Goal: Task Accomplishment & Management: Manage account settings

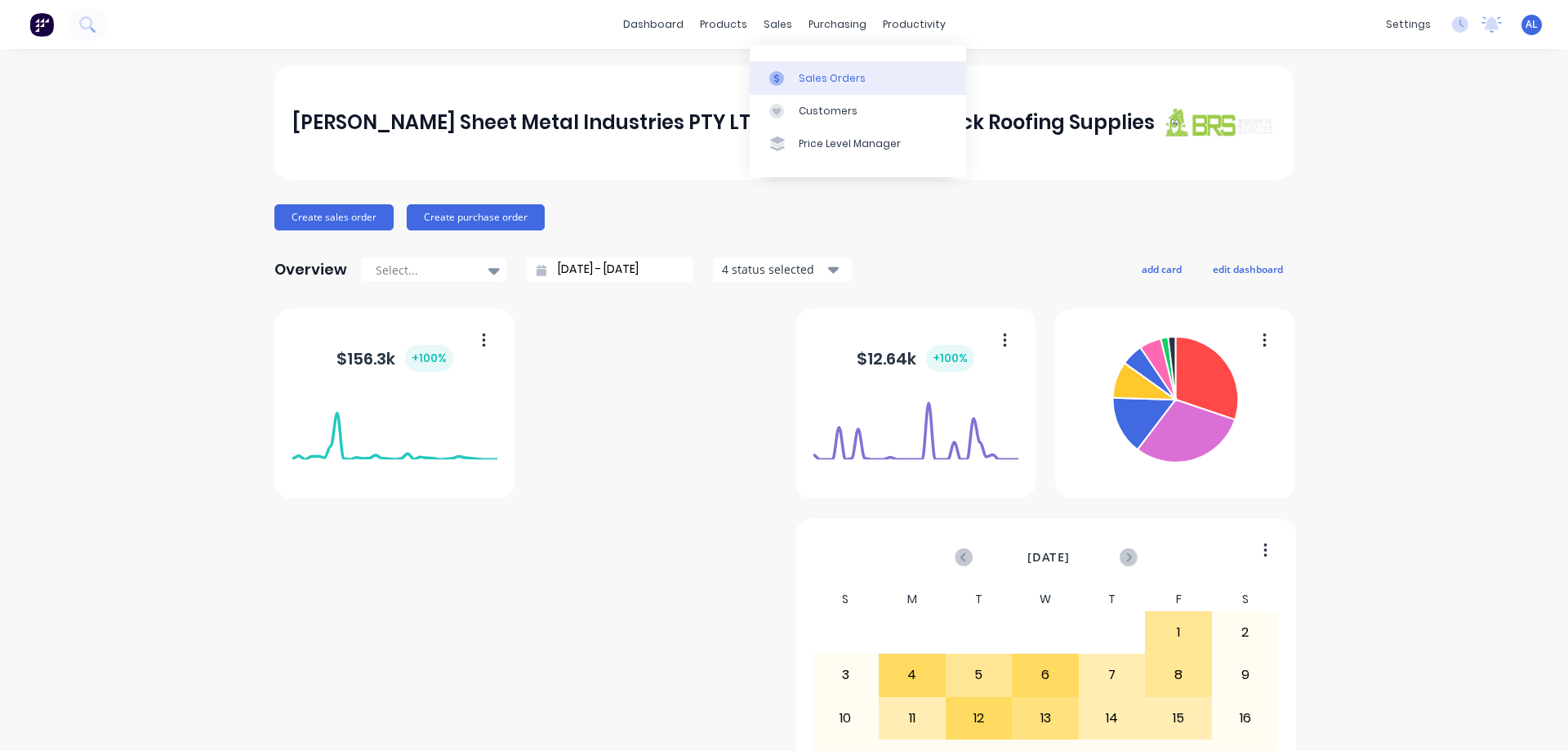
click at [823, 78] on div "Sales Orders" at bounding box center [832, 79] width 67 height 15
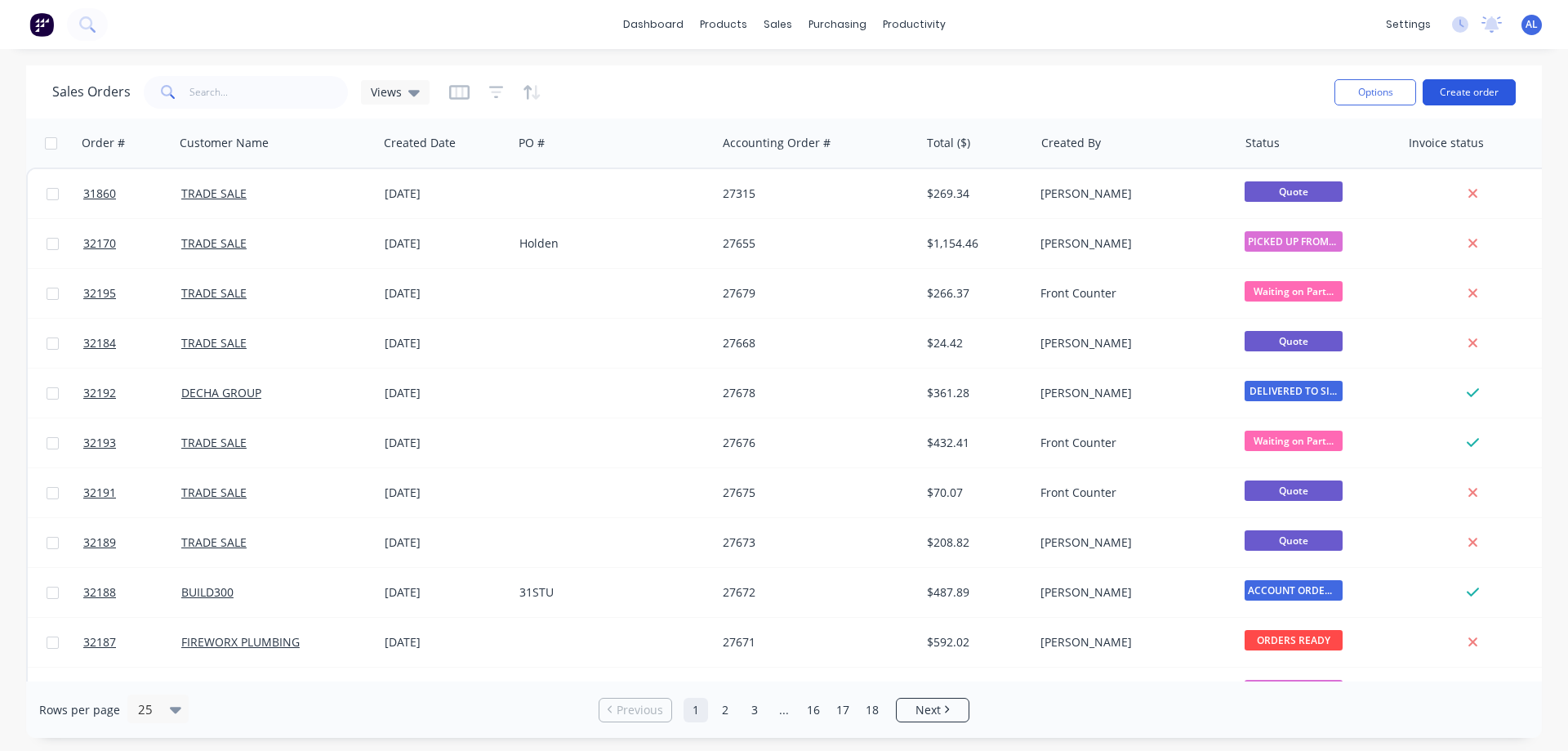
click at [1472, 98] on button "Create order" at bounding box center [1469, 92] width 93 height 26
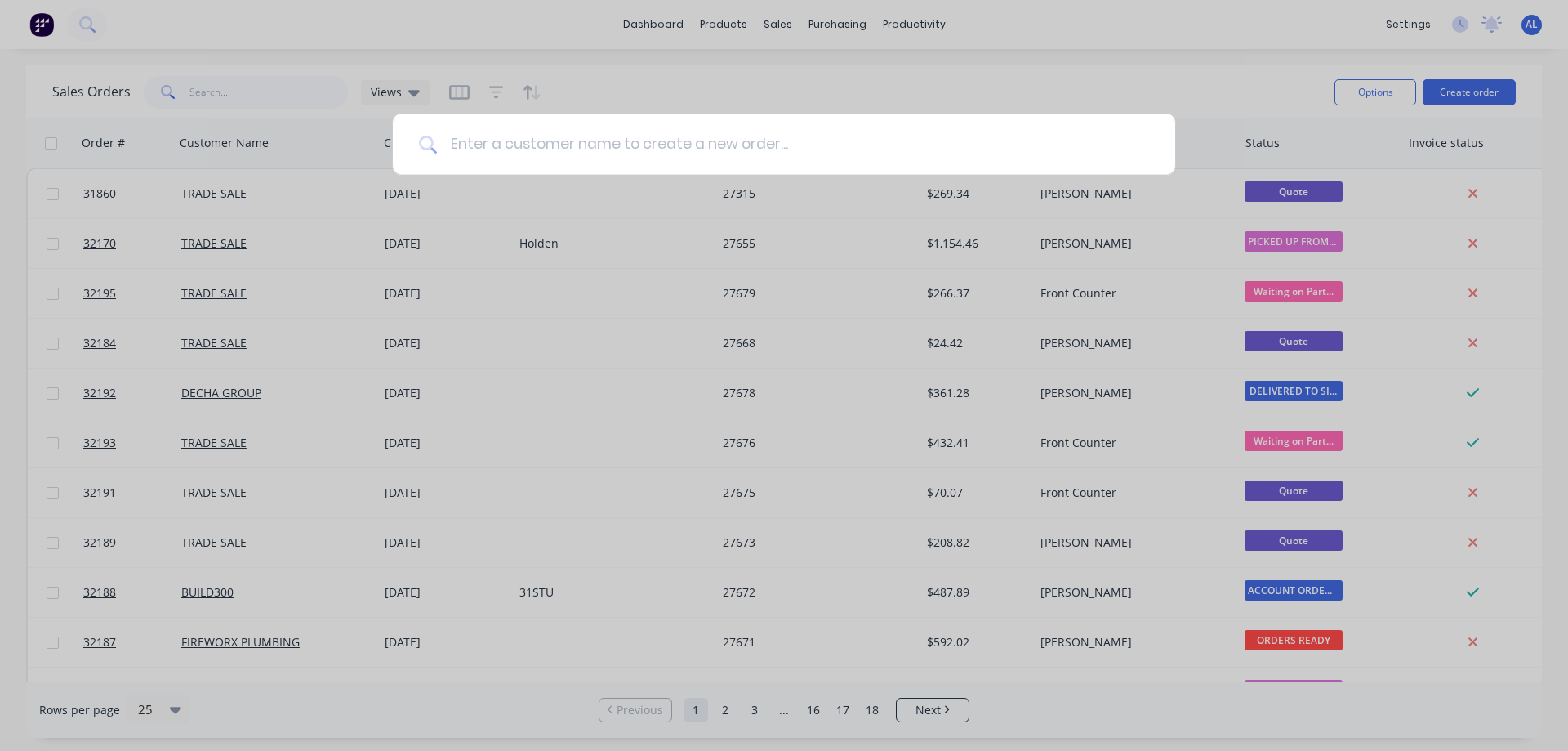
click at [609, 126] on input at bounding box center [792, 144] width 712 height 61
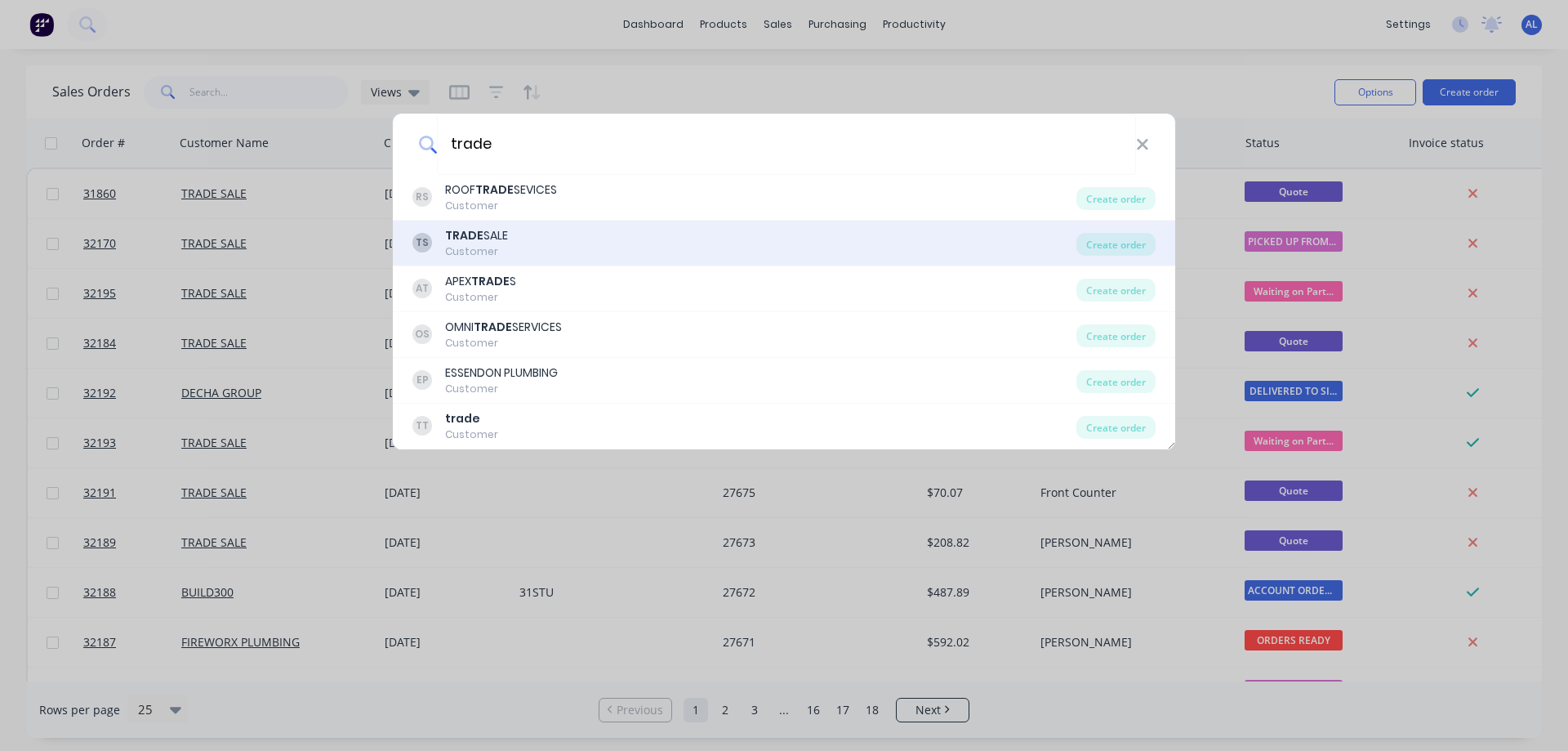
type input "trade"
click at [572, 243] on div "TS TRADE SALE Customer" at bounding box center [744, 243] width 664 height 32
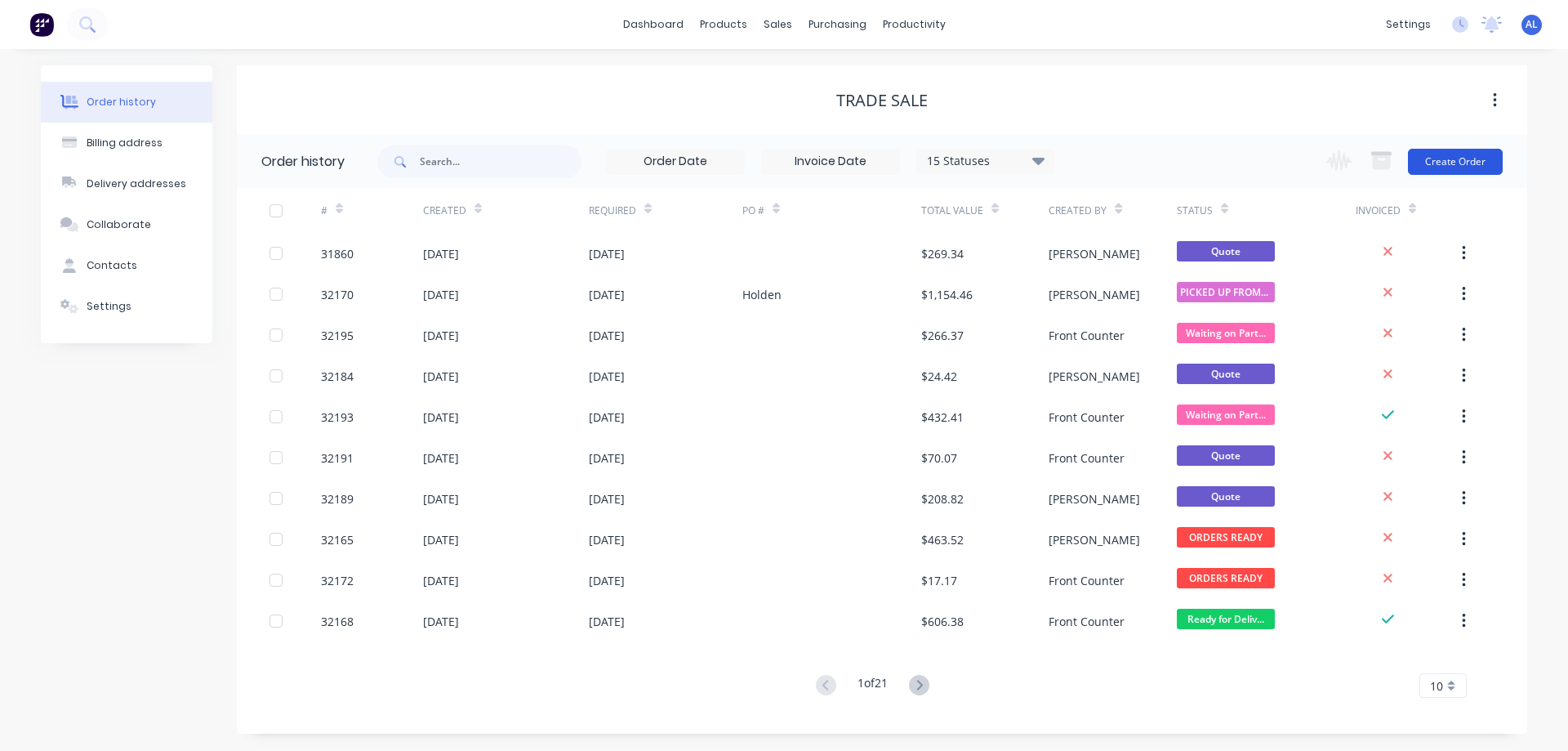
click at [1458, 170] on button "Create Order" at bounding box center [1455, 162] width 95 height 26
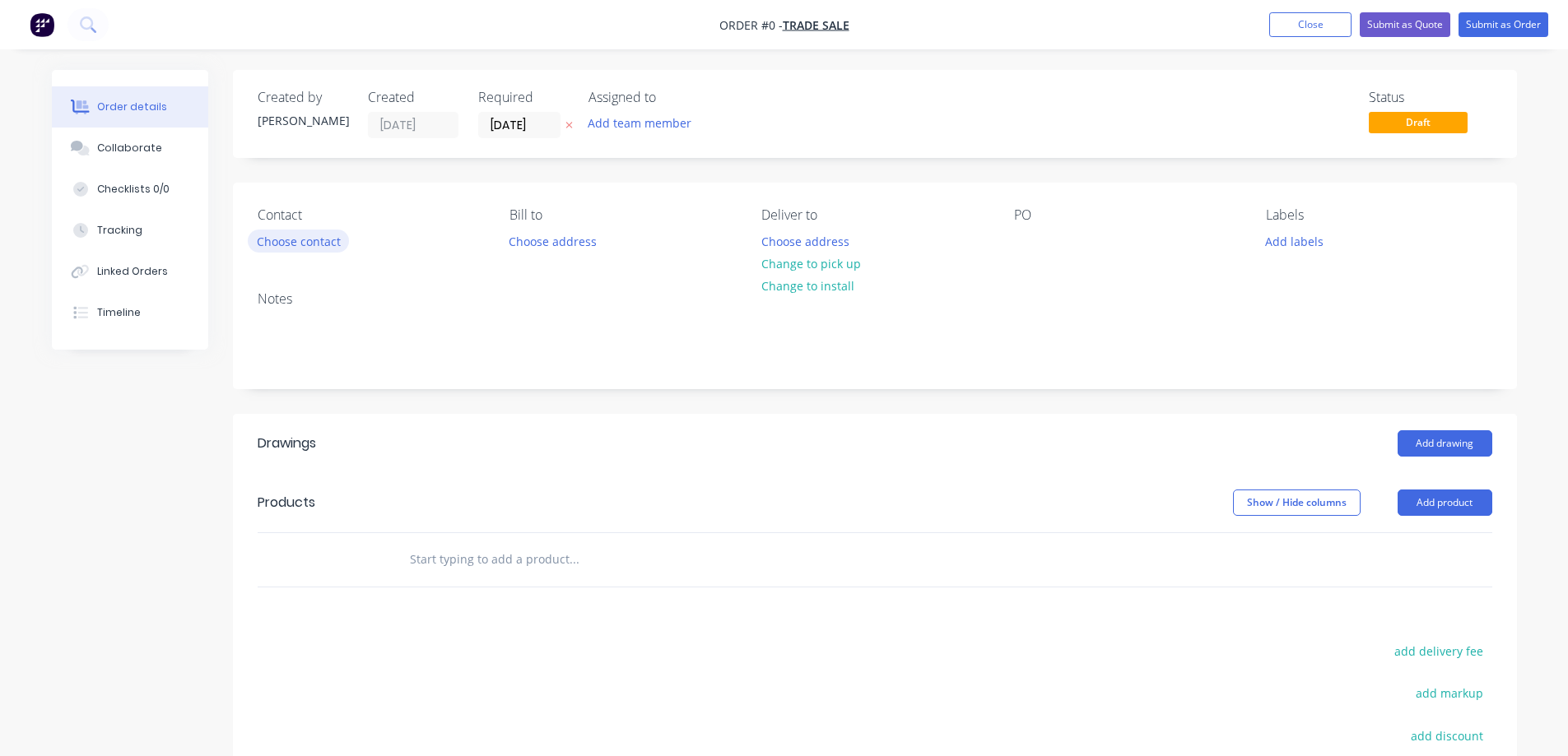
click at [304, 238] on button "Choose contact" at bounding box center [298, 241] width 101 height 22
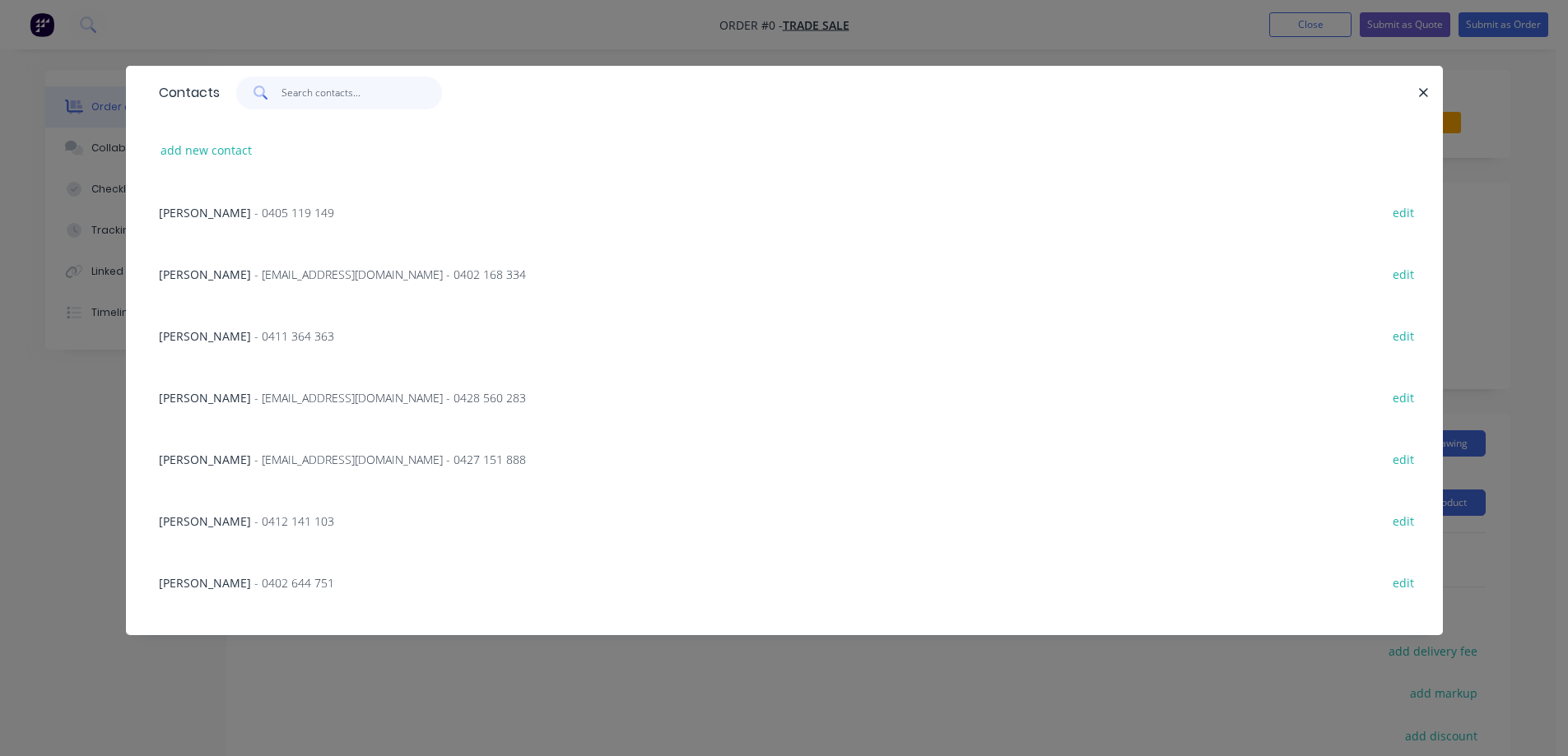
click at [355, 93] on input "text" at bounding box center [362, 93] width 161 height 33
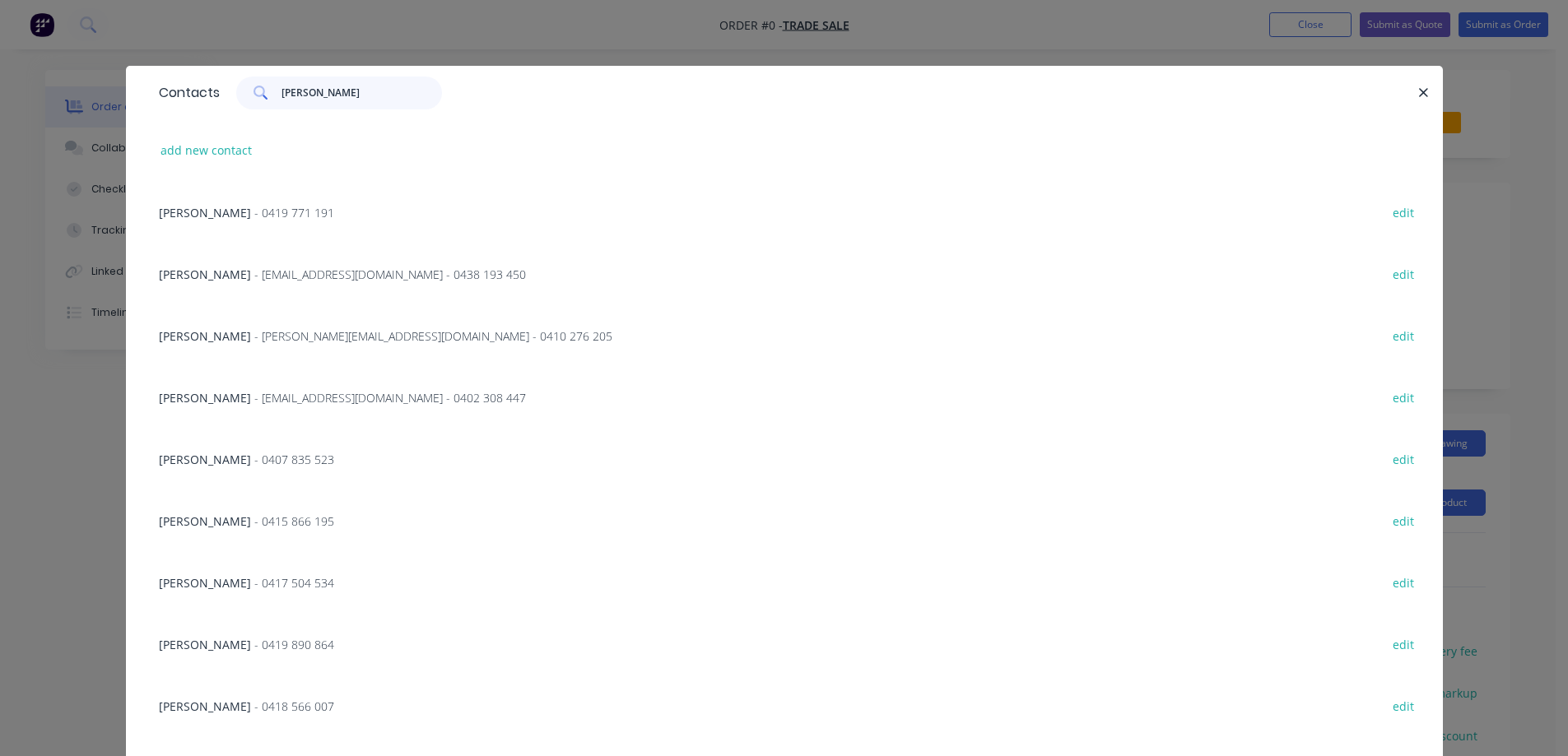
type input "[PERSON_NAME]"
click at [358, 335] on span "- [PERSON_NAME][EMAIL_ADDRESS][DOMAIN_NAME] - 0410 276 205" at bounding box center [433, 335] width 358 height 16
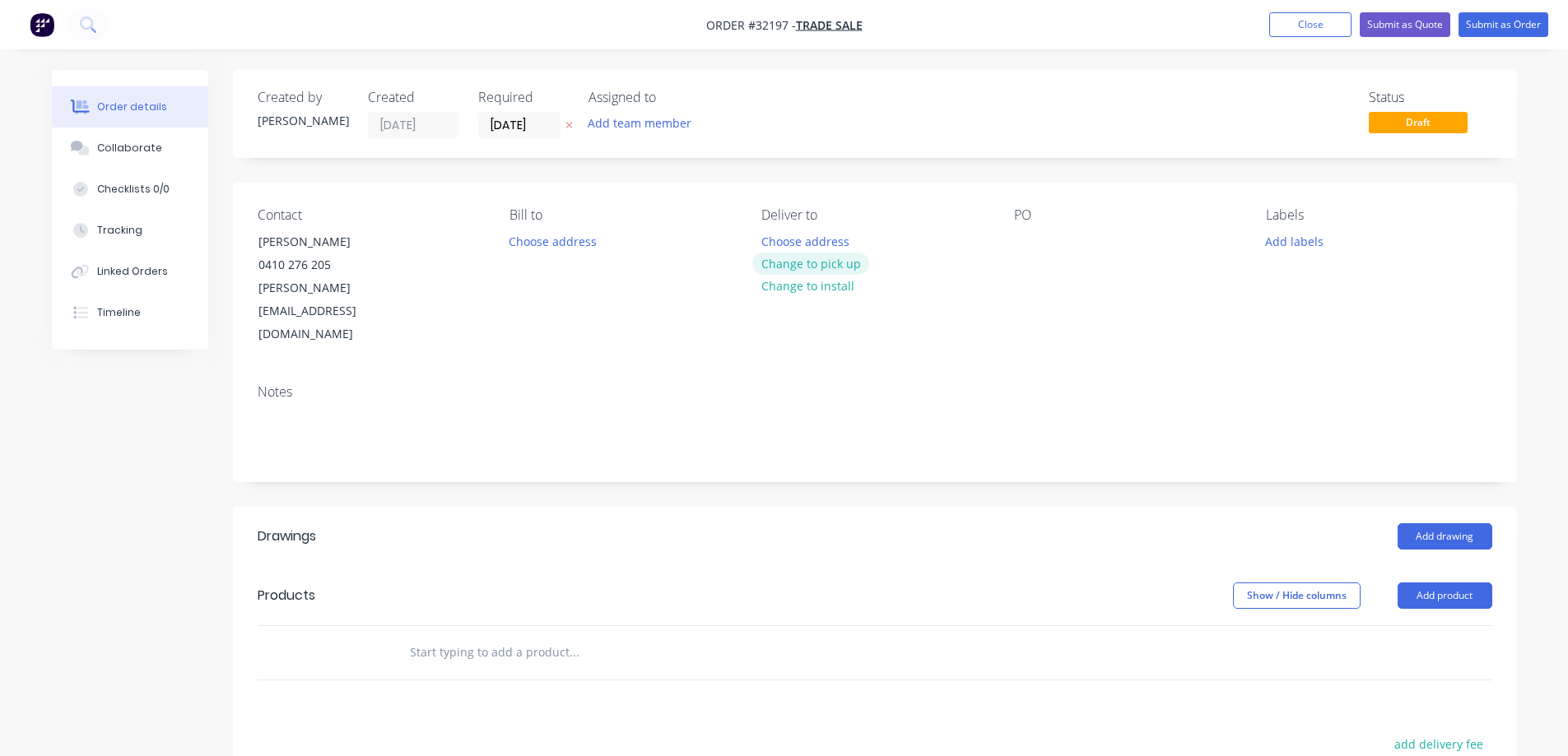
click at [824, 268] on button "Change to pick up" at bounding box center [810, 264] width 117 height 22
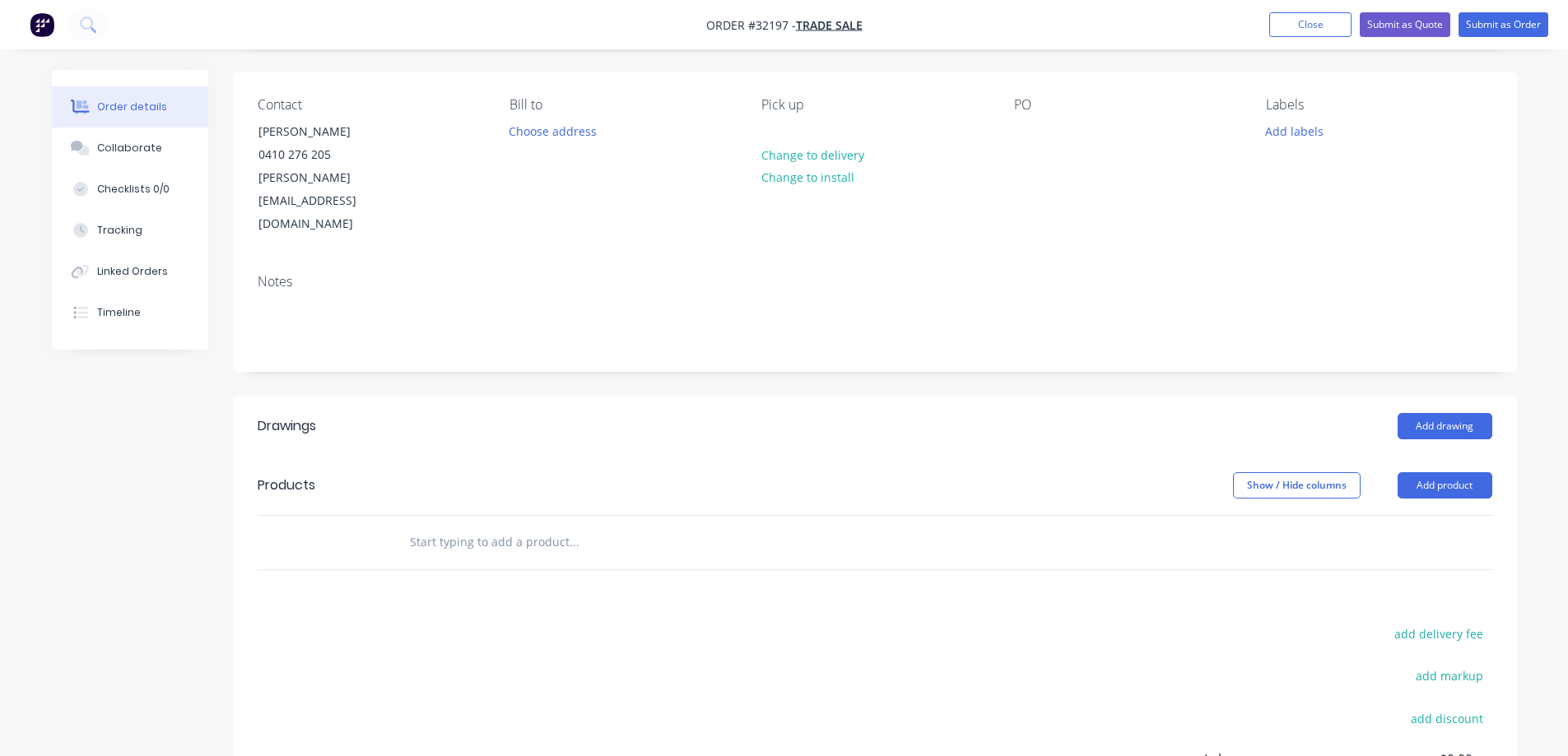
scroll to position [298, 0]
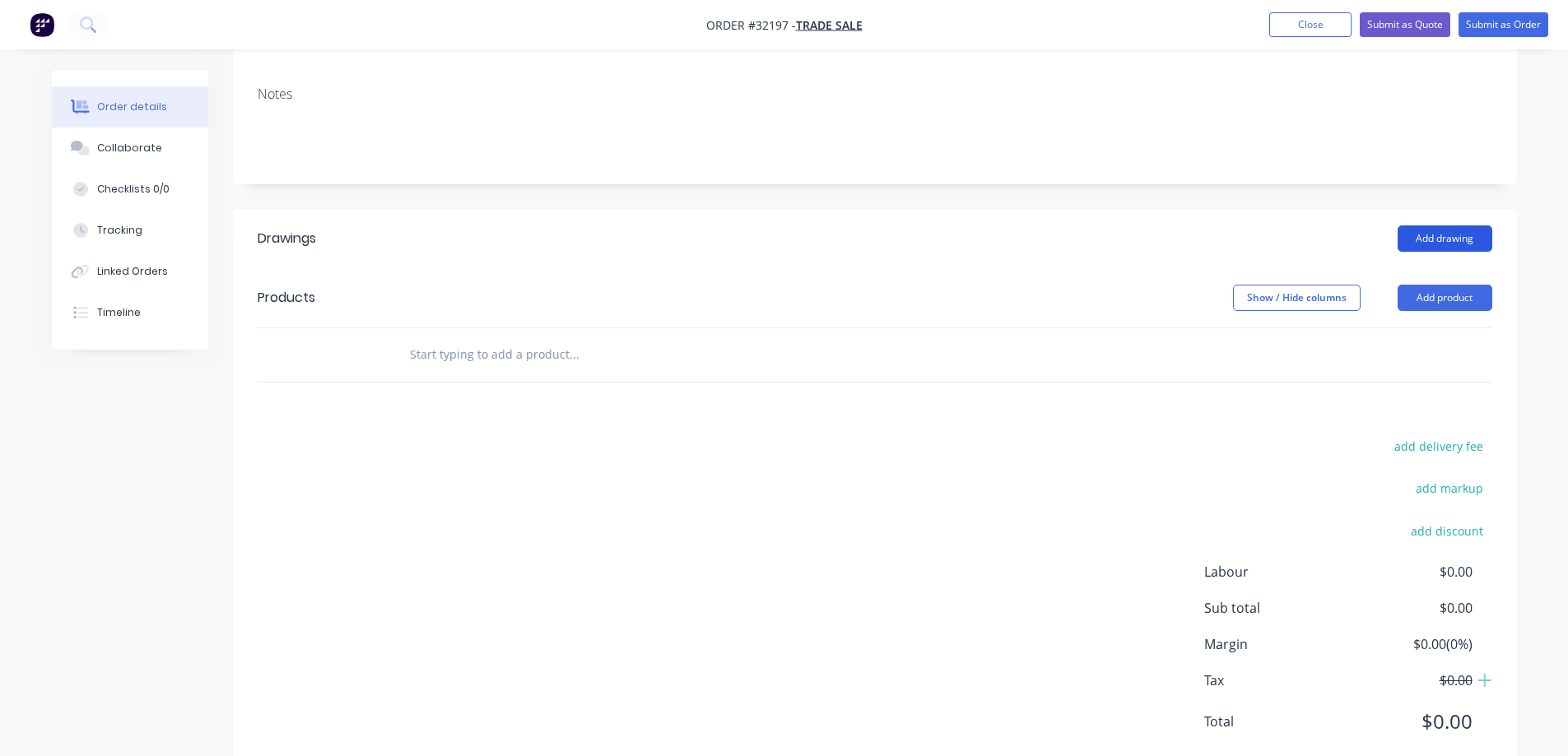
click at [1466, 225] on button "Add drawing" at bounding box center [1444, 238] width 94 height 26
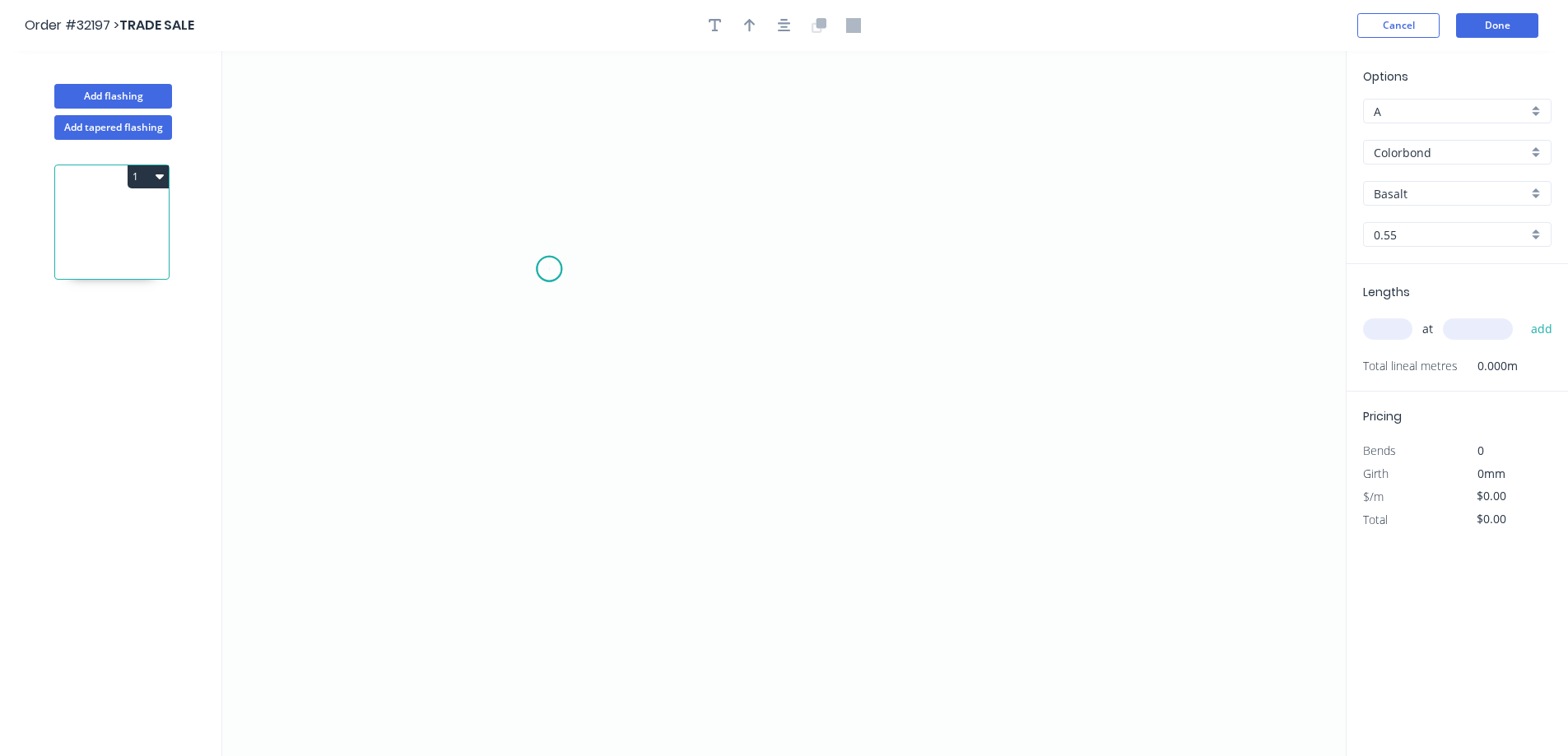
click at [549, 269] on icon "0" at bounding box center [784, 404] width 1123 height 705
click at [583, 235] on icon "0" at bounding box center [784, 404] width 1123 height 705
click at [649, 269] on div "Delete point" at bounding box center [667, 264] width 165 height 34
click at [567, 259] on icon "0" at bounding box center [784, 404] width 1123 height 705
click at [774, 249] on icon "0" at bounding box center [784, 404] width 1123 height 705
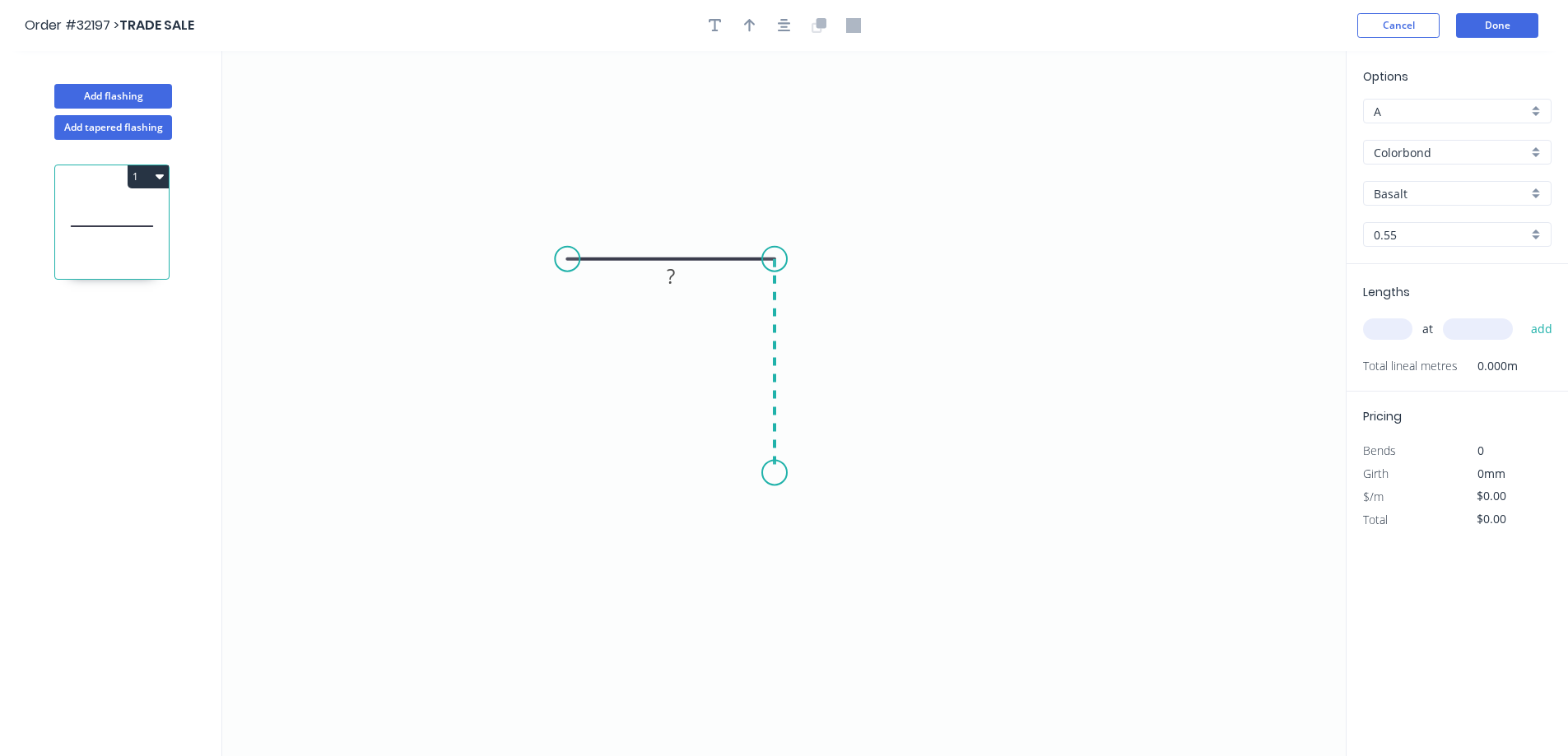
click at [772, 473] on icon "0 ?" at bounding box center [784, 404] width 1123 height 705
click at [1072, 478] on icon "0 ? ?" at bounding box center [784, 404] width 1123 height 705
click at [642, 382] on div "Feather" at bounding box center [646, 382] width 165 height 34
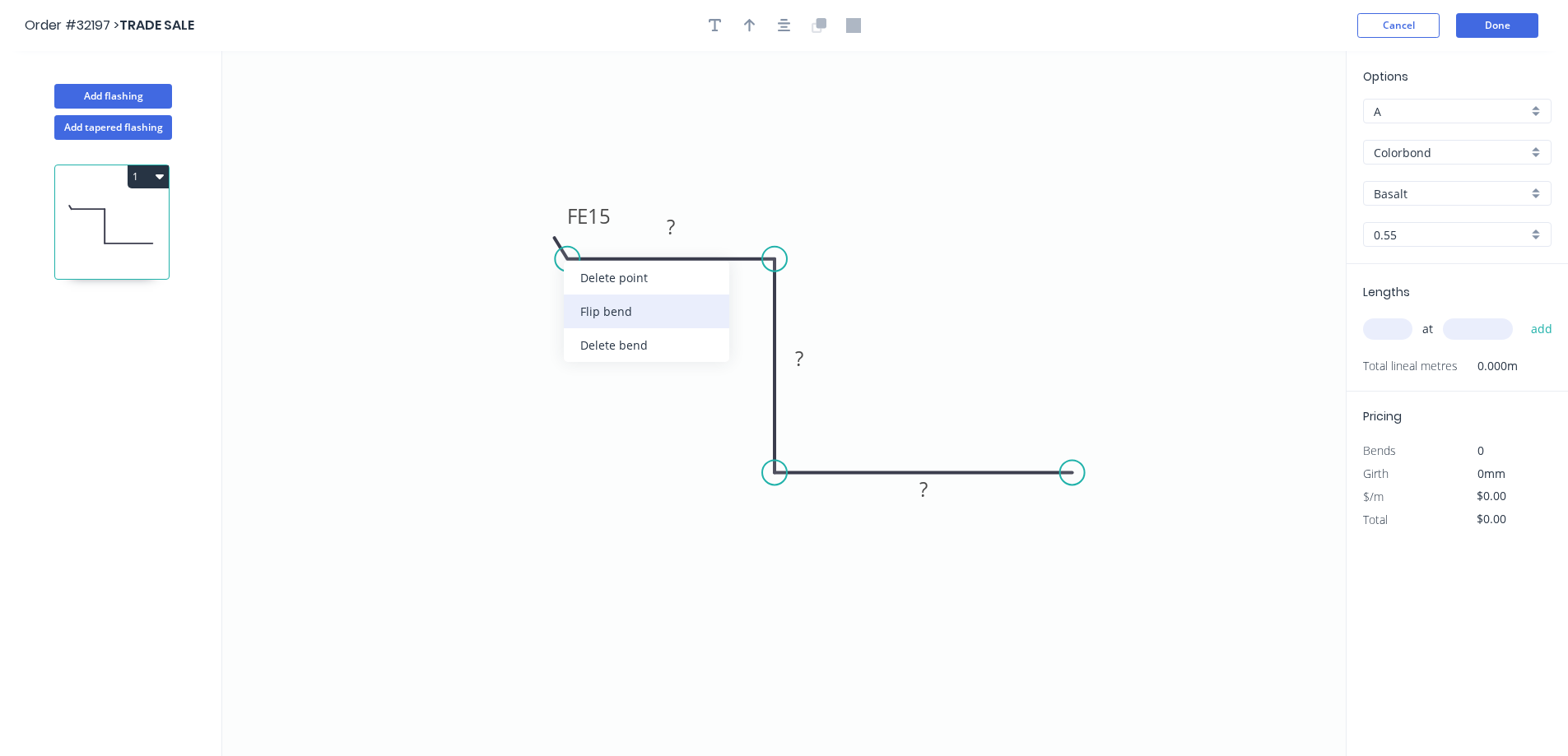
click at [621, 312] on div "Flip bend" at bounding box center [646, 311] width 165 height 34
click at [601, 285] on tspan "15" at bounding box center [598, 285] width 23 height 27
click at [677, 223] on rect at bounding box center [670, 227] width 33 height 23
click at [930, 490] on g "?" at bounding box center [923, 489] width 33 height 27
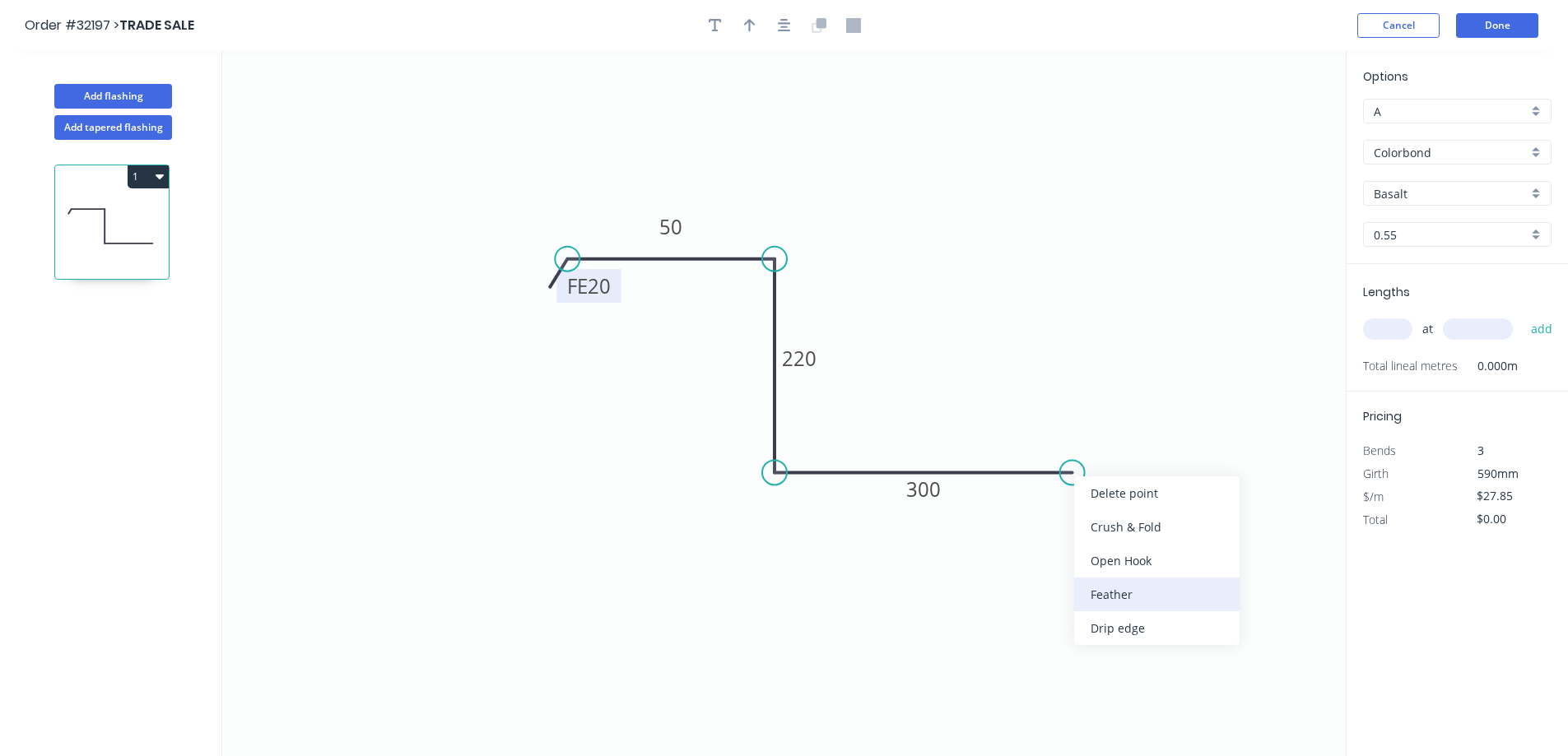
click at [1142, 587] on div "Feather" at bounding box center [1157, 594] width 165 height 34
click at [1063, 499] on tspan "15" at bounding box center [1060, 499] width 23 height 27
type input "$28.91"
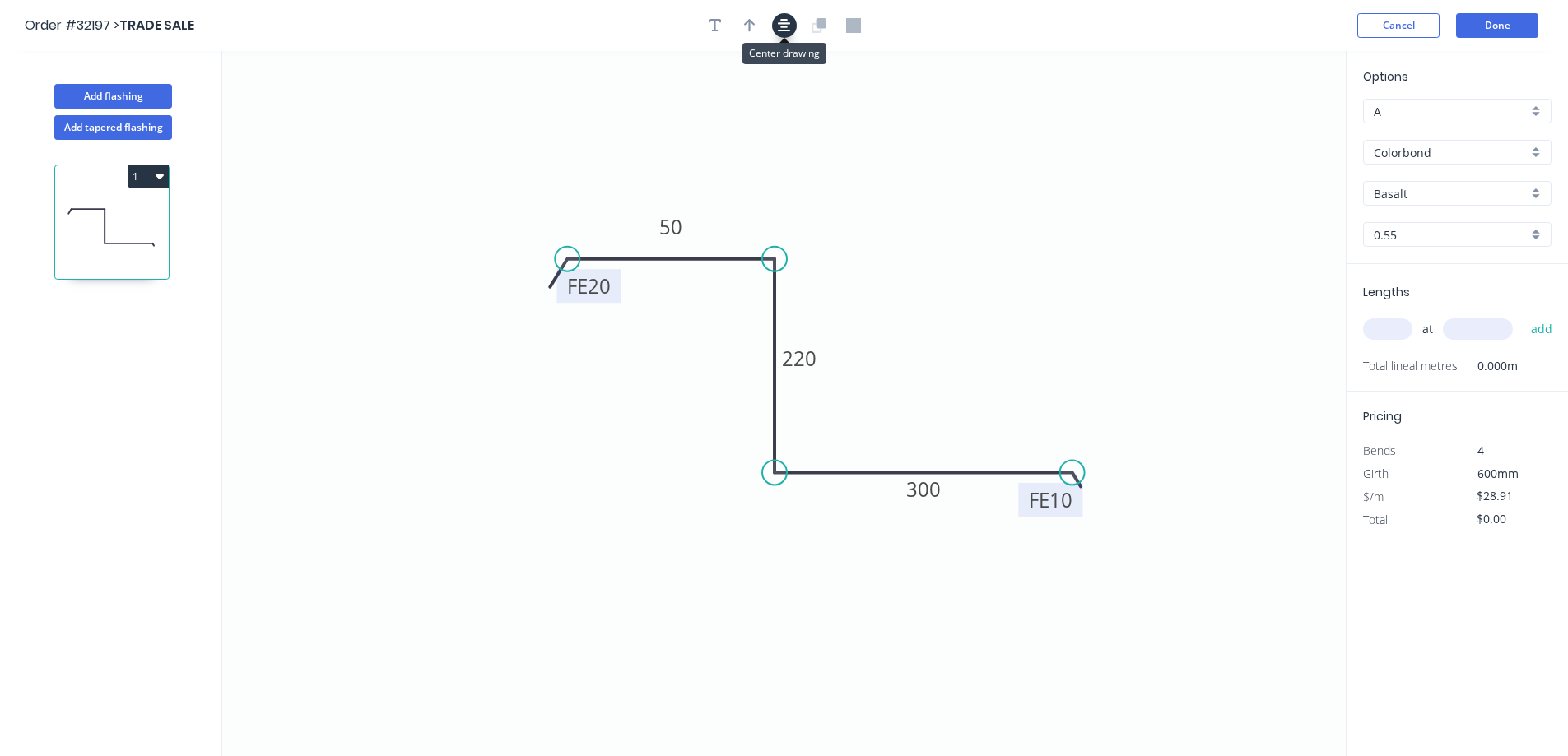
click at [774, 23] on button "button" at bounding box center [784, 25] width 24 height 24
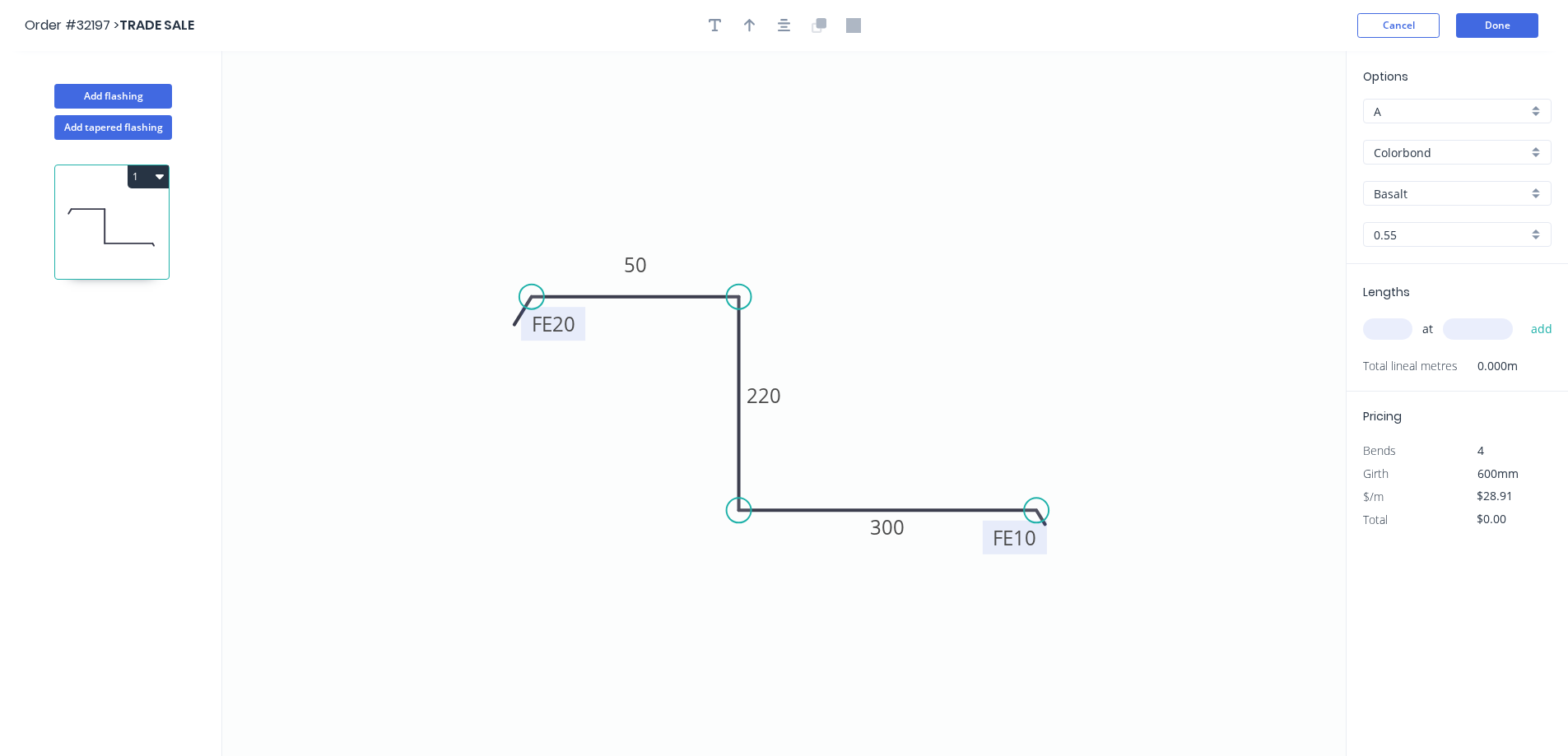
click at [1534, 152] on div "Colorbond" at bounding box center [1458, 152] width 189 height 24
click at [1482, 267] on div "Zinc" at bounding box center [1457, 270] width 187 height 29
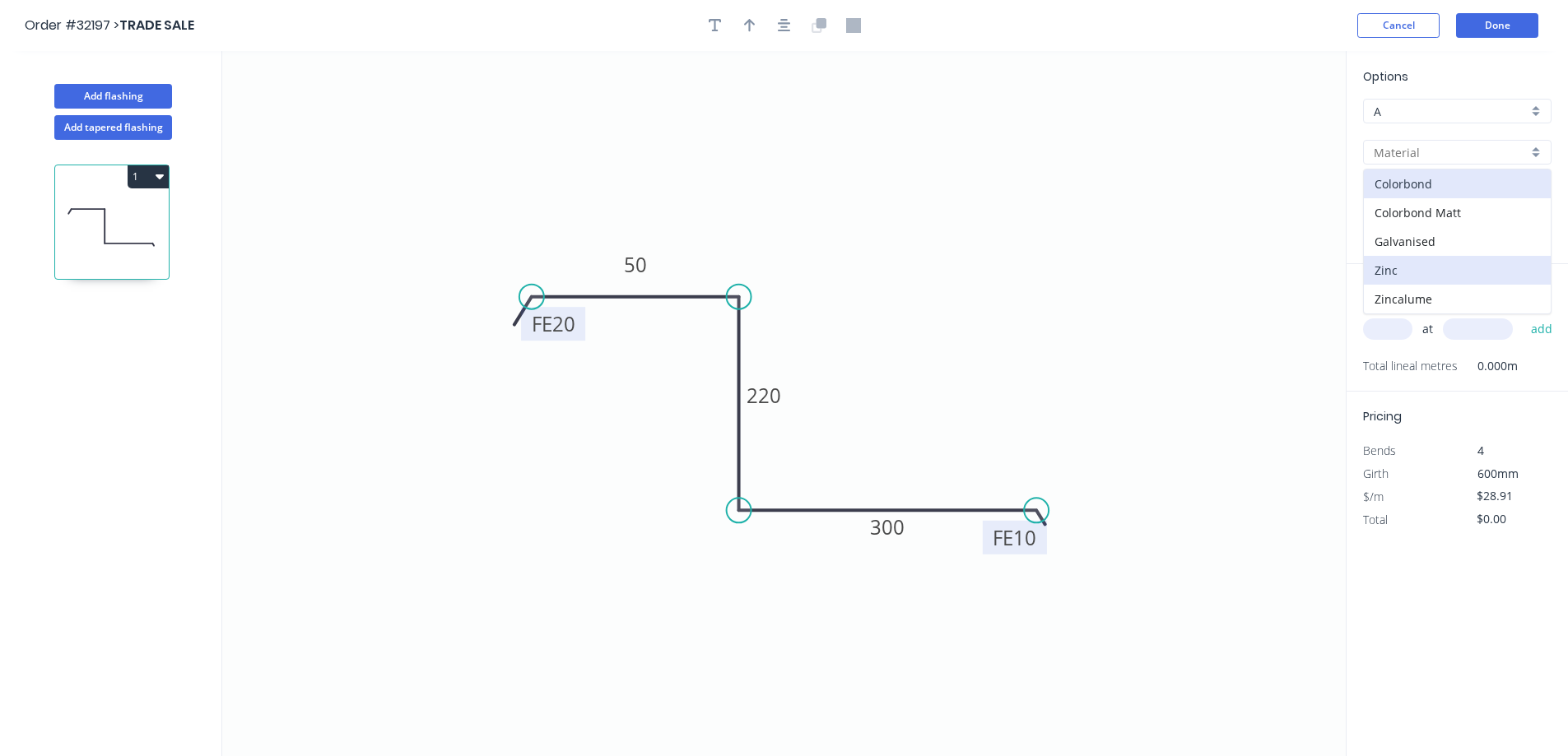
type input "Zinc"
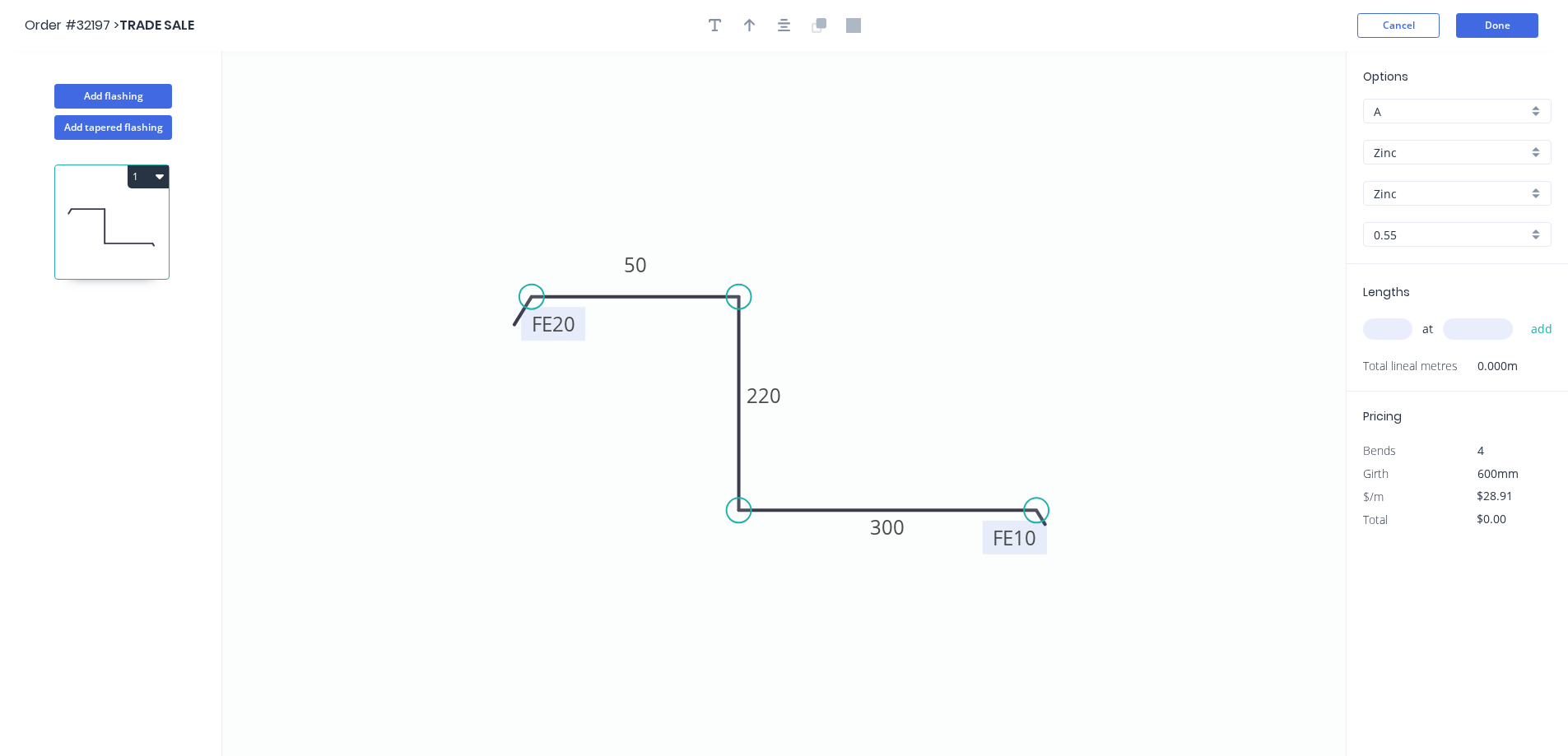
type input "$25.50"
drag, startPoint x: 1388, startPoint y: 336, endPoint x: 1315, endPoint y: 325, distance: 73.8
click at [1387, 336] on input "text" at bounding box center [1388, 329] width 50 height 21
type input "1"
type input "6000"
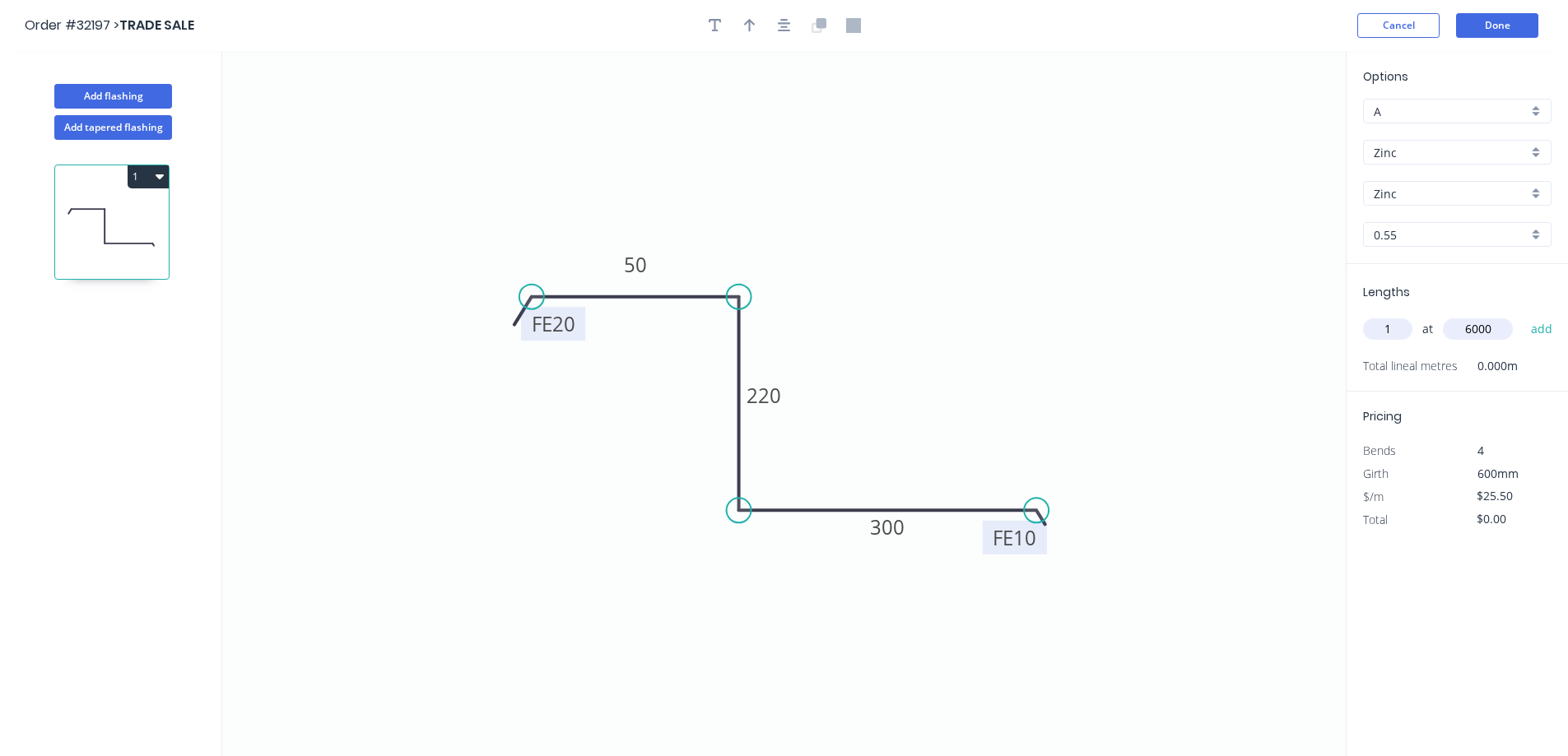
click at [1522, 315] on button "add" at bounding box center [1541, 329] width 38 height 28
type input "$153.00"
click at [1497, 26] on button "Done" at bounding box center [1497, 25] width 82 height 24
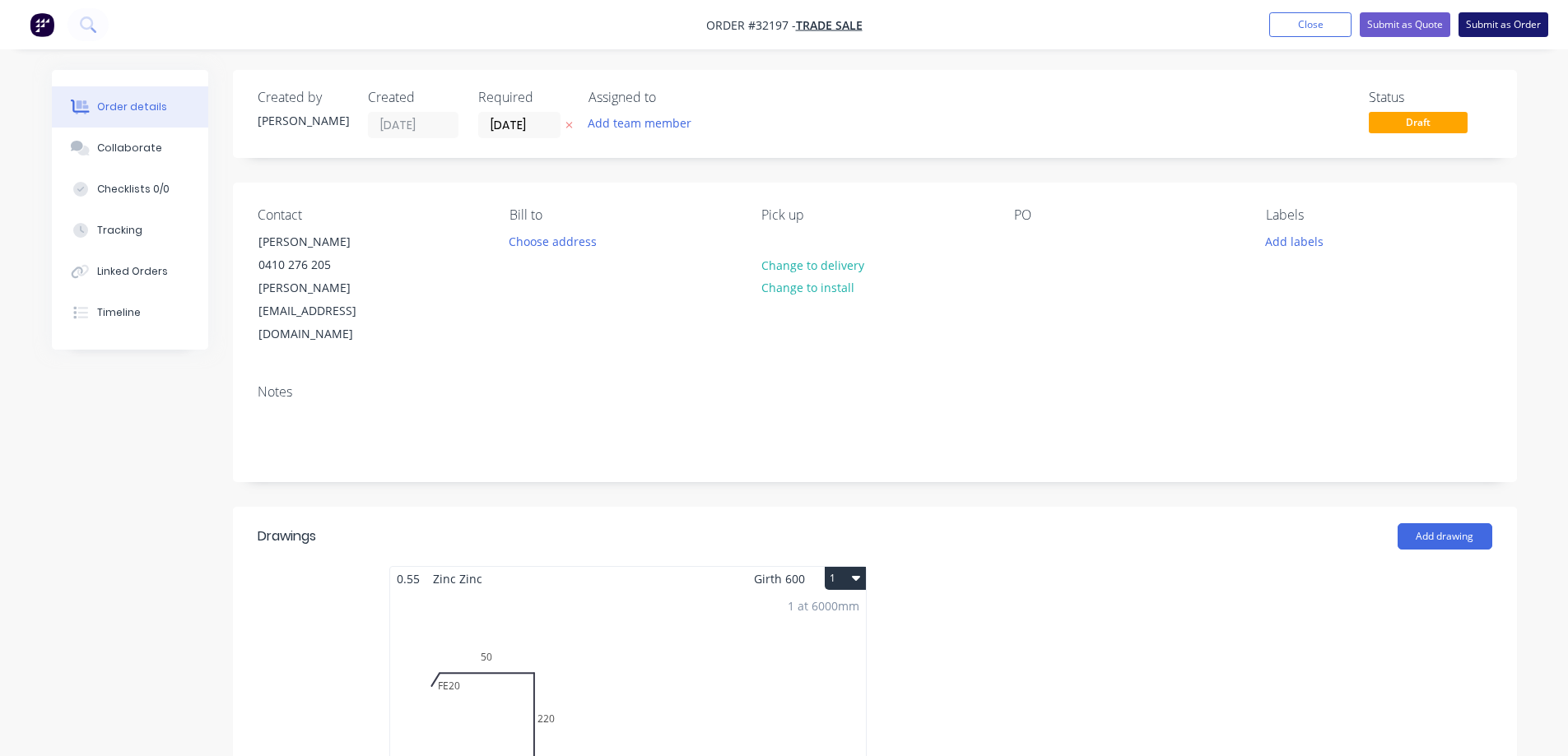
drag, startPoint x: 1511, startPoint y: 31, endPoint x: 1467, endPoint y: 65, distance: 55.6
click at [1509, 31] on button "Submit as Order" at bounding box center [1503, 24] width 90 height 24
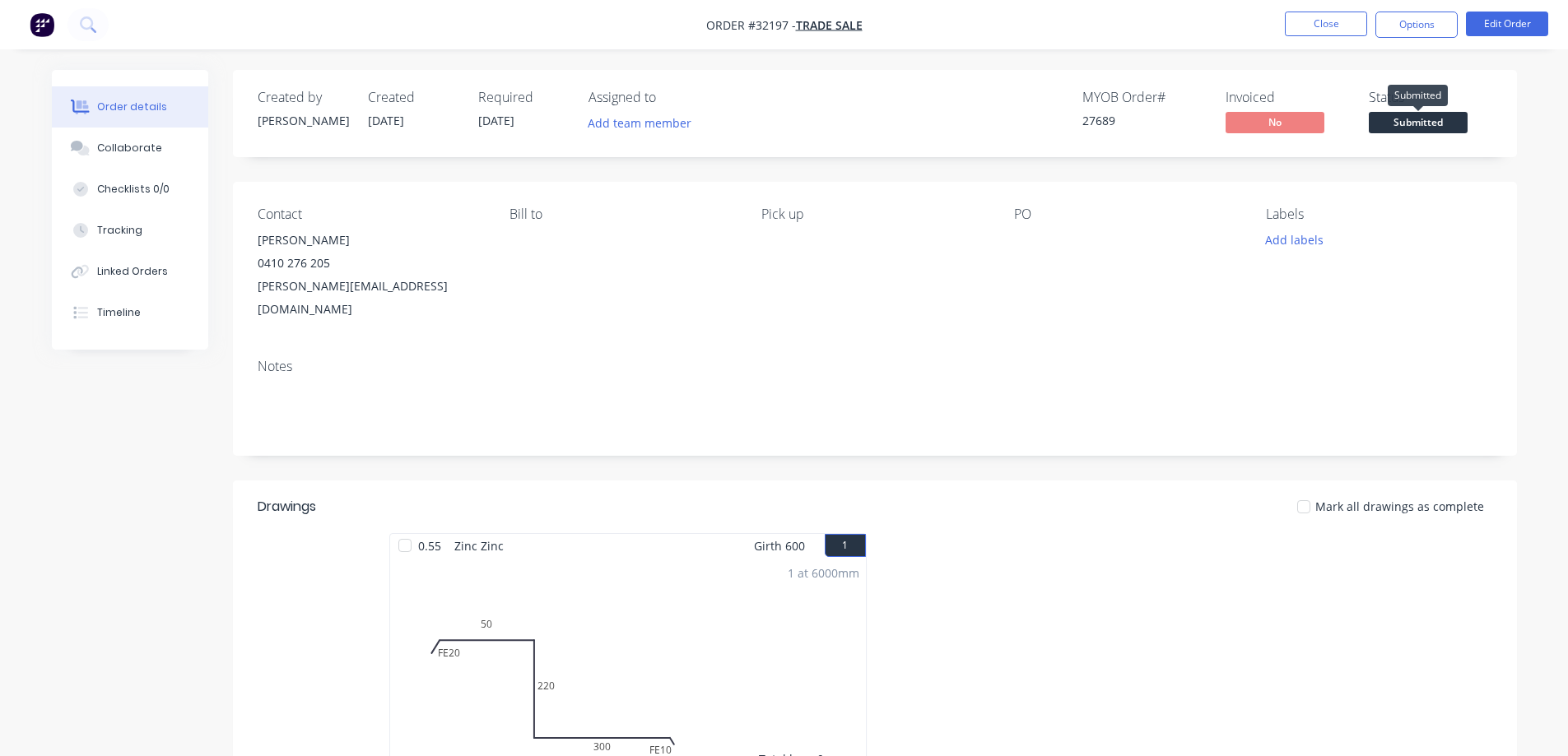
click at [1413, 125] on span "Submitted" at bounding box center [1418, 122] width 99 height 21
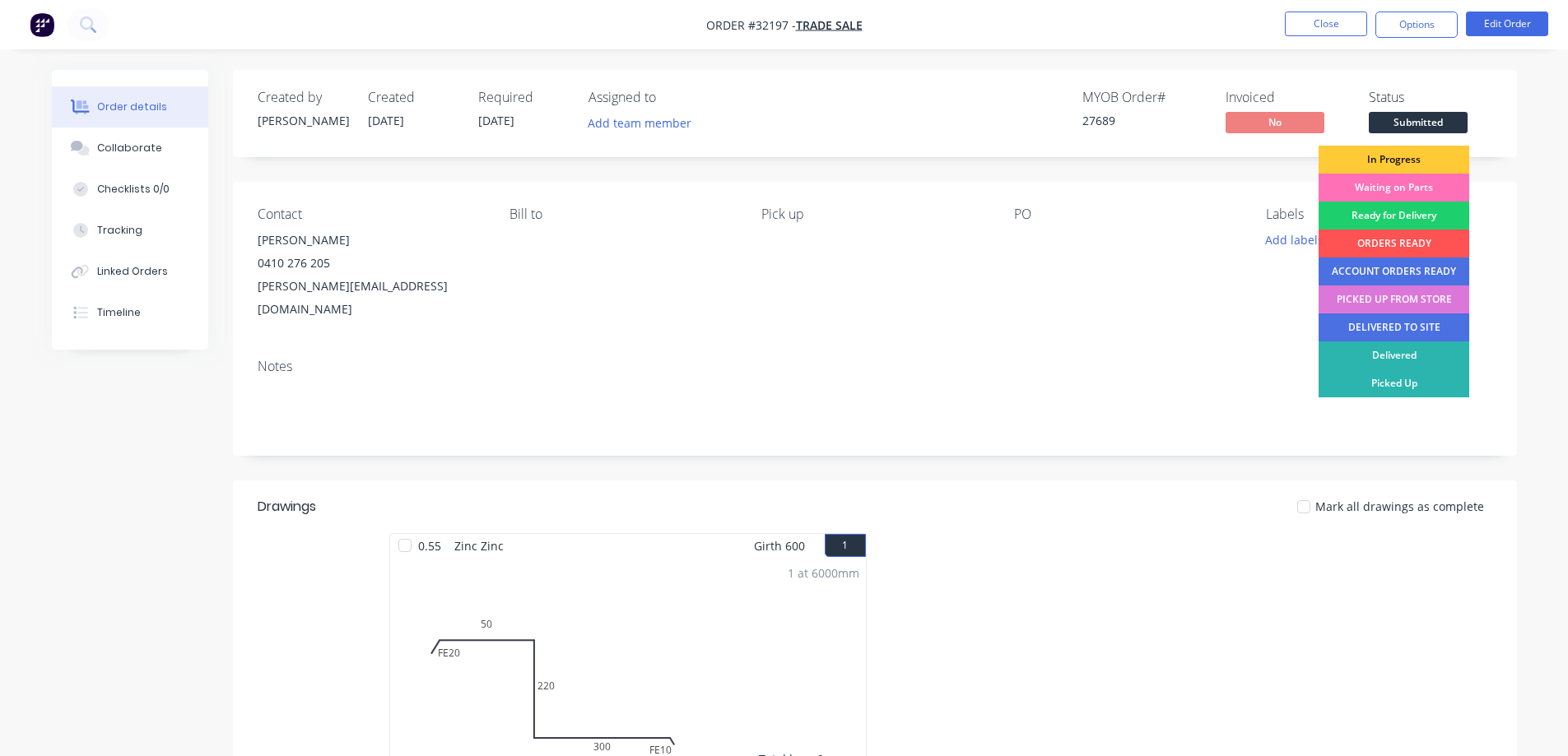
click at [1388, 159] on div "In Progress" at bounding box center [1393, 160] width 151 height 28
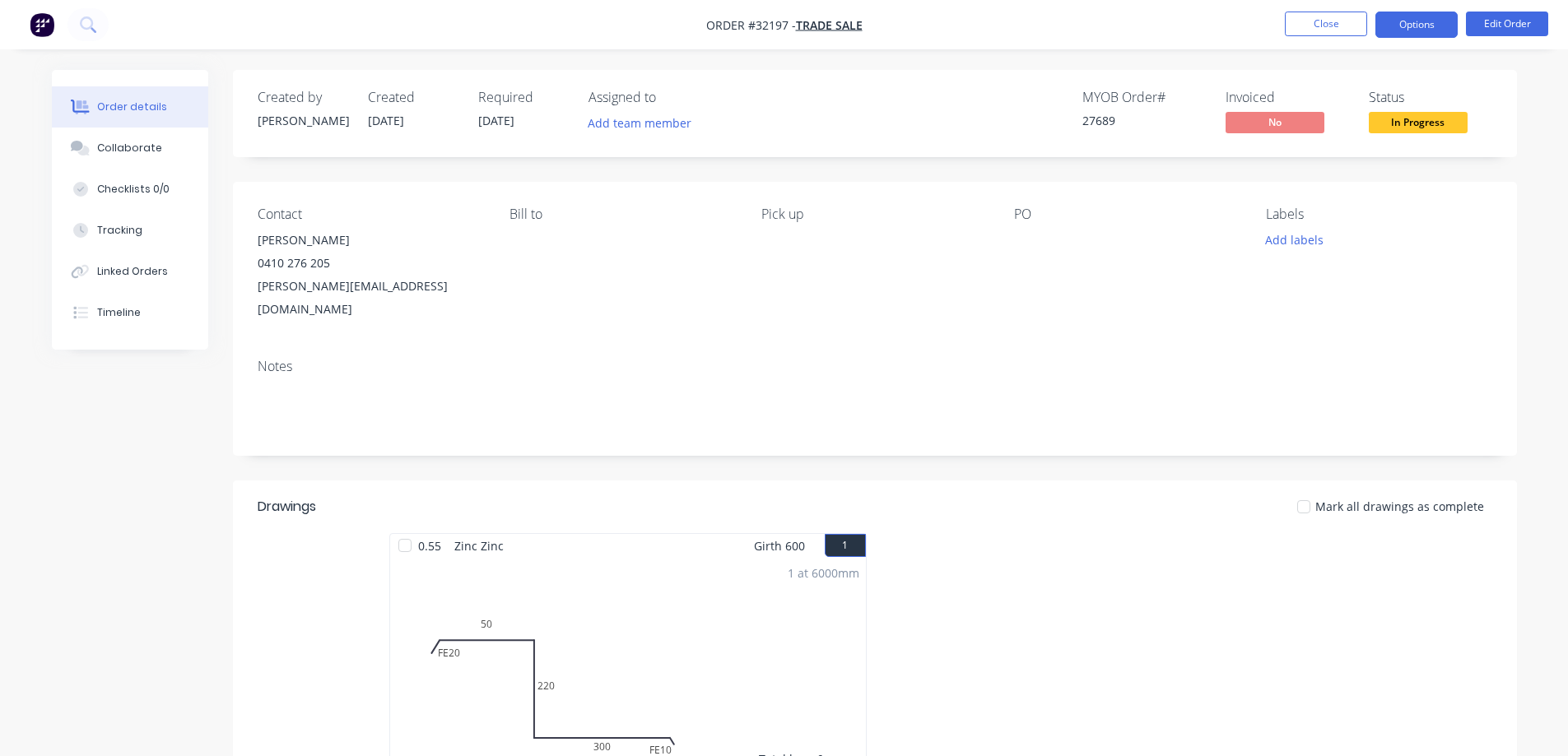
click at [1417, 32] on button "Options" at bounding box center [1417, 24] width 82 height 26
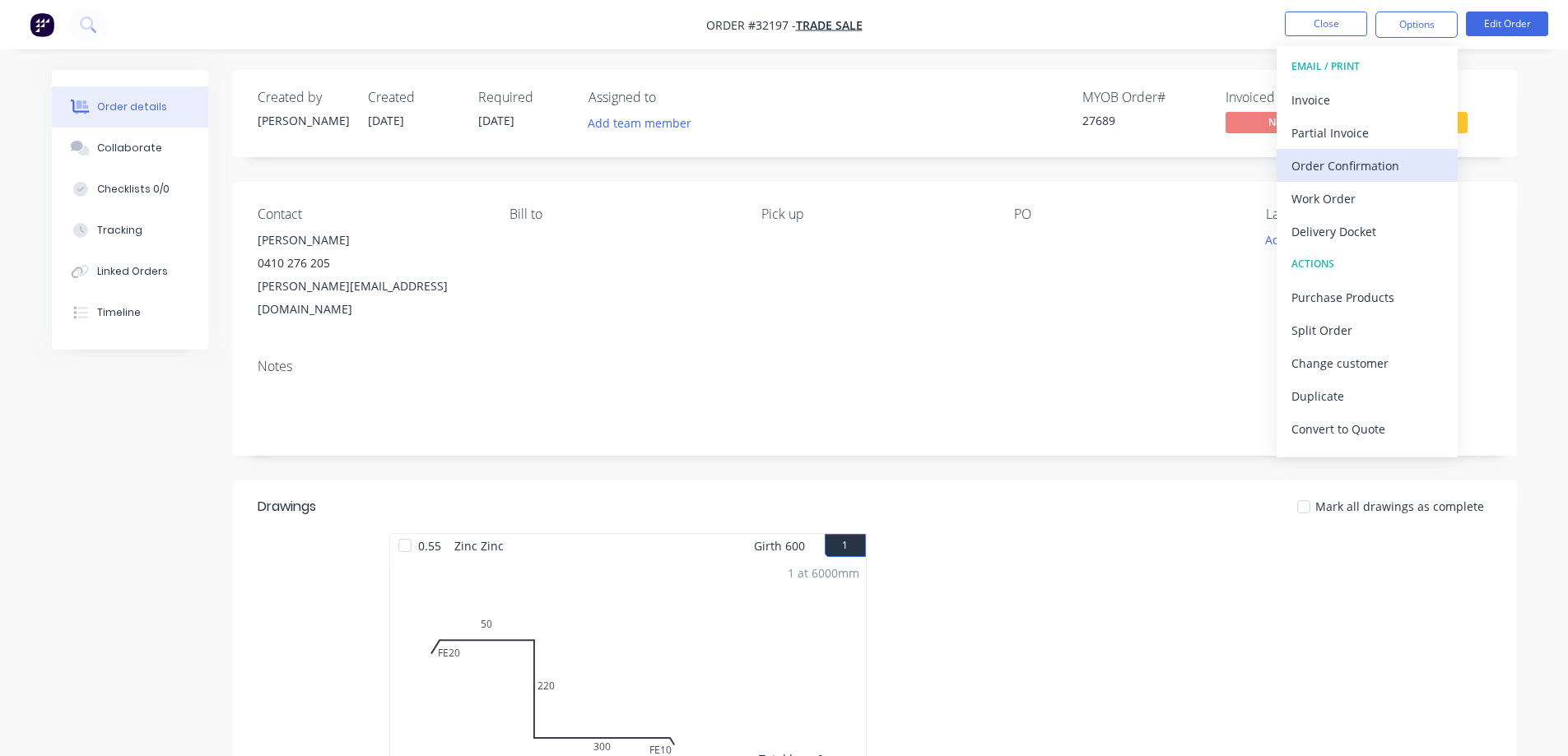
click at [1351, 172] on div "Order Confirmation" at bounding box center [1367, 166] width 151 height 24
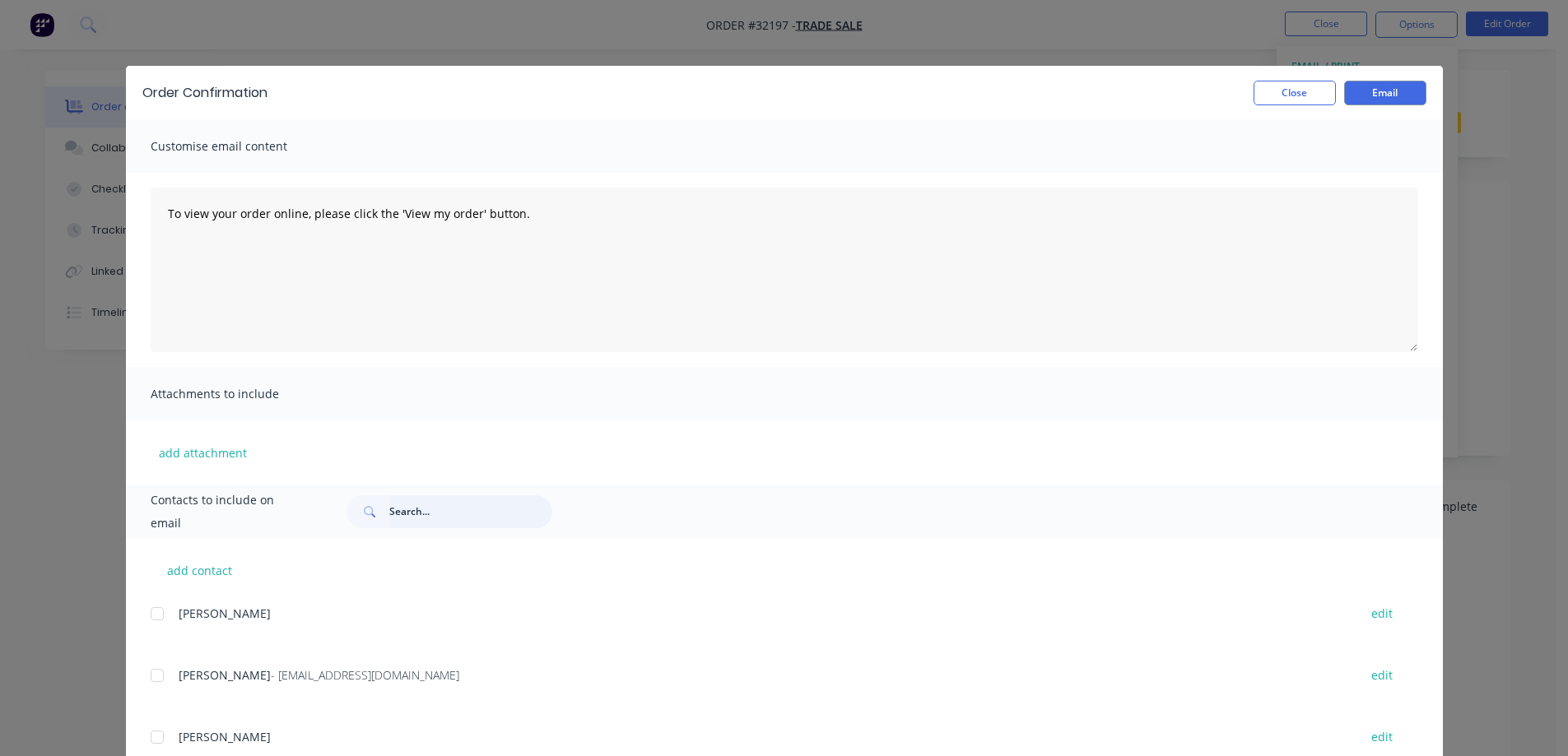
click at [440, 514] on input "text" at bounding box center [470, 511] width 163 height 33
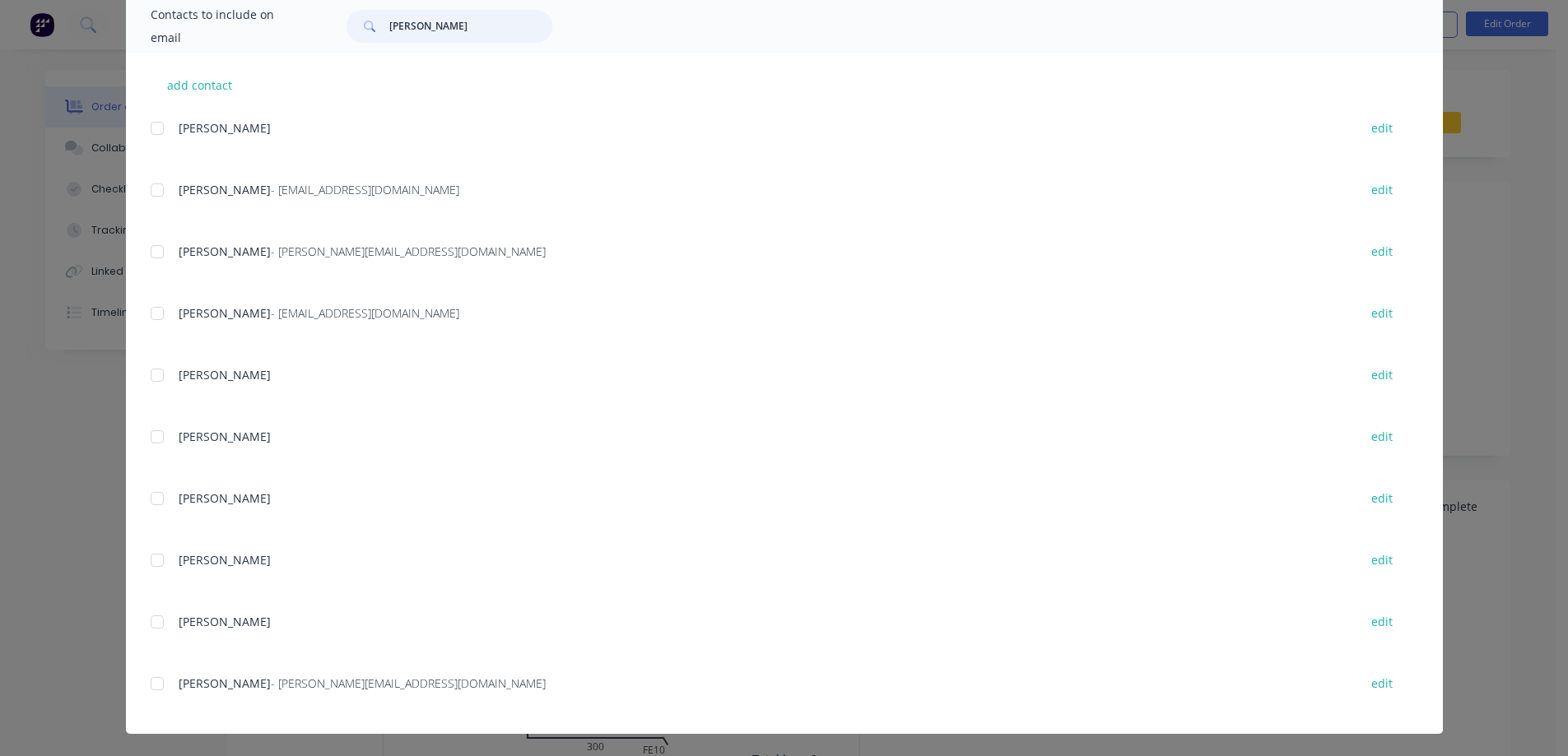
scroll to position [486, 0]
drag, startPoint x: 148, startPoint y: 250, endPoint x: 295, endPoint y: 260, distance: 147.3
click at [149, 249] on div at bounding box center [157, 250] width 33 height 33
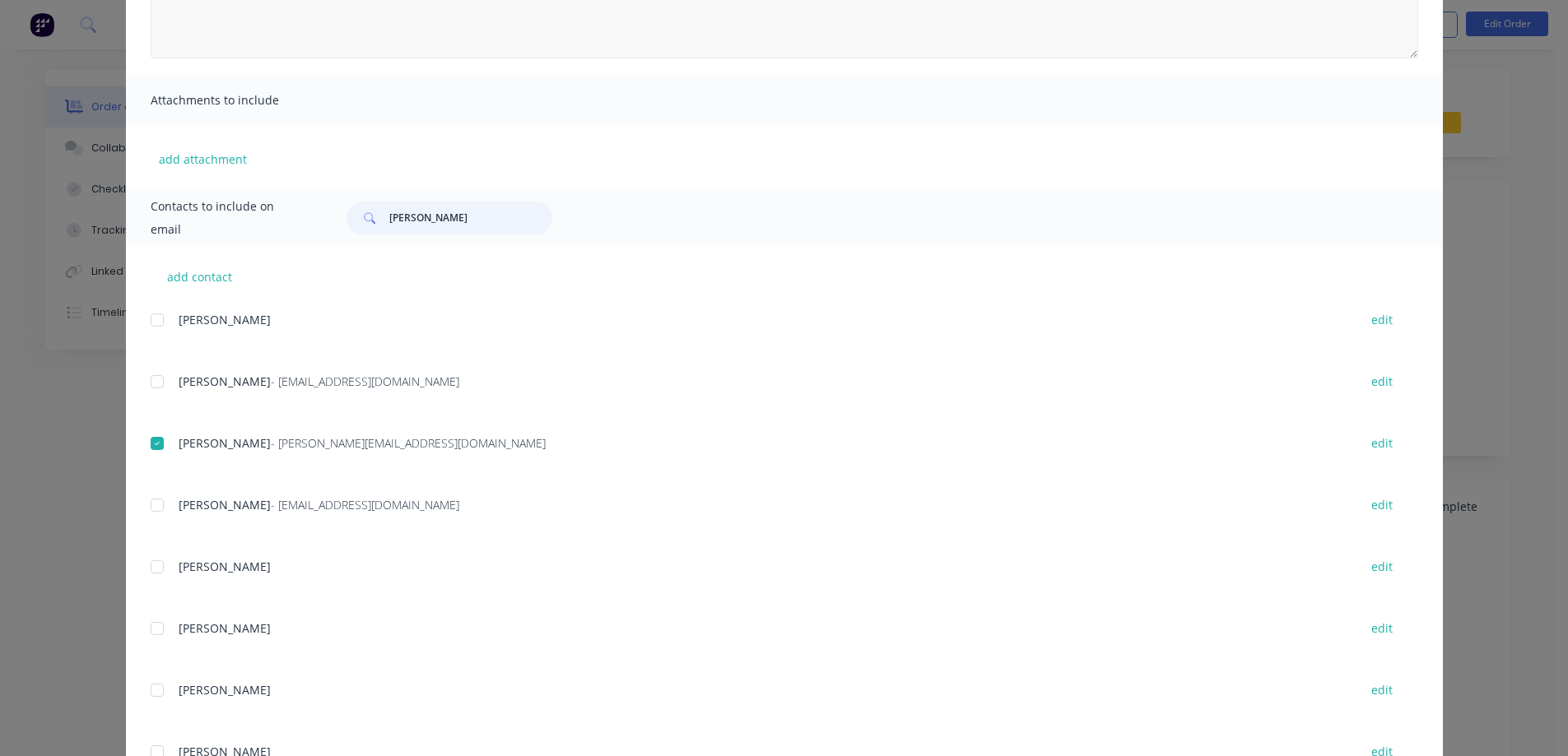
scroll to position [0, 0]
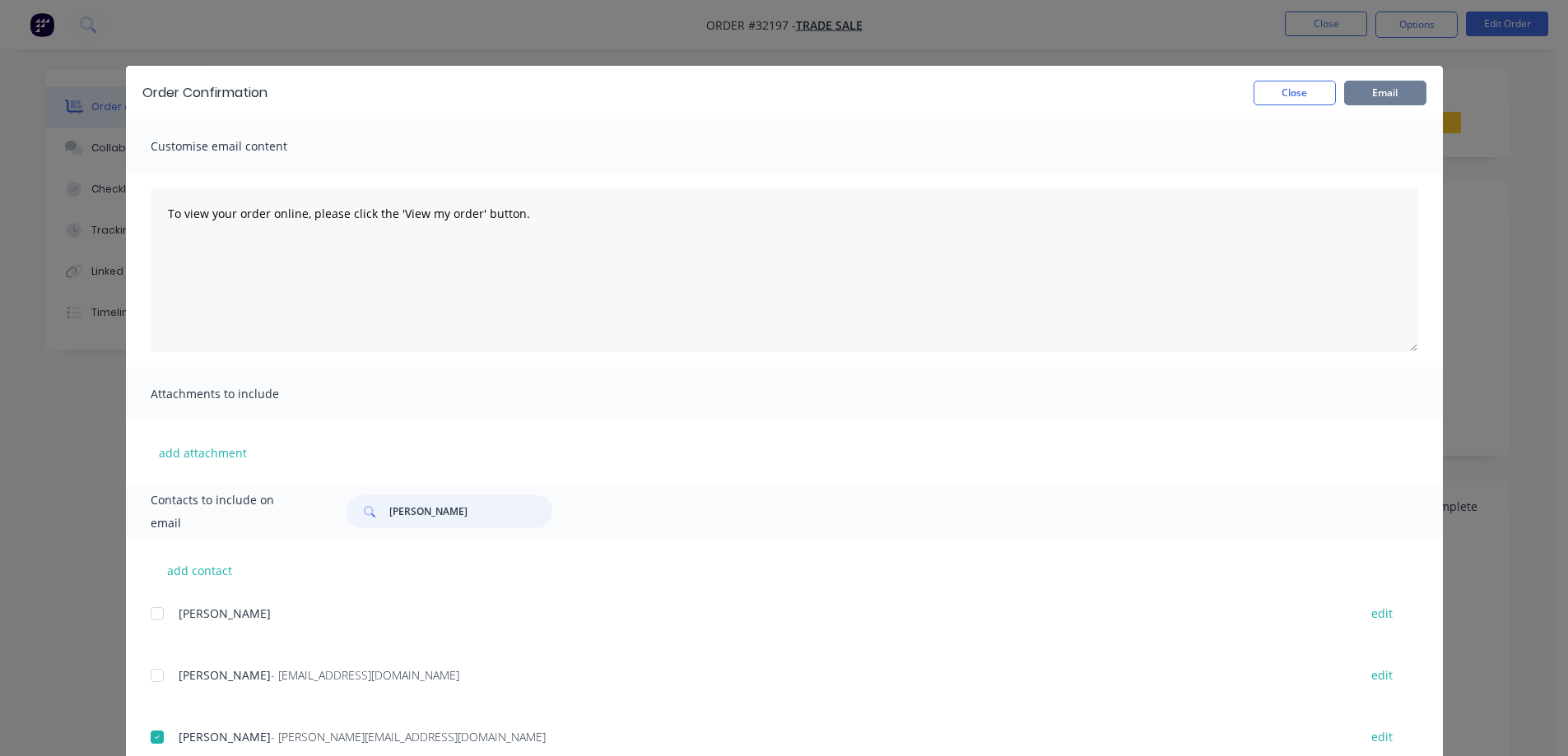
type input "[PERSON_NAME]"
click at [1374, 88] on button "Email" at bounding box center [1385, 93] width 82 height 24
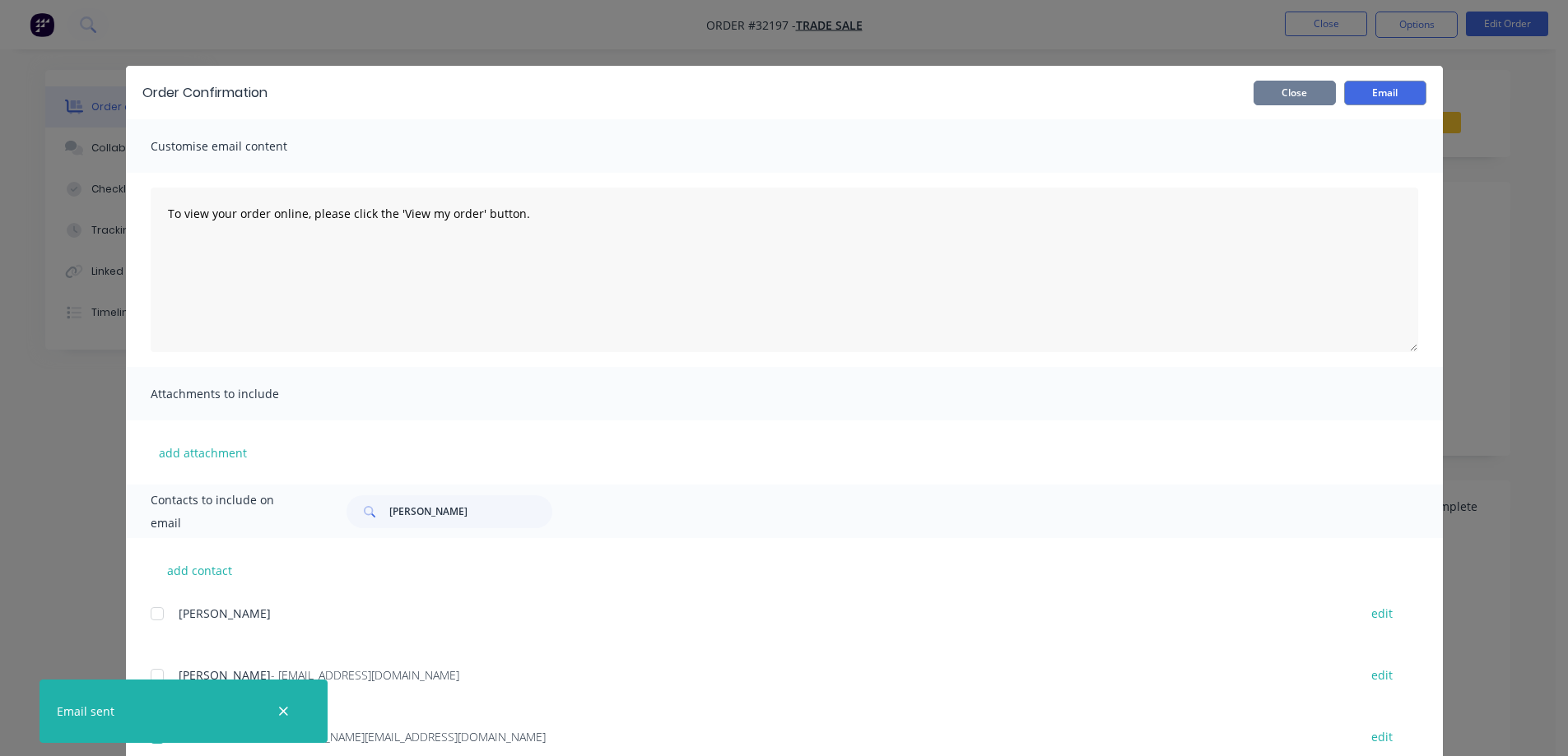
click at [1296, 95] on button "Close" at bounding box center [1294, 93] width 82 height 24
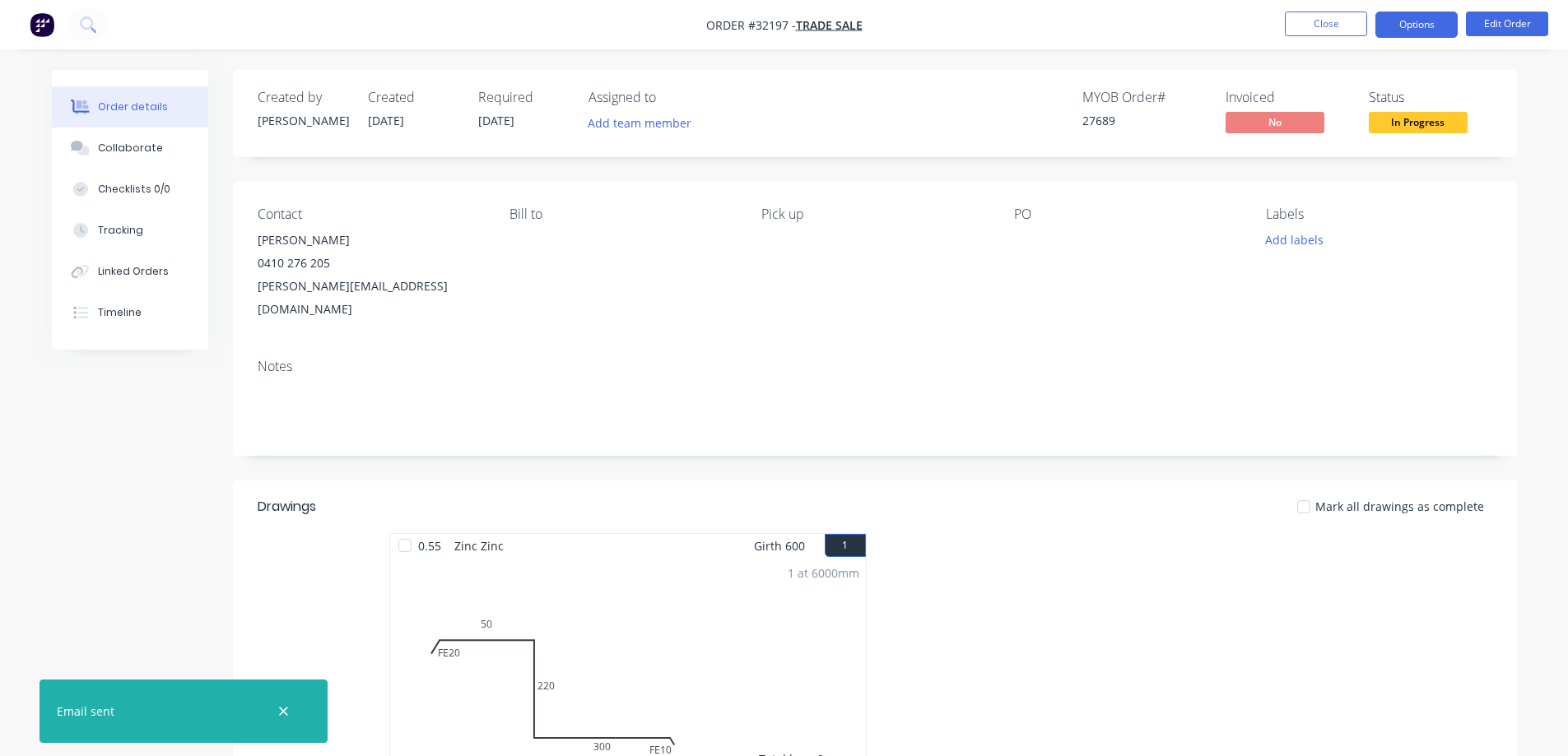
click at [1401, 24] on button "Options" at bounding box center [1417, 24] width 82 height 26
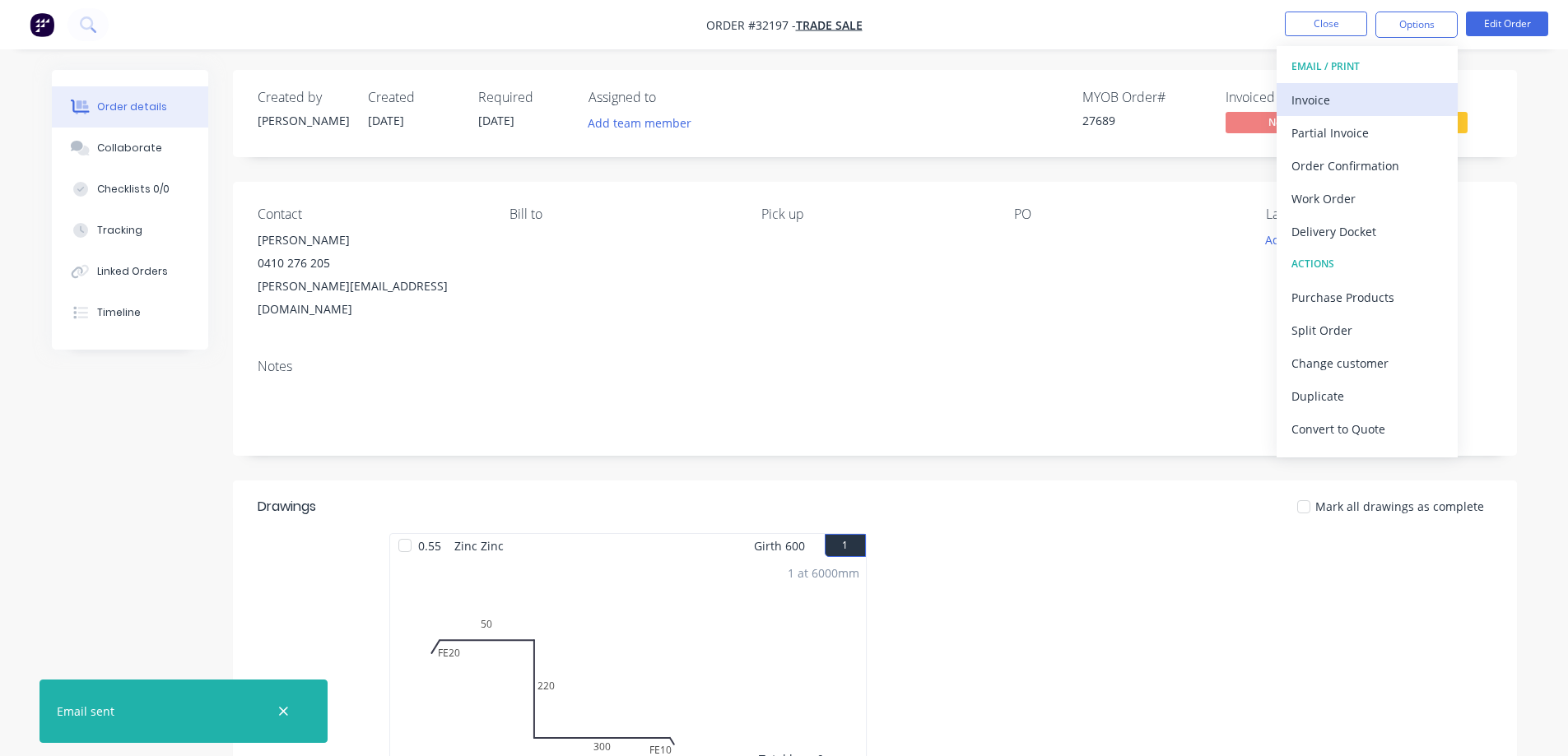
click at [1346, 95] on div "Invoice" at bounding box center [1367, 100] width 151 height 24
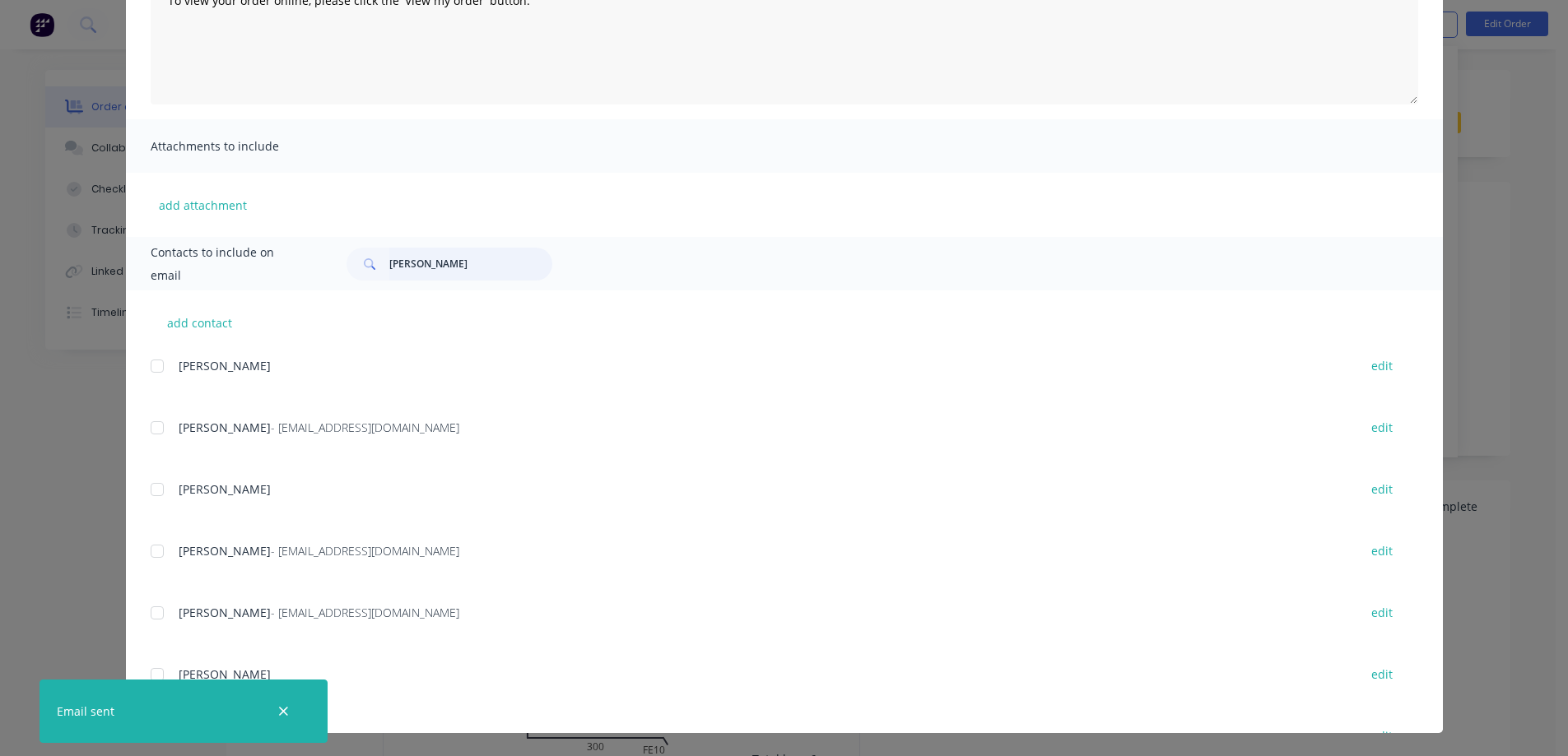
click at [432, 263] on input "[PERSON_NAME]" at bounding box center [470, 264] width 163 height 33
type input "[PERSON_NAME]"
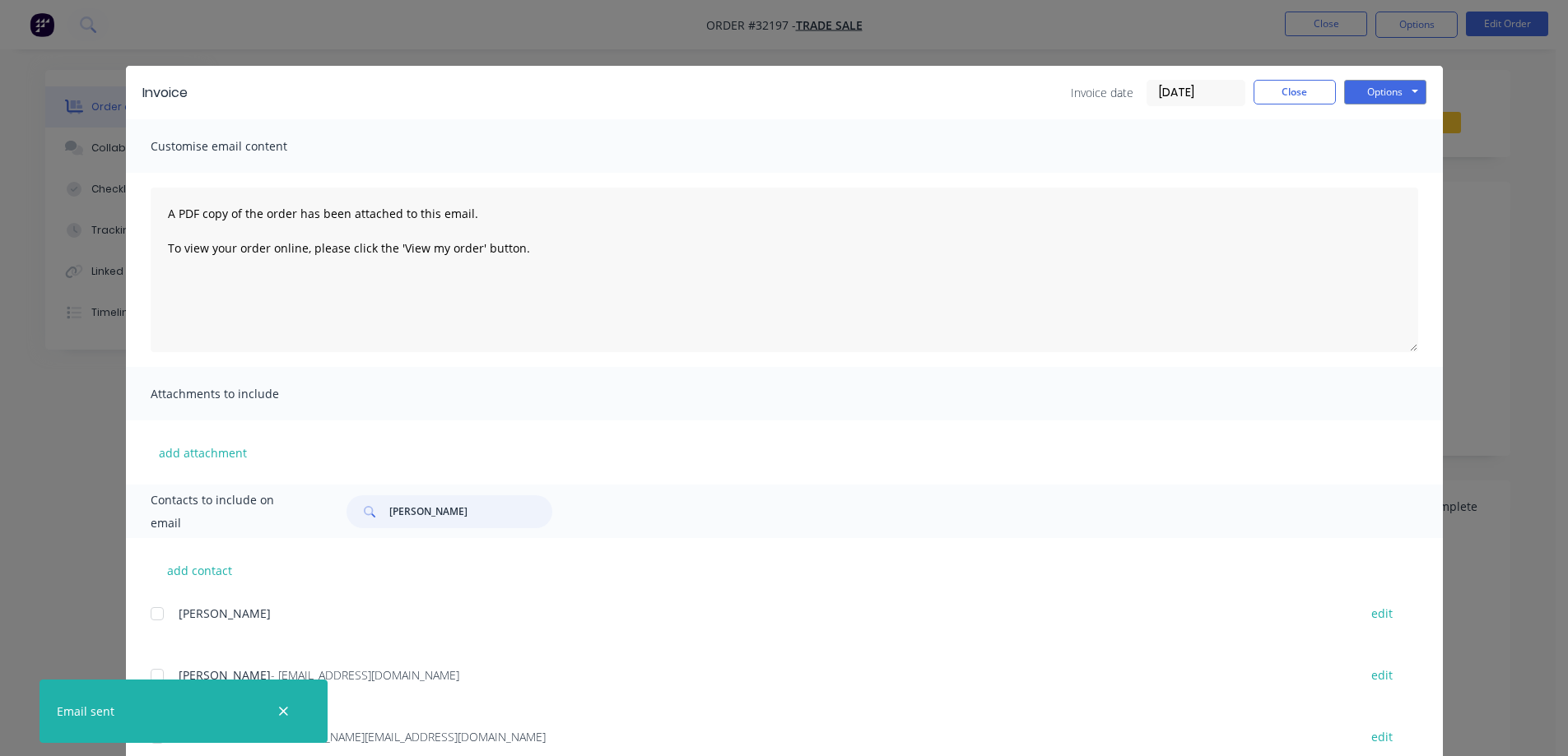
scroll to position [486, 0]
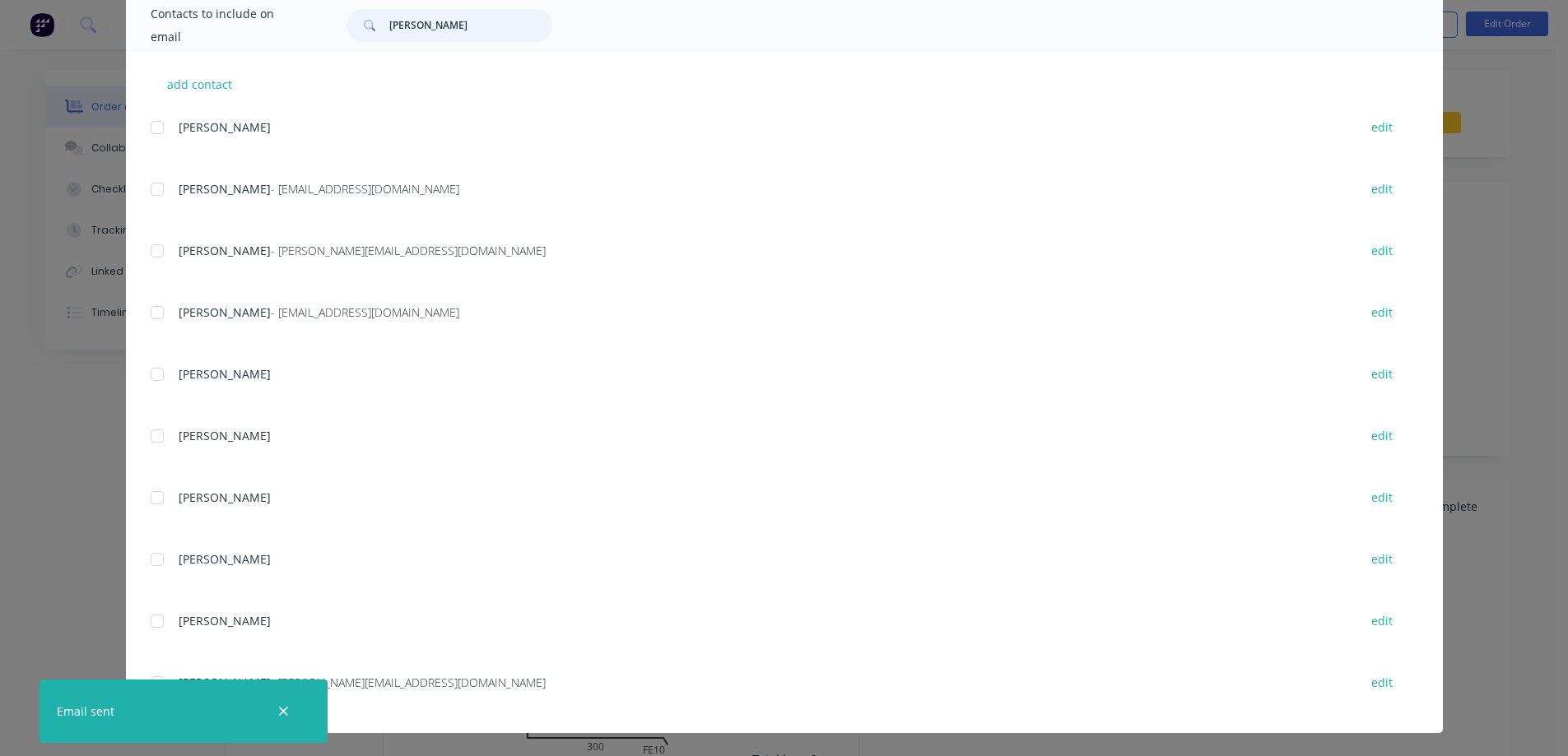
click at [149, 249] on div at bounding box center [157, 250] width 33 height 33
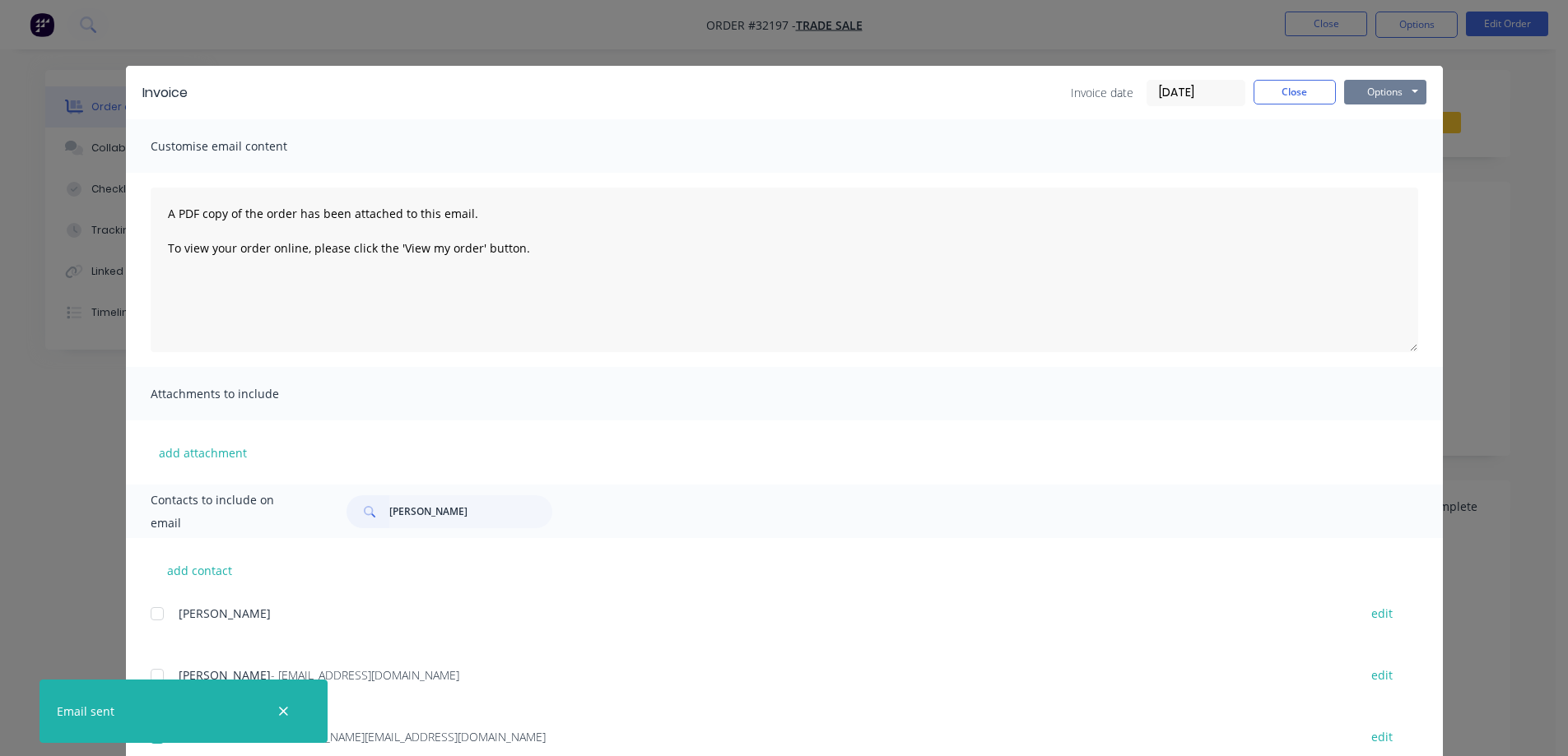
click at [1399, 93] on button "Options" at bounding box center [1385, 92] width 82 height 24
click at [1403, 175] on button "Email" at bounding box center [1396, 175] width 106 height 27
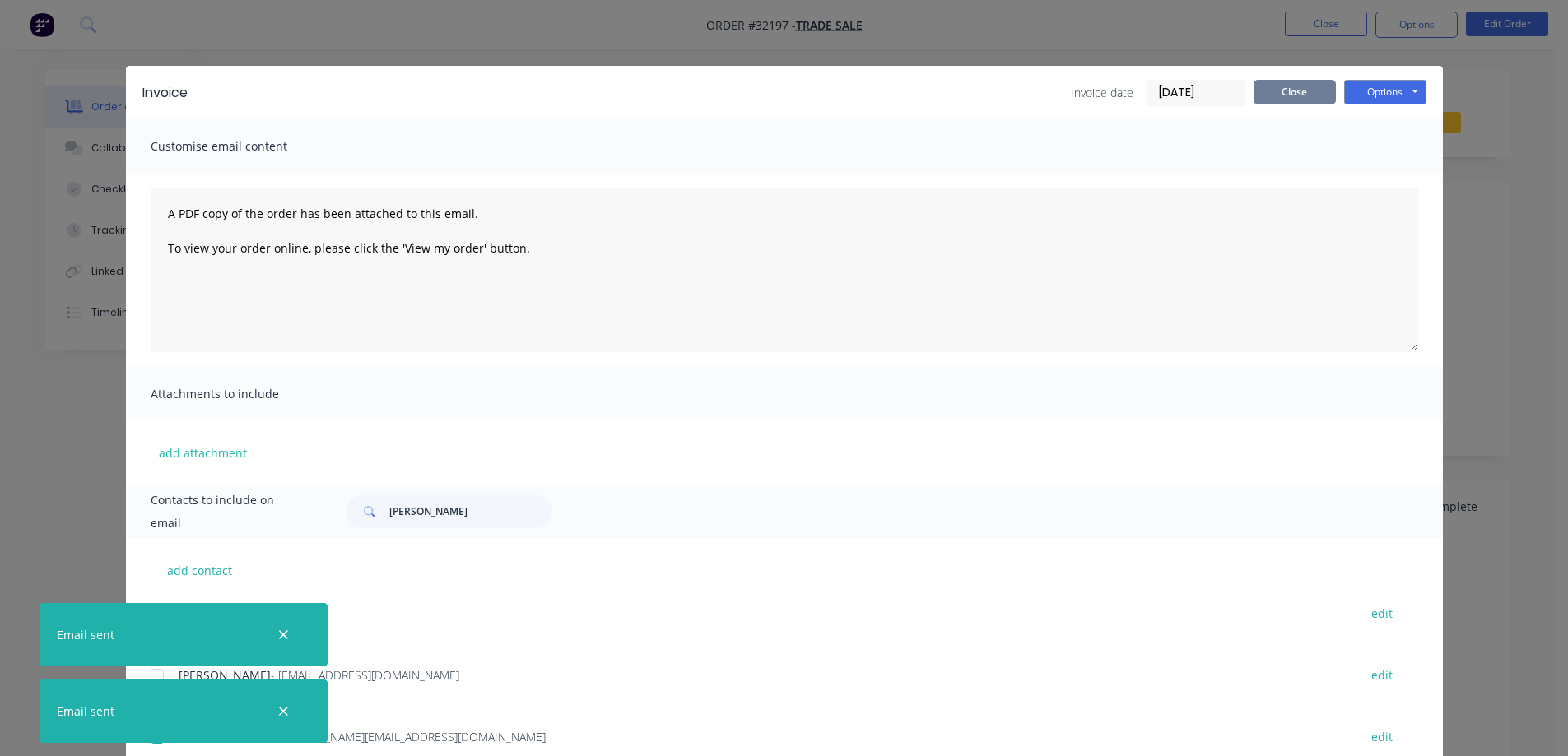
click at [1300, 93] on button "Close" at bounding box center [1294, 92] width 82 height 24
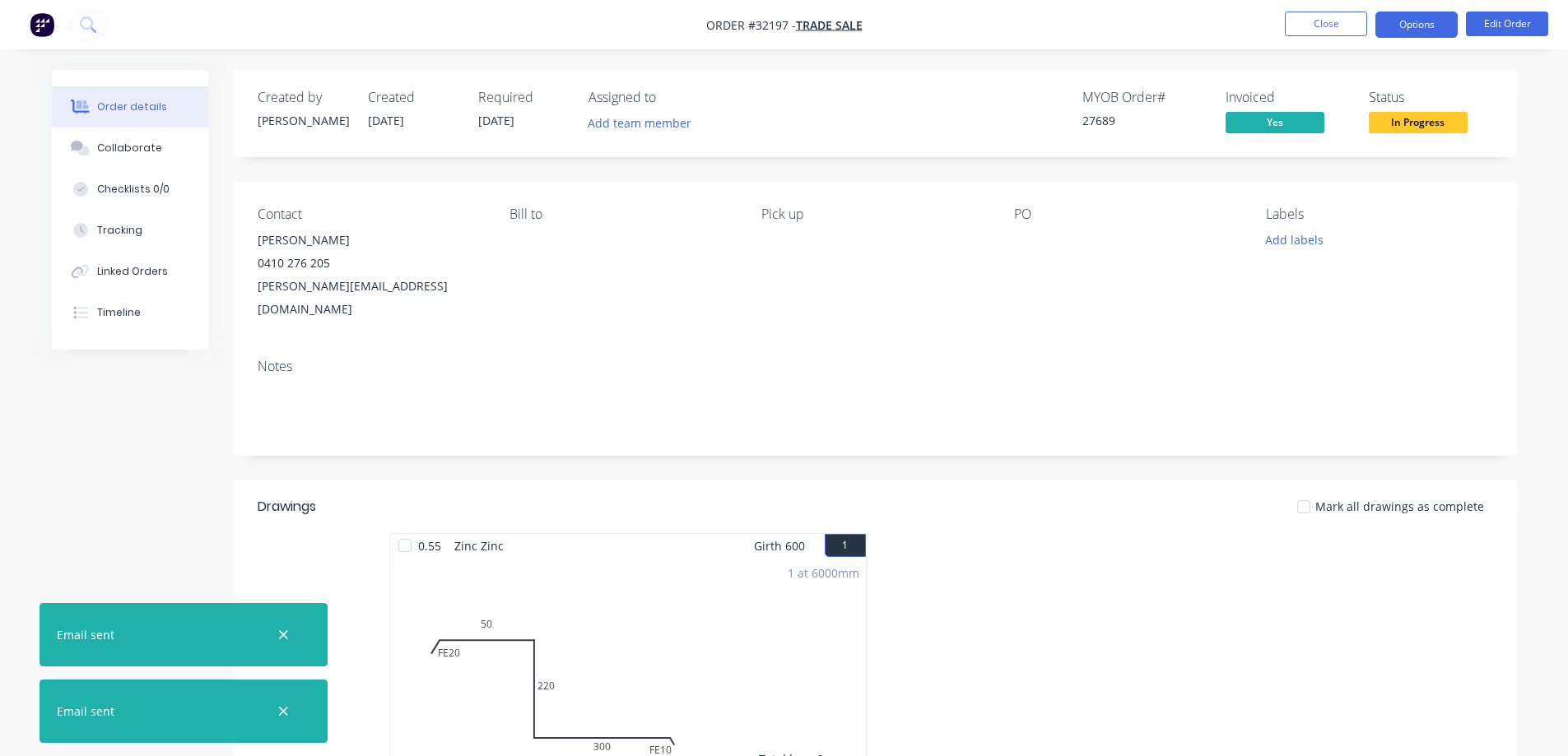
click at [1409, 25] on button "Options" at bounding box center [1417, 24] width 82 height 26
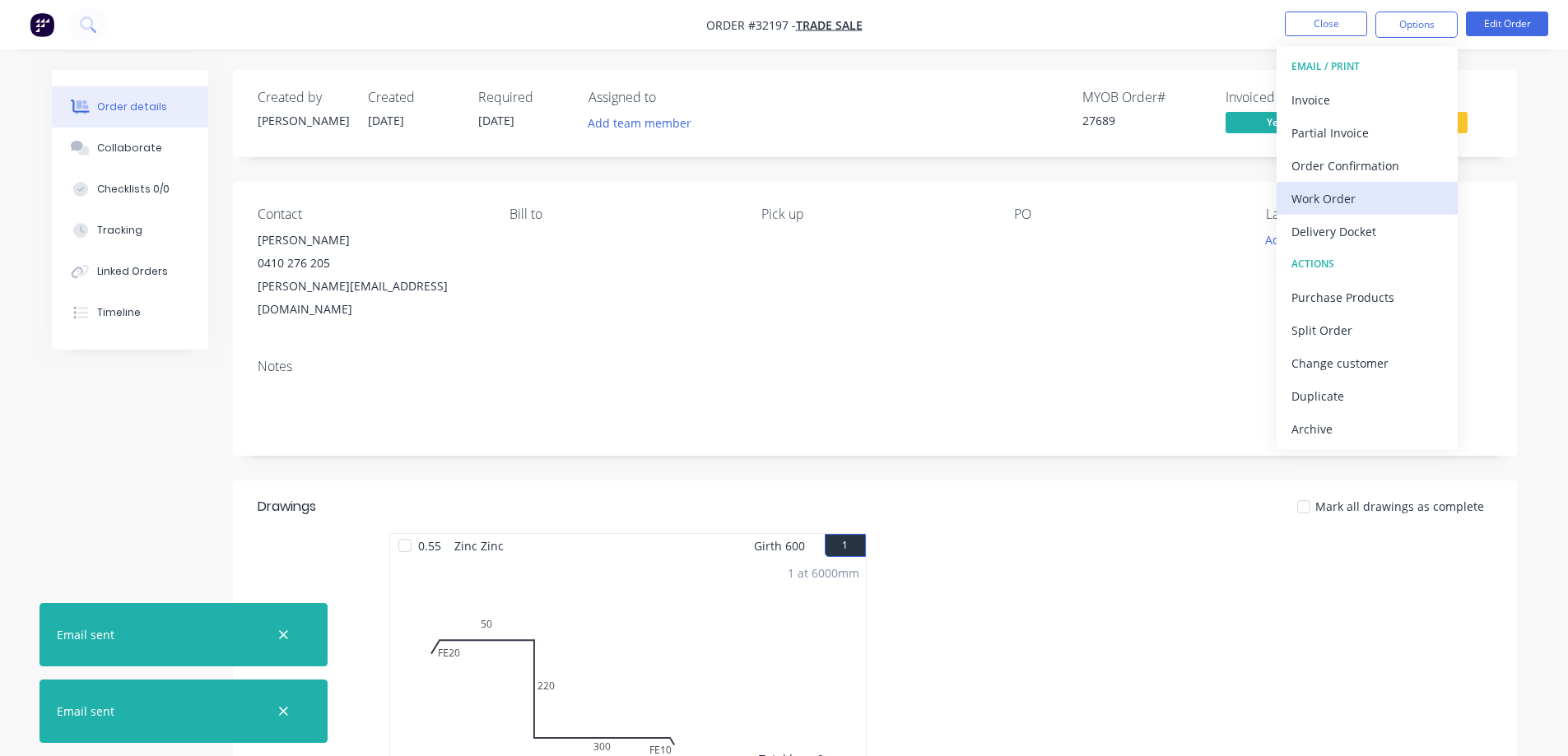
click at [1347, 197] on div "Work Order" at bounding box center [1367, 199] width 151 height 24
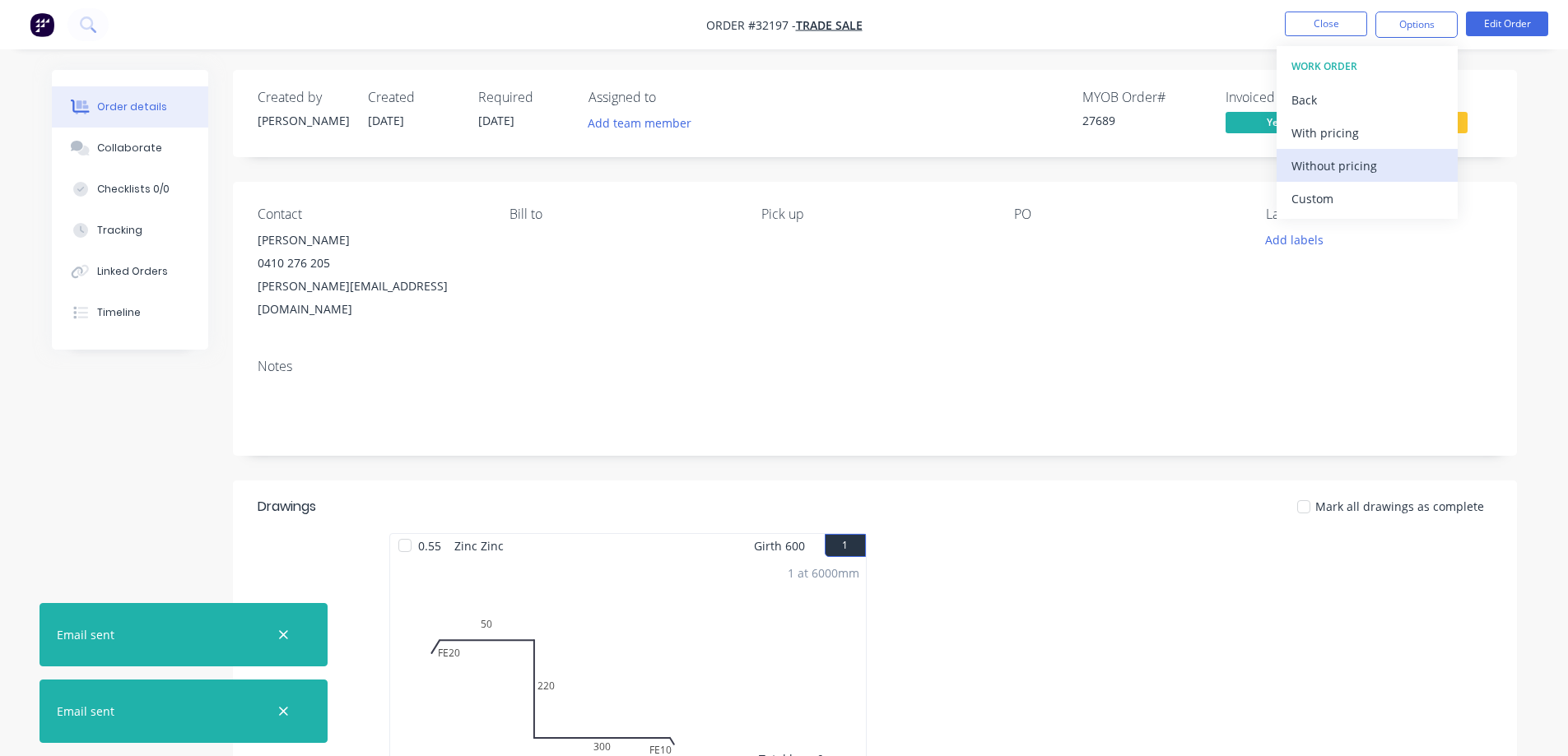
click at [1368, 159] on div "Without pricing" at bounding box center [1367, 166] width 151 height 24
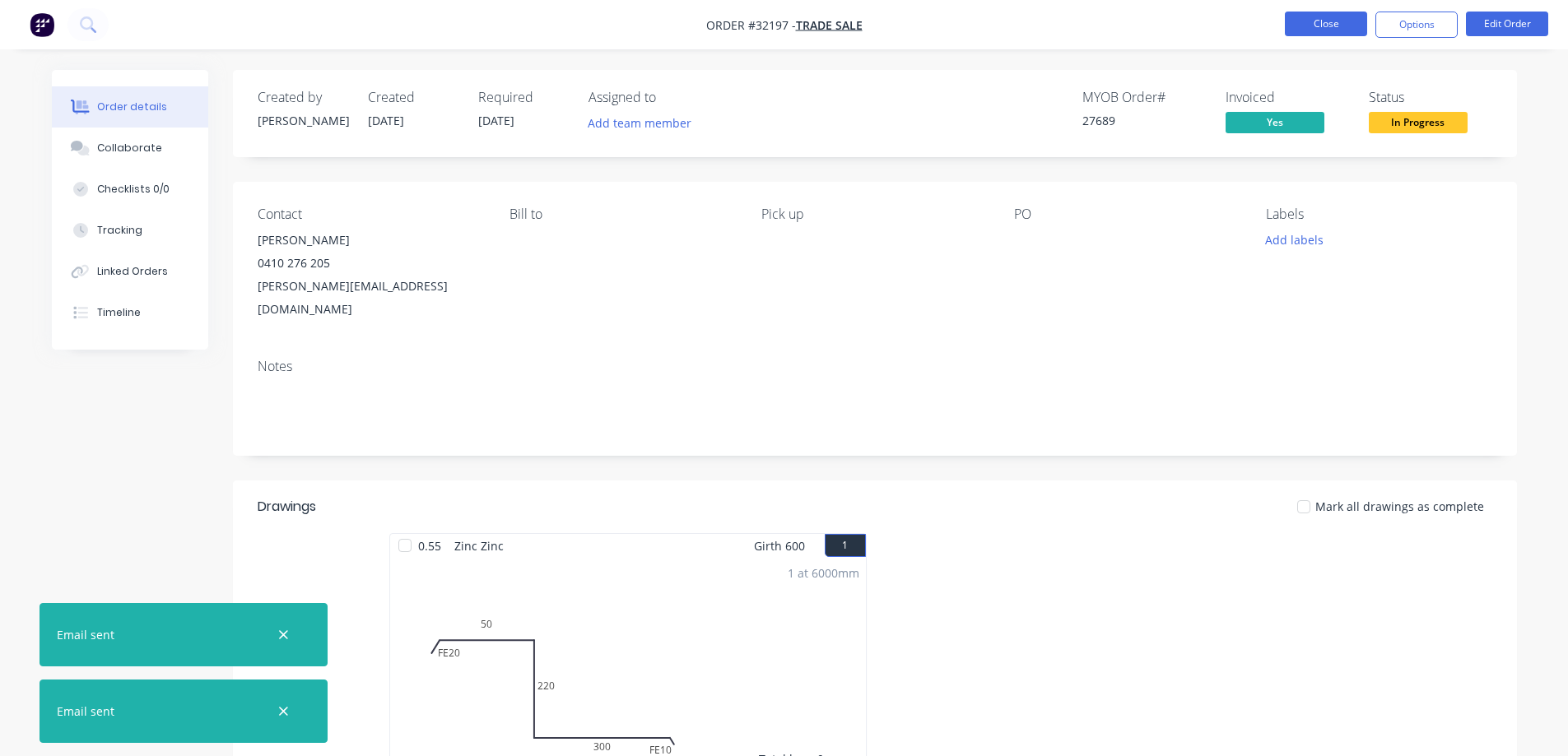
click at [1325, 23] on button "Close" at bounding box center [1326, 23] width 82 height 24
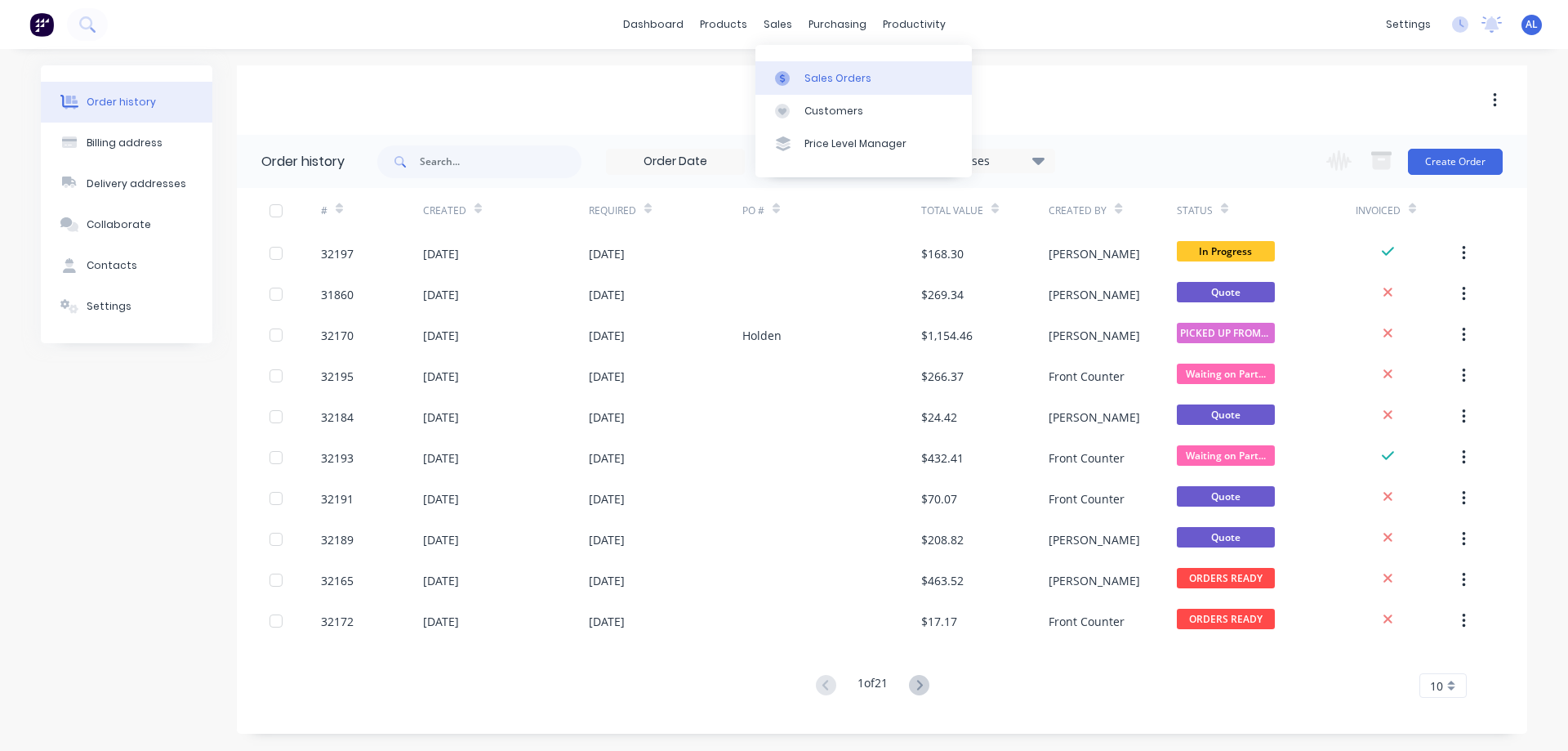
click at [844, 78] on div "Sales Orders" at bounding box center [838, 79] width 67 height 15
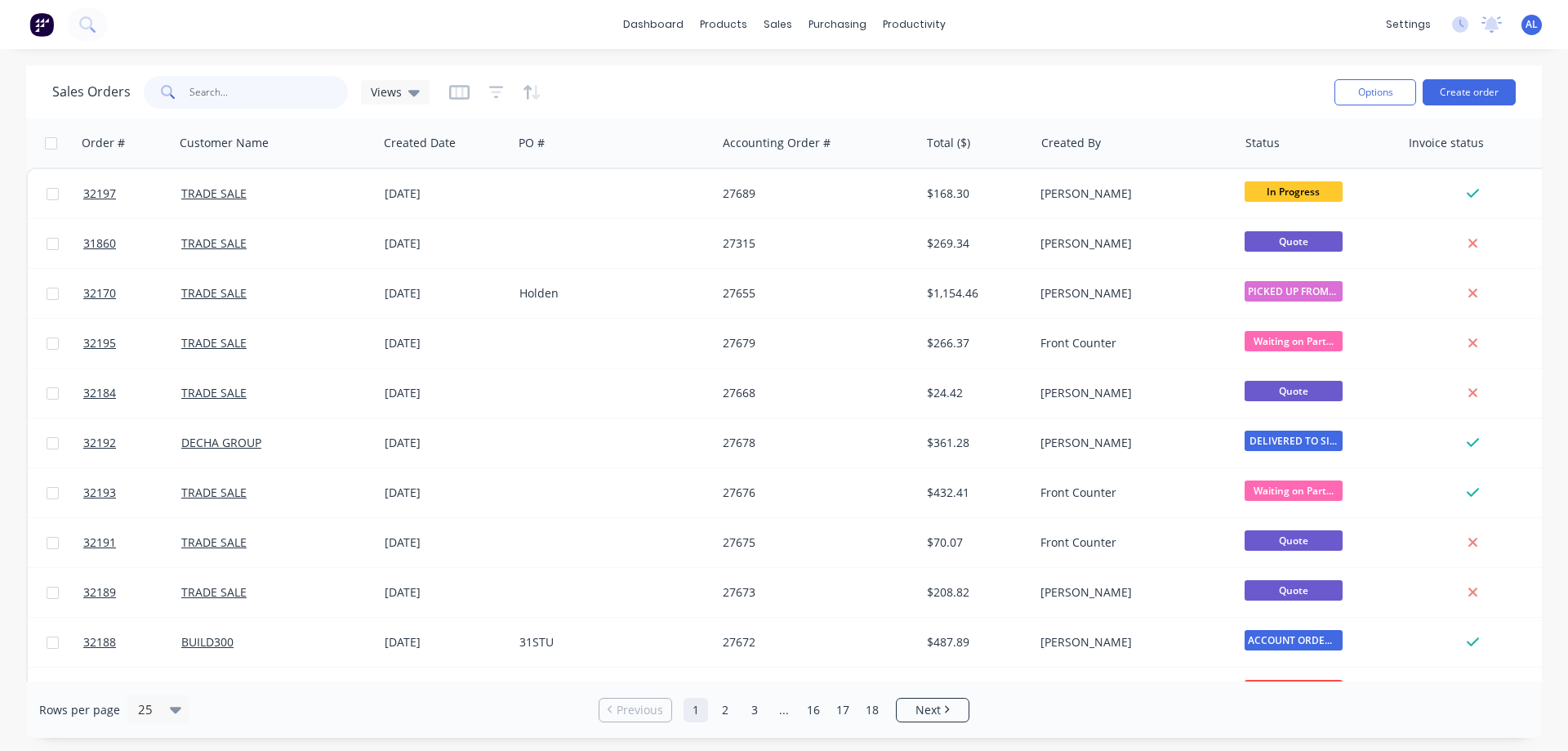
click at [234, 98] on input "text" at bounding box center [269, 92] width 160 height 32
click at [838, 74] on div "Sales Orders" at bounding box center [838, 79] width 67 height 15
click at [1446, 91] on button "Create order" at bounding box center [1469, 92] width 93 height 26
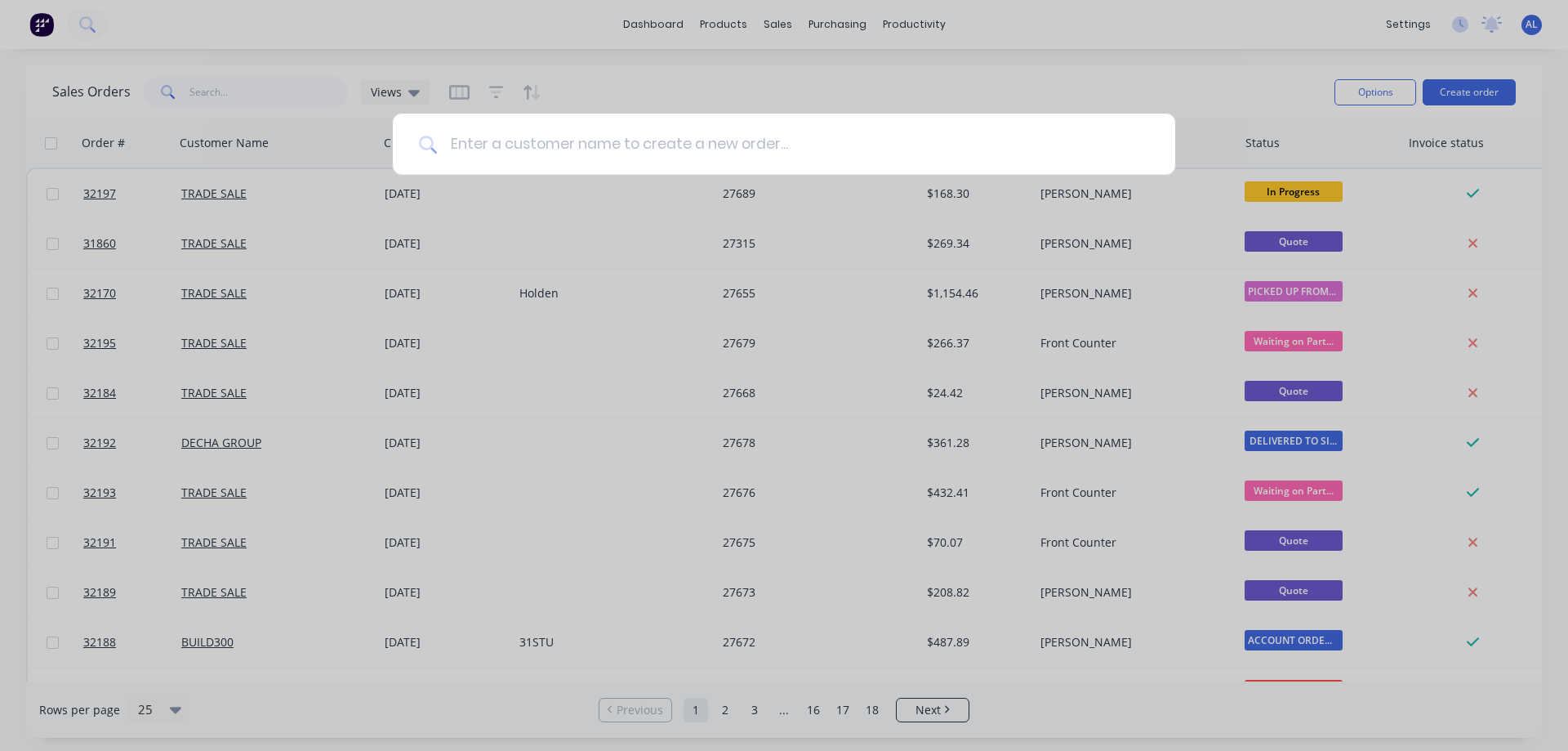
click at [507, 155] on input at bounding box center [792, 144] width 712 height 61
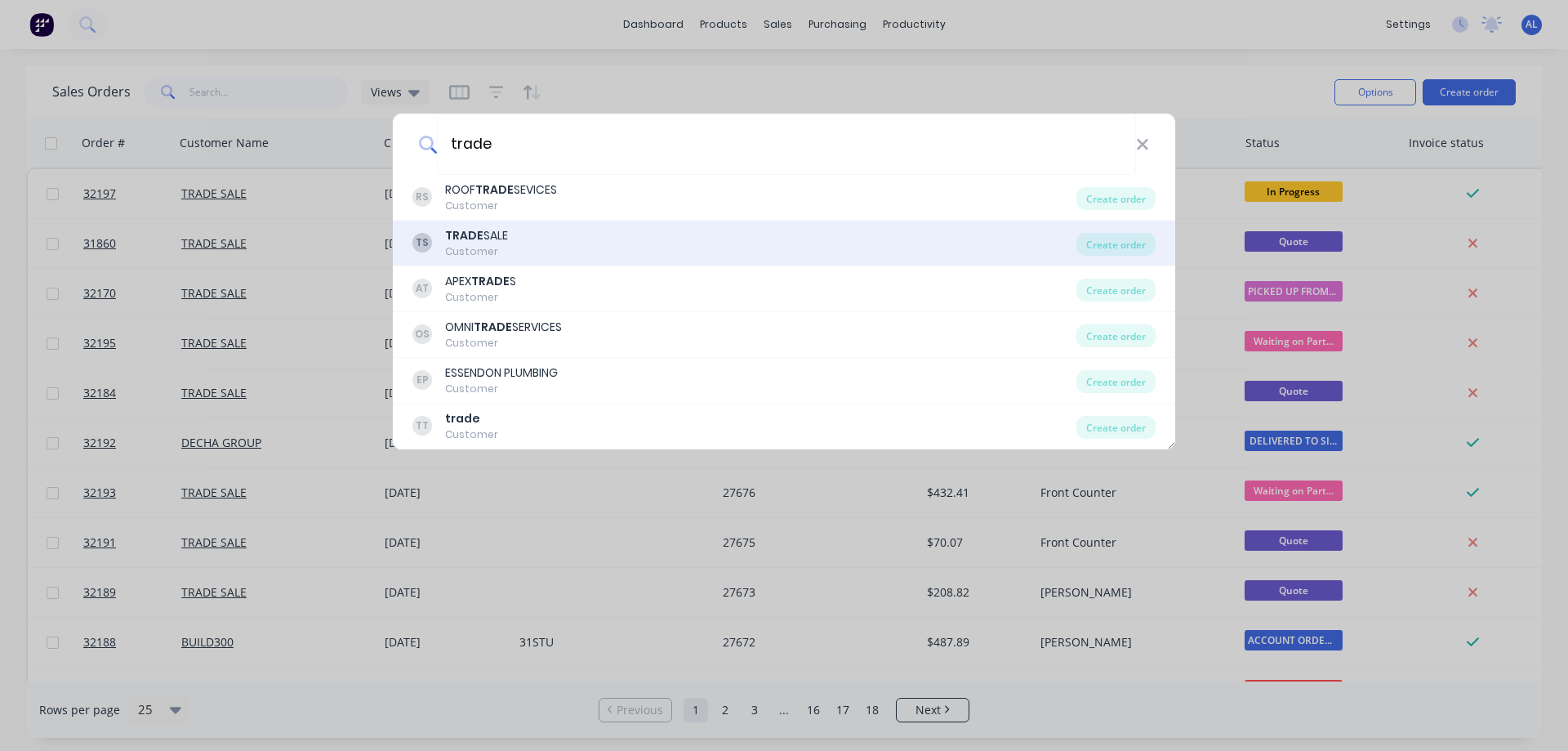
type input "trade"
click at [551, 251] on div "TS TRADE SALE Customer" at bounding box center [744, 243] width 664 height 32
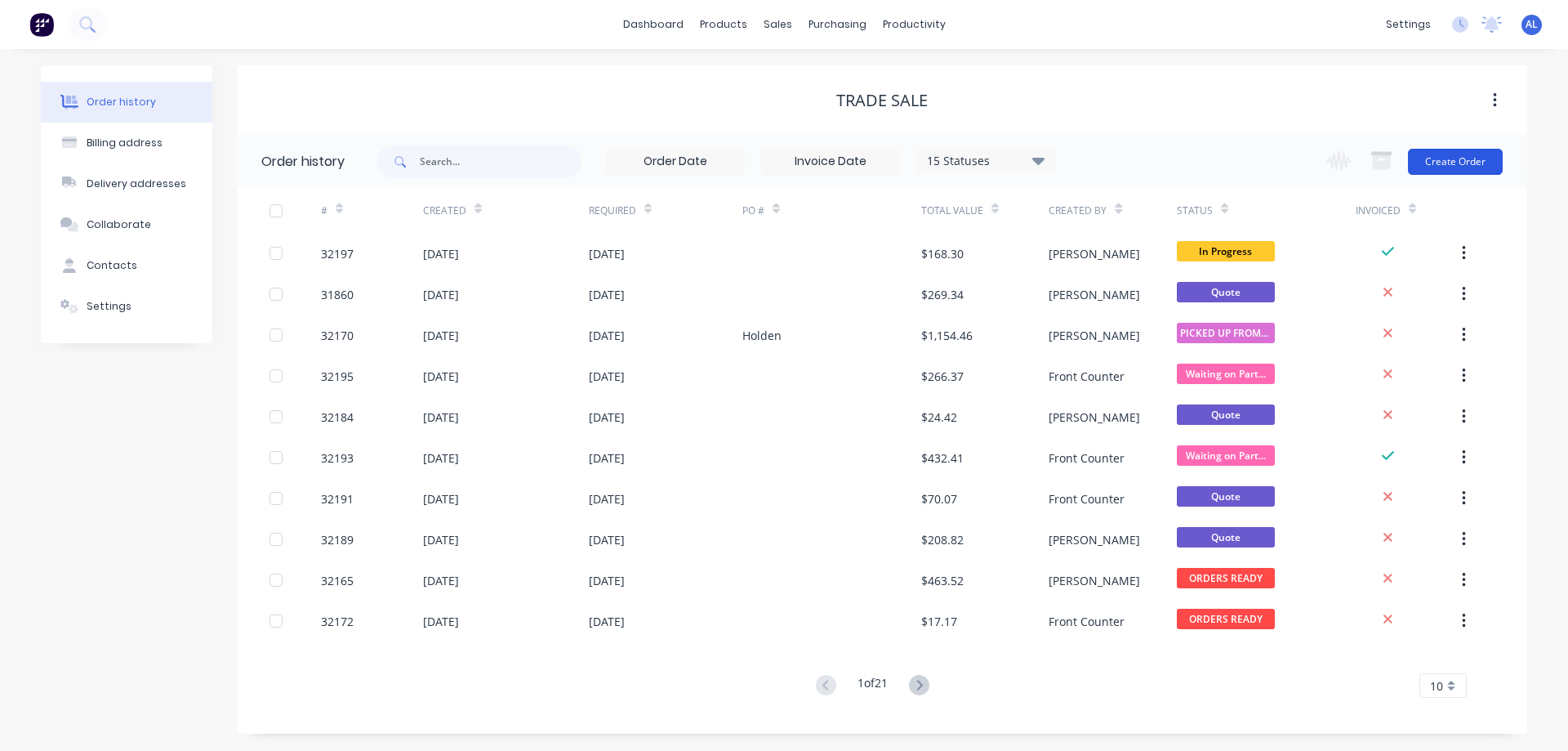
click at [1480, 162] on button "Create Order" at bounding box center [1455, 162] width 95 height 26
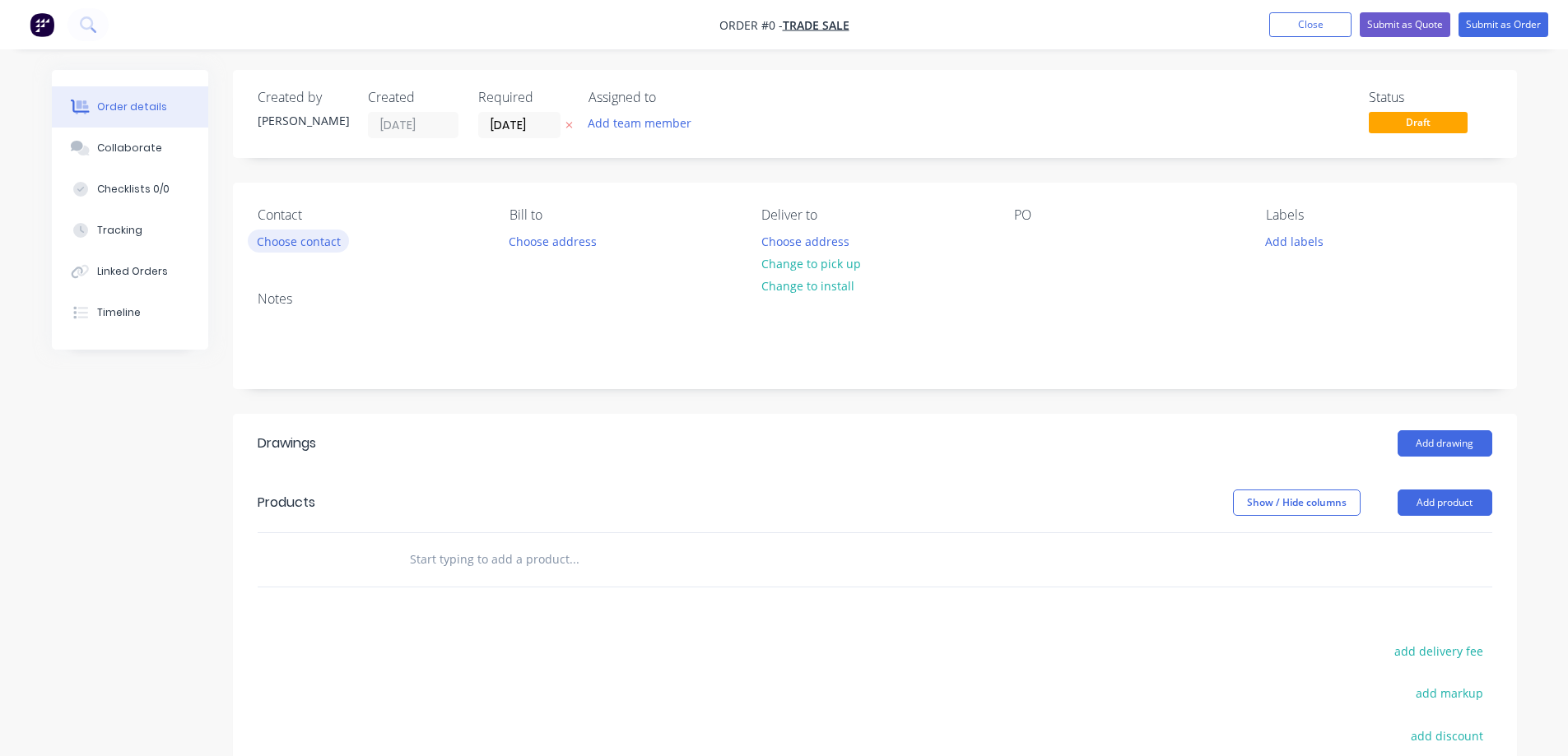
click at [305, 242] on button "Choose contact" at bounding box center [298, 241] width 101 height 22
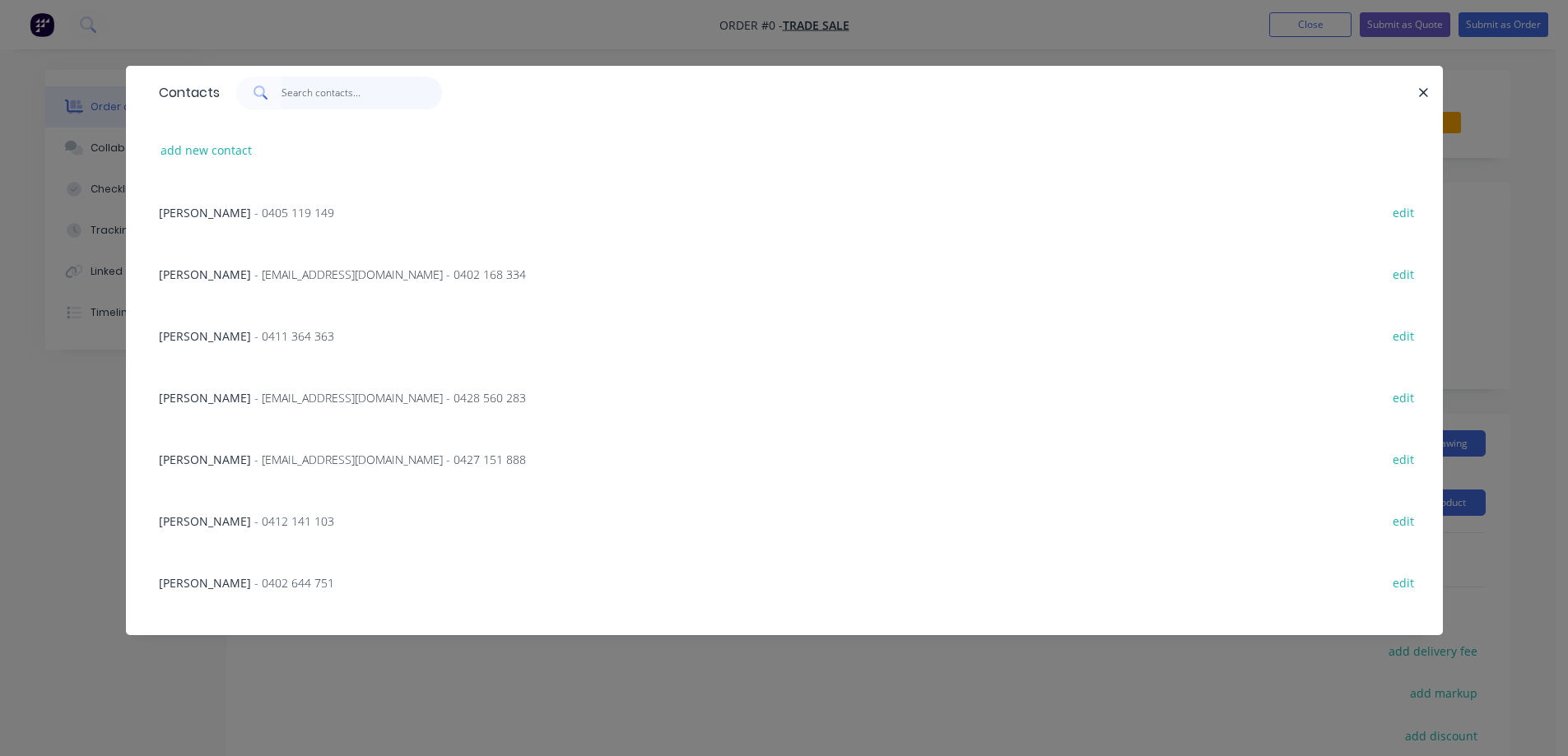
click at [342, 100] on input "text" at bounding box center [362, 93] width 161 height 33
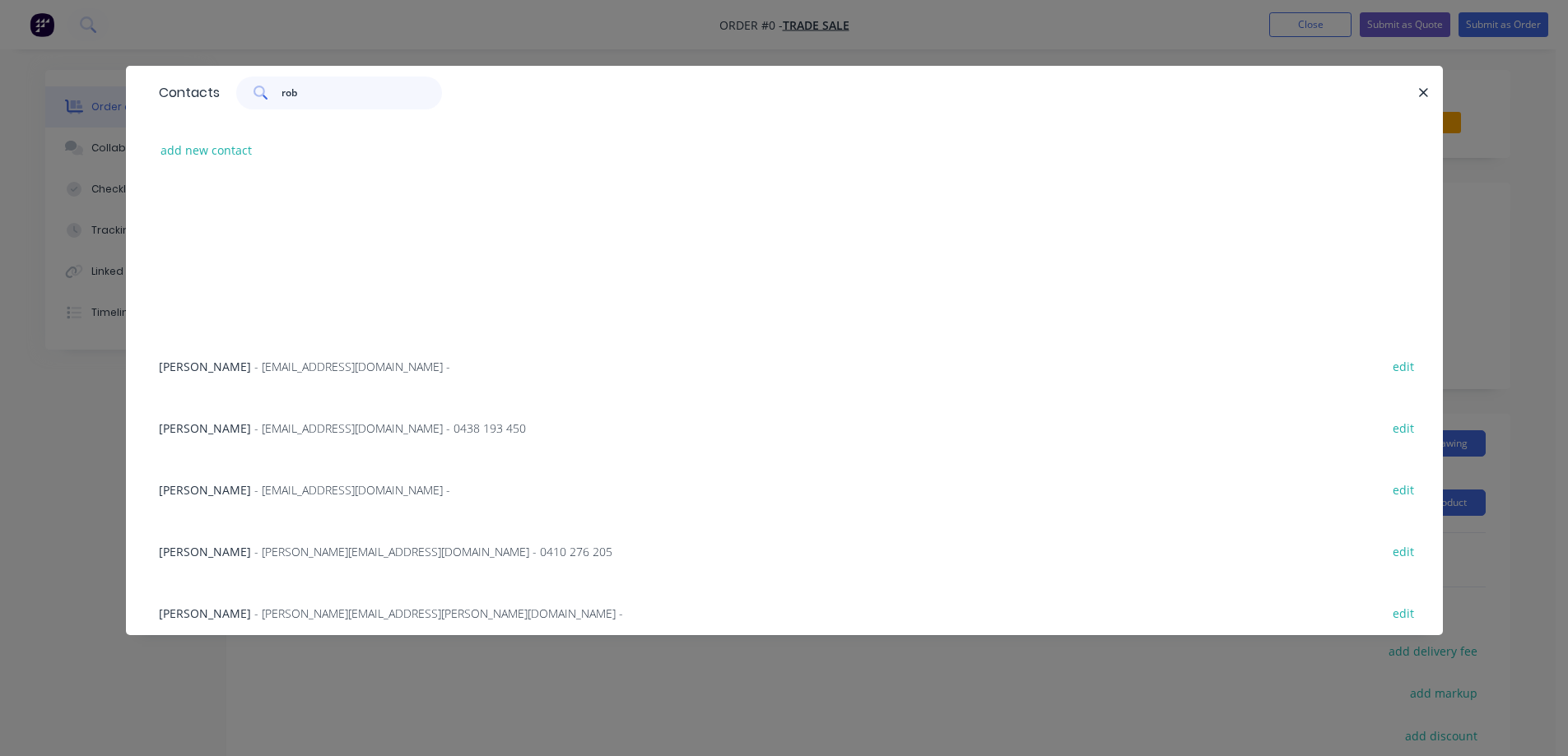
scroll to position [329, 0]
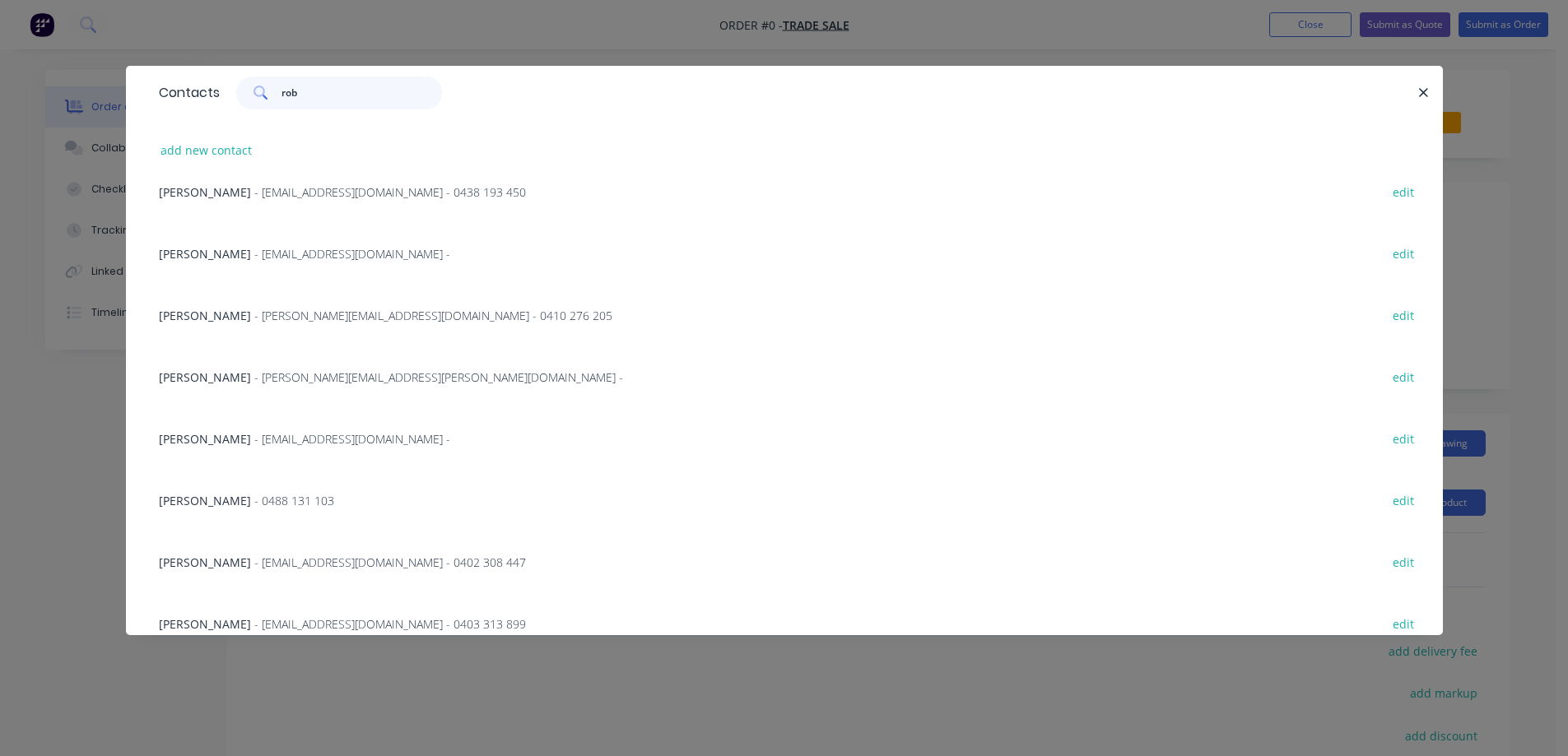
type input "rob"
click at [254, 504] on span "- 0488 131 103" at bounding box center [294, 500] width 79 height 16
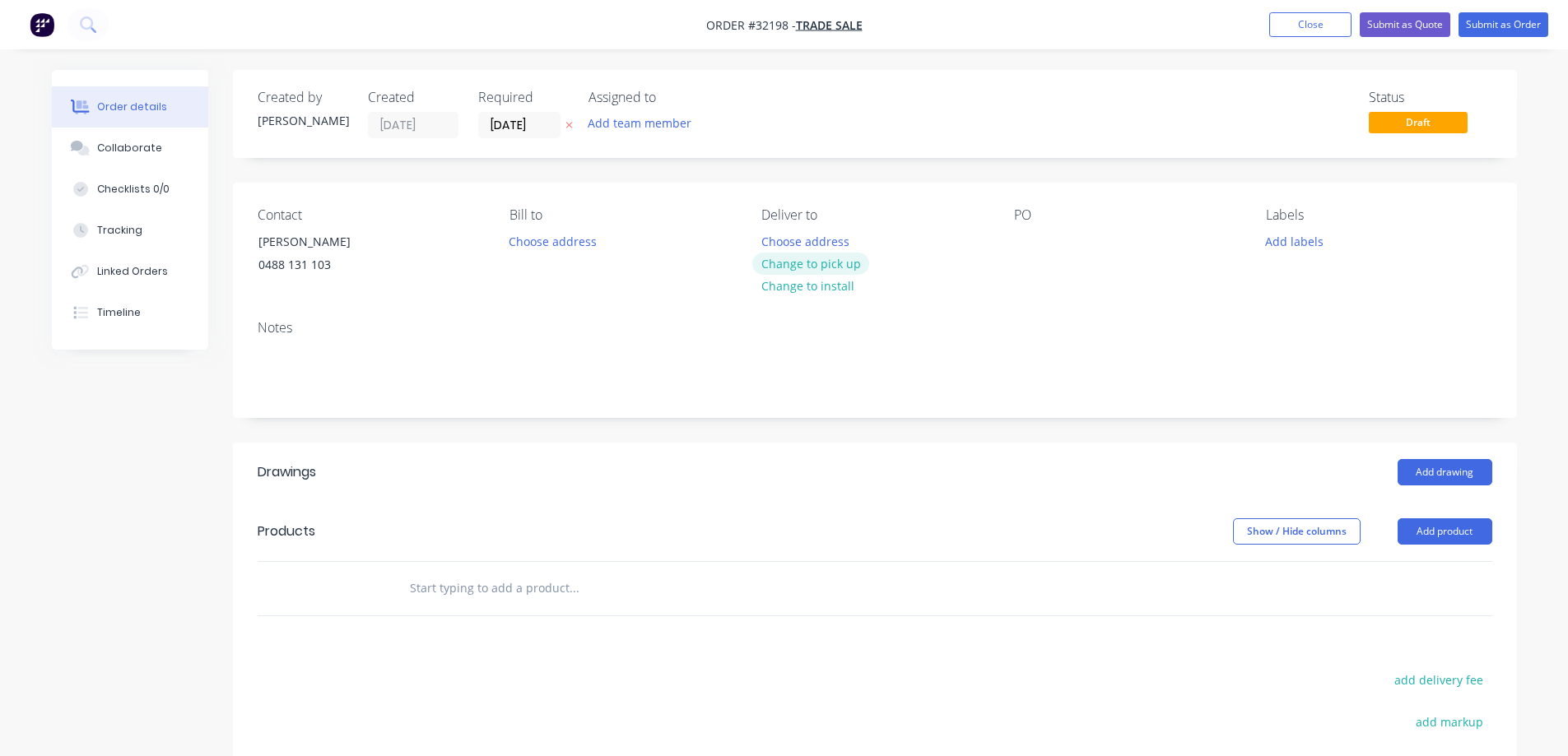
click at [830, 265] on button "Change to pick up" at bounding box center [810, 264] width 117 height 22
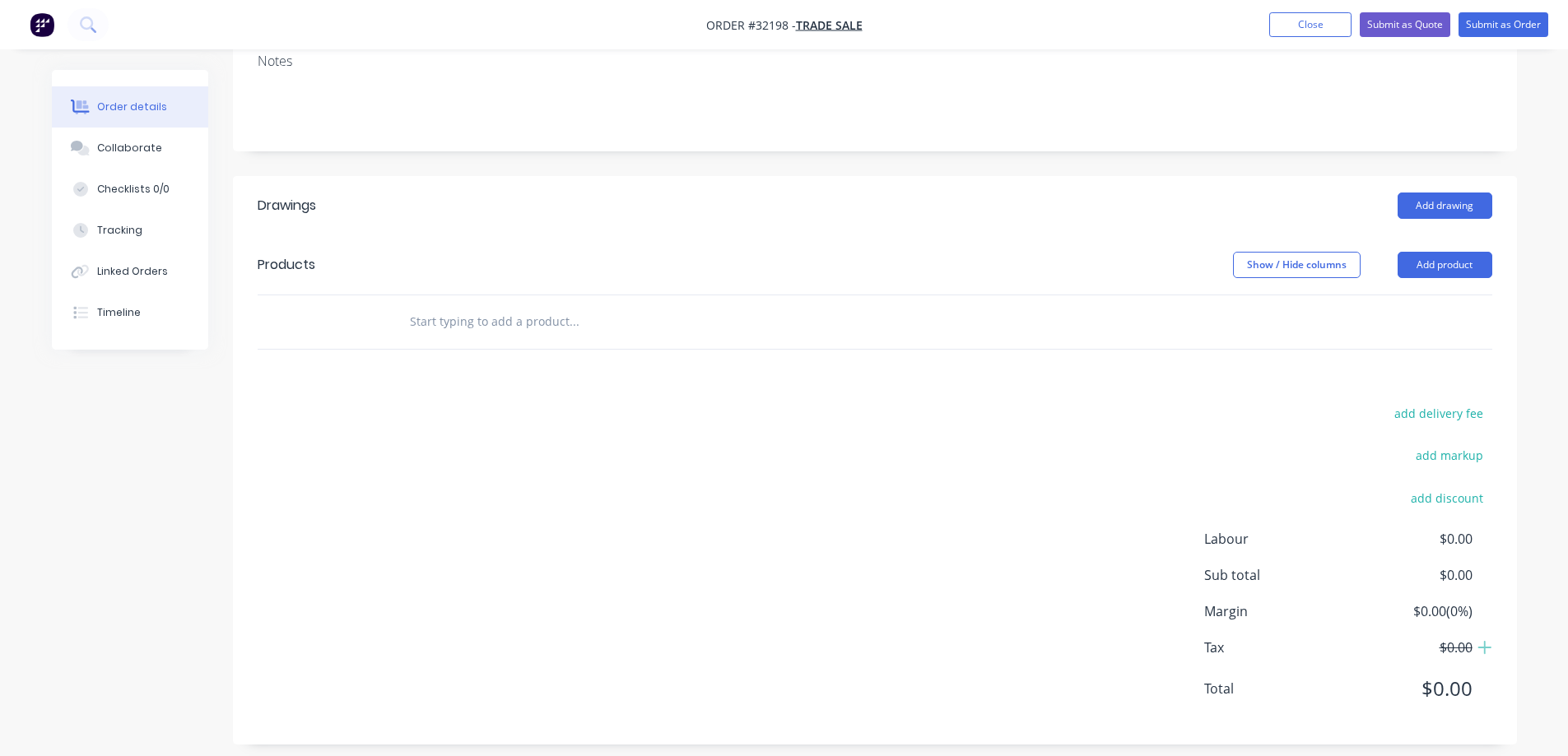
scroll to position [279, 0]
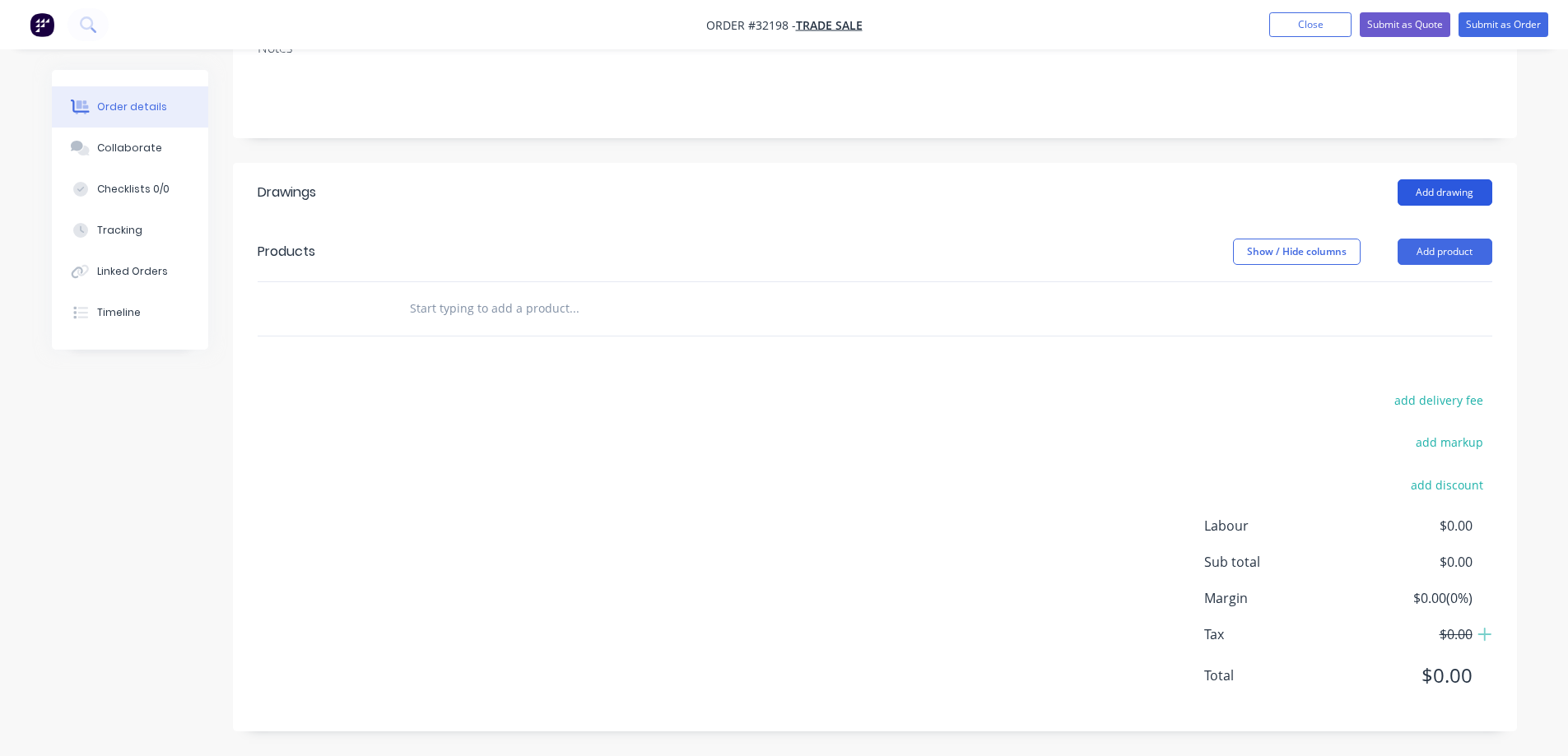
click at [1447, 190] on button "Add drawing" at bounding box center [1444, 193] width 94 height 26
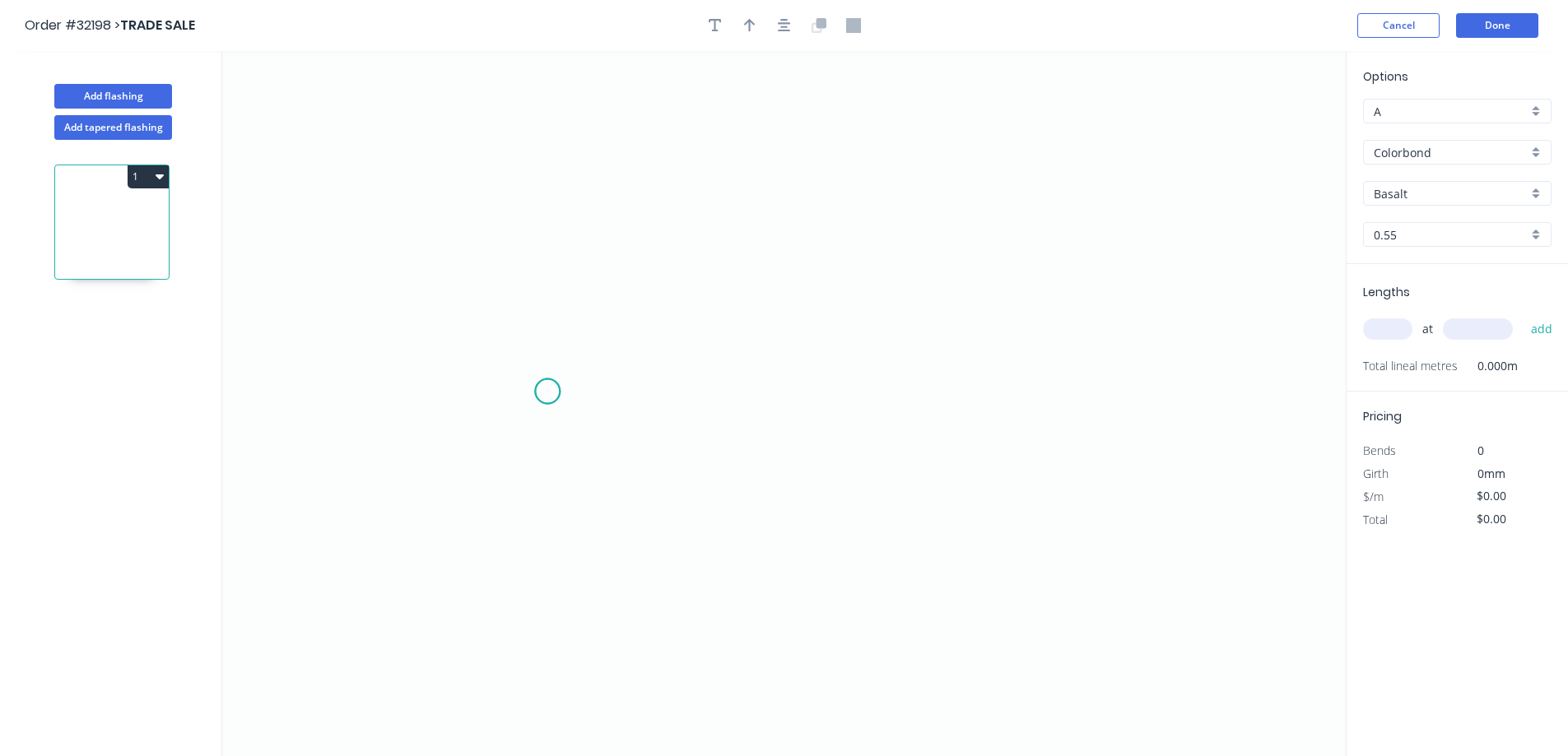
click at [547, 392] on icon "0" at bounding box center [784, 404] width 1123 height 705
click at [625, 390] on icon "0" at bounding box center [784, 404] width 1123 height 705
click at [632, 233] on icon "0 ?" at bounding box center [784, 404] width 1123 height 705
click at [966, 244] on icon "0 ? ?" at bounding box center [784, 404] width 1123 height 705
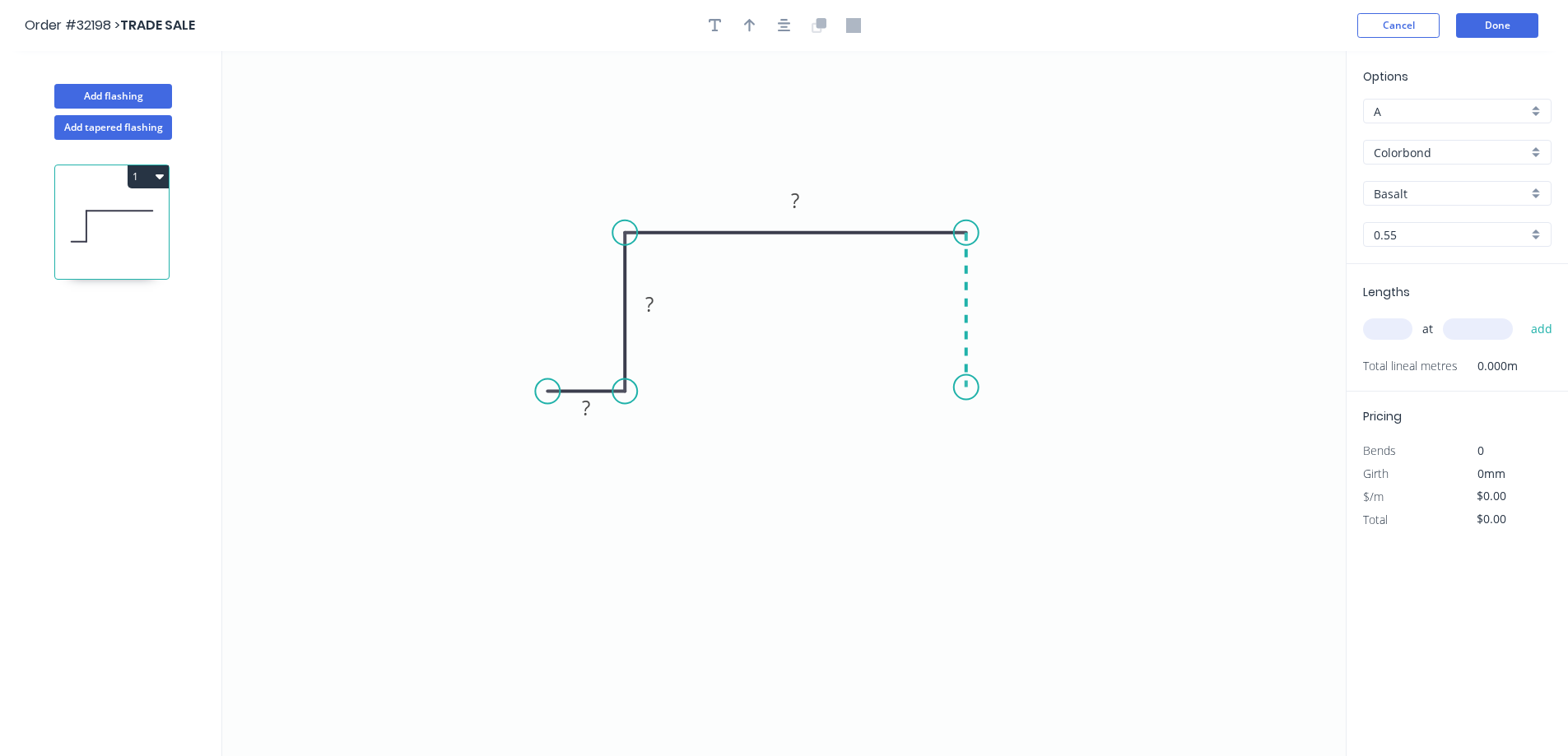
click at [971, 388] on icon "0 ? ? ?" at bounding box center [784, 404] width 1123 height 705
click at [1063, 394] on icon "0 ? ? ? ?" at bounding box center [784, 404] width 1123 height 705
click at [600, 406] on rect at bounding box center [585, 409] width 33 height 23
type input "$26.88"
click at [786, 26] on icon "button" at bounding box center [784, 25] width 13 height 13
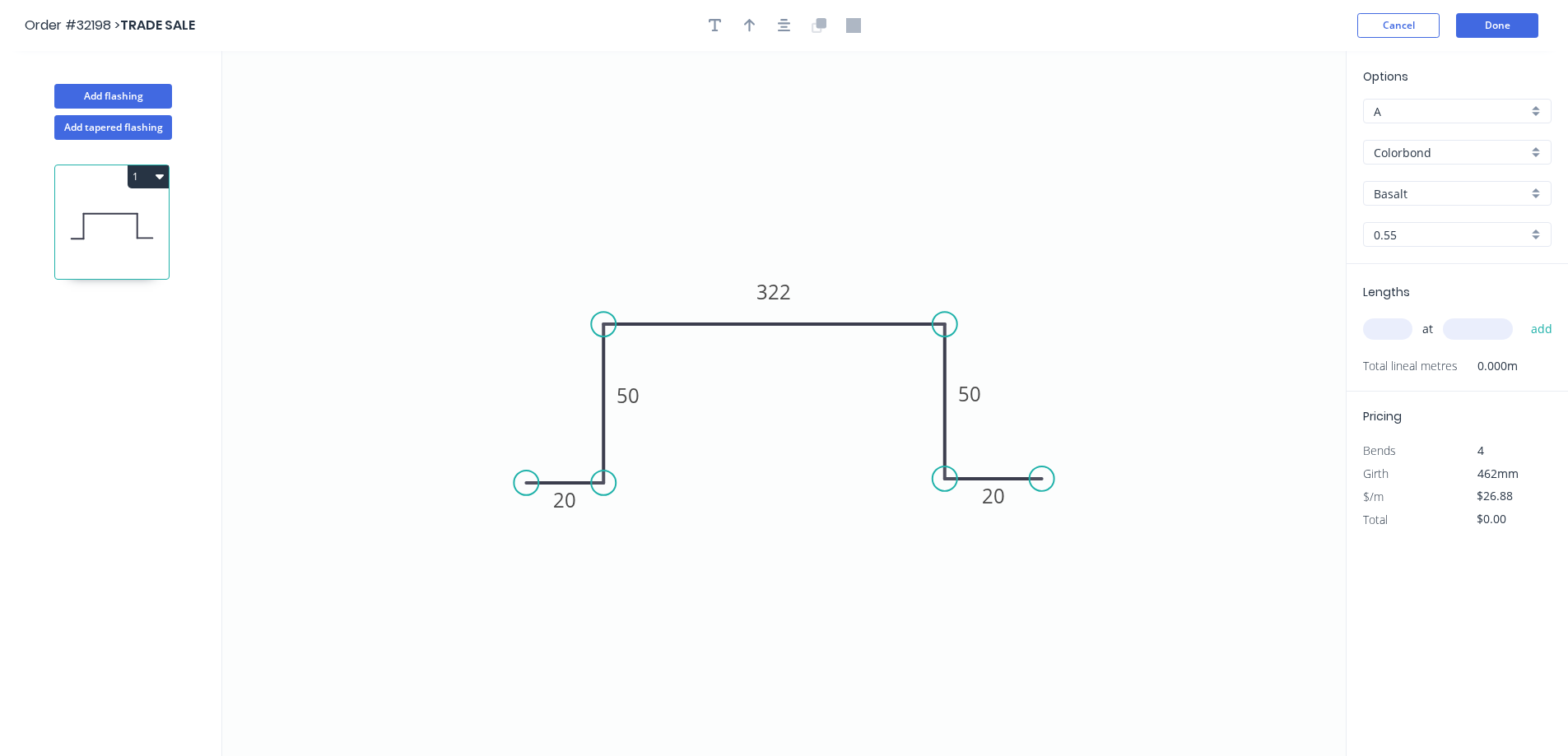
click at [1530, 150] on div "Colorbond" at bounding box center [1458, 152] width 189 height 24
click at [1428, 271] on div "Zinc" at bounding box center [1457, 270] width 187 height 29
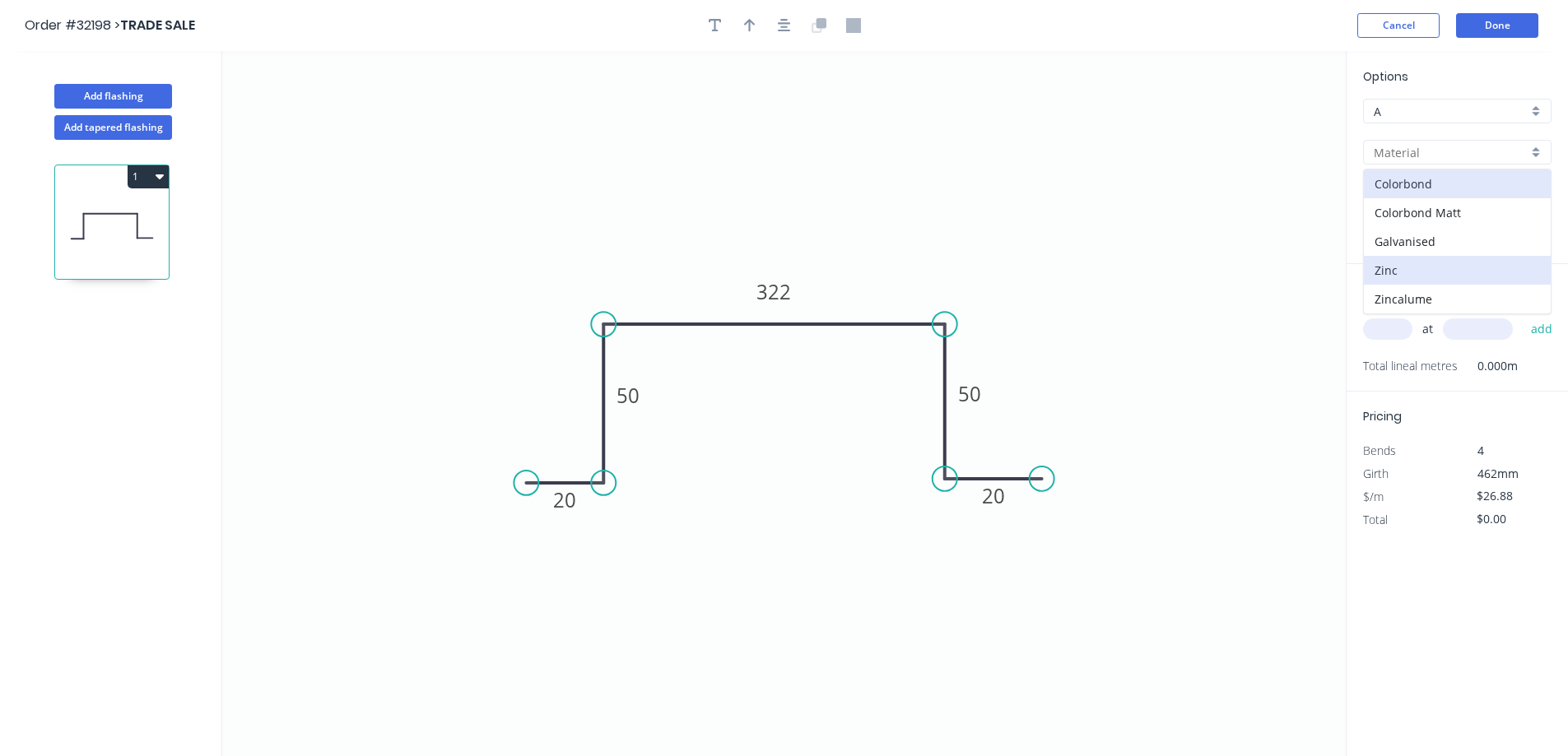
type input "Zinc"
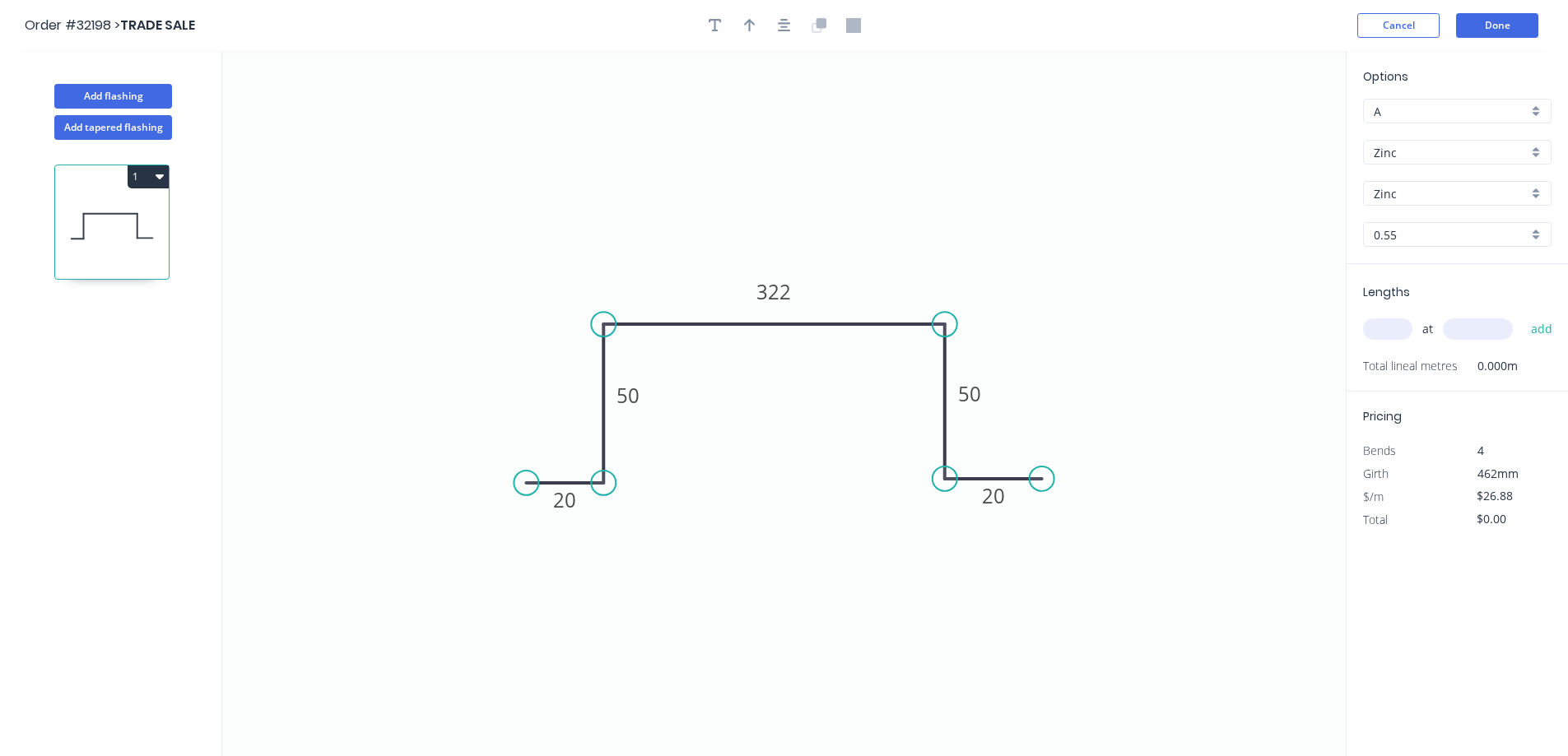
type input "$23.75"
drag, startPoint x: 1391, startPoint y: 311, endPoint x: 1379, endPoint y: 326, distance: 19.2
click at [1379, 326] on div "at add" at bounding box center [1459, 329] width 192 height 45
click at [1382, 329] on input "text" at bounding box center [1388, 329] width 50 height 21
type input "2"
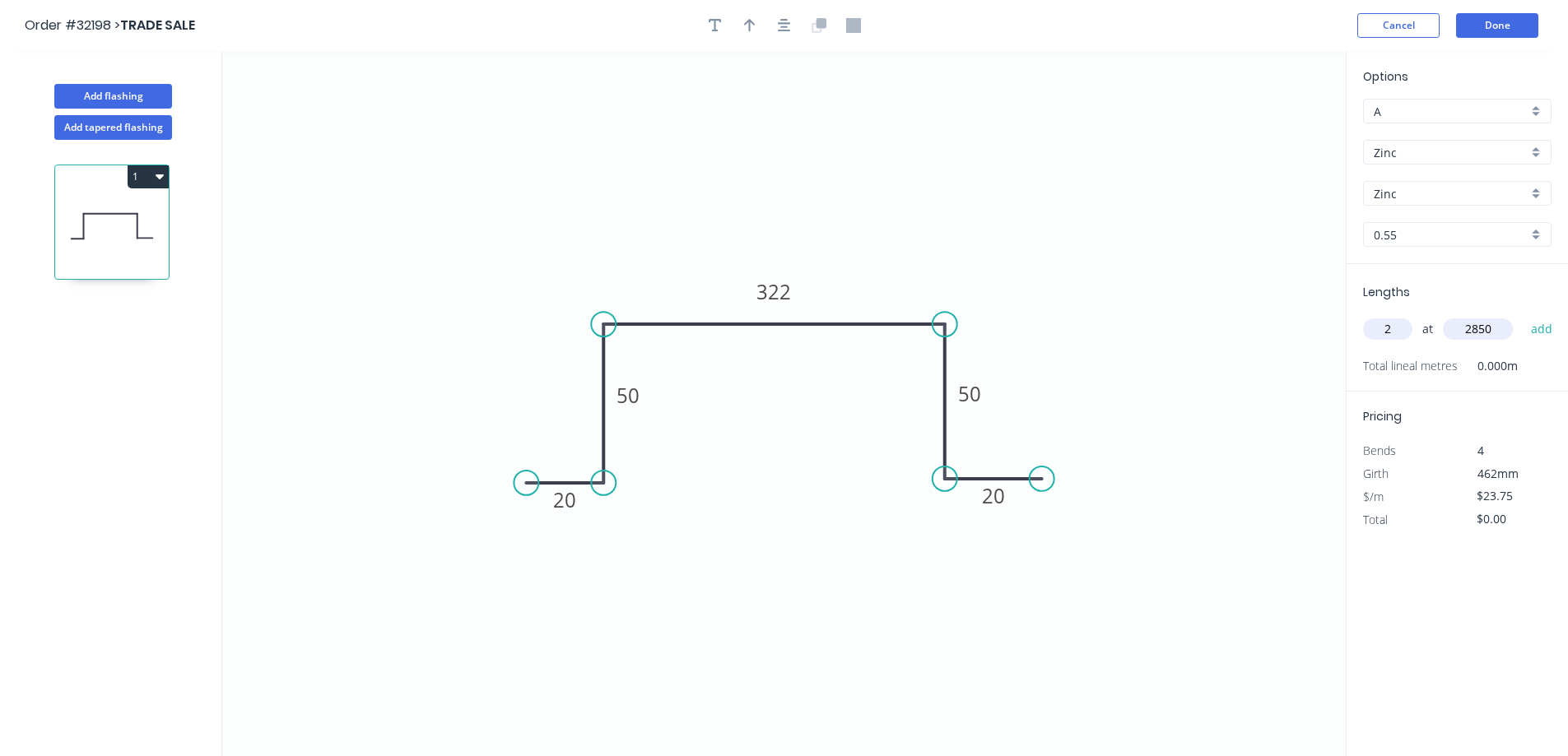
type input "2850"
click at [1522, 315] on button "add" at bounding box center [1541, 329] width 38 height 28
type input "$135.38"
click at [1495, 22] on button "Done" at bounding box center [1497, 25] width 82 height 24
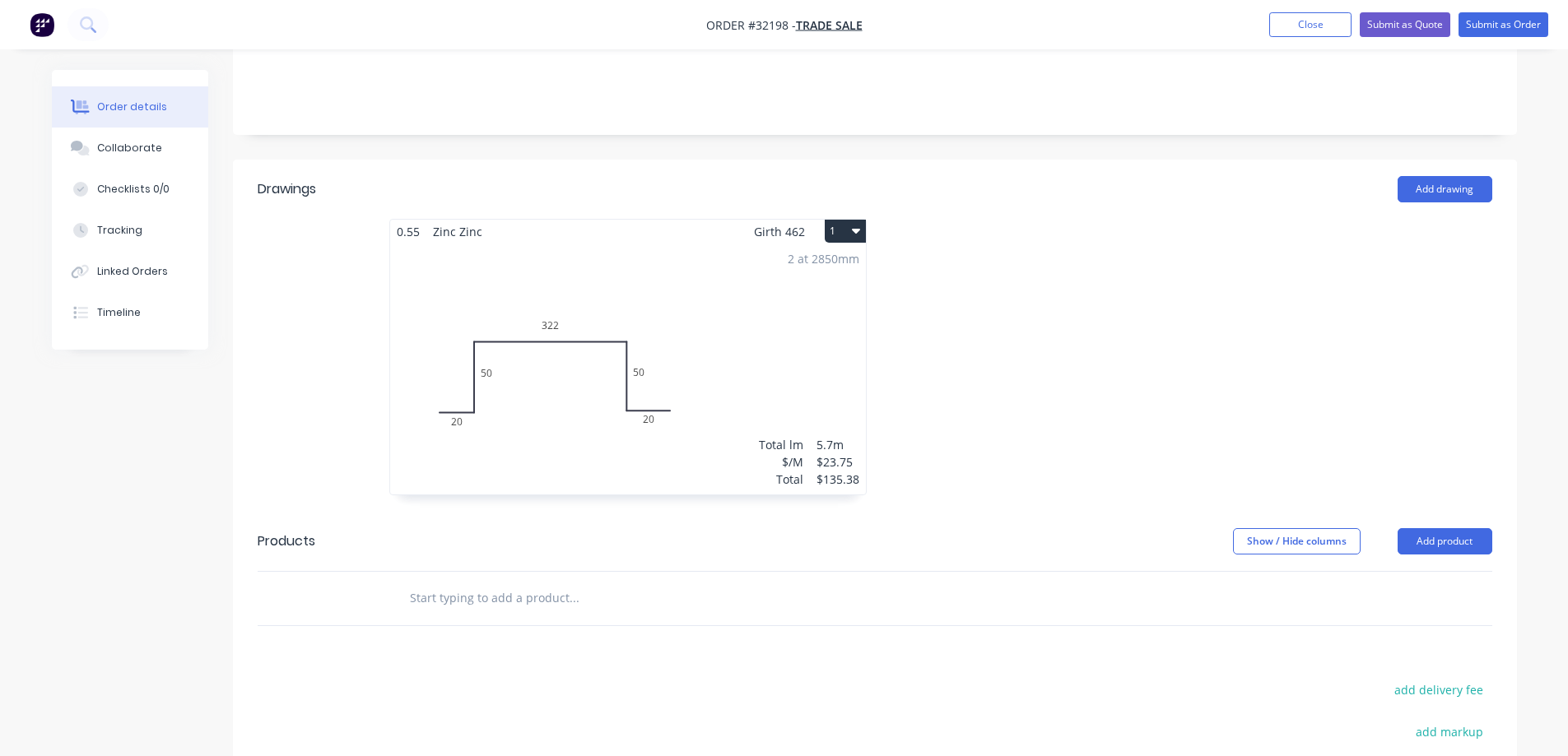
scroll to position [329, 0]
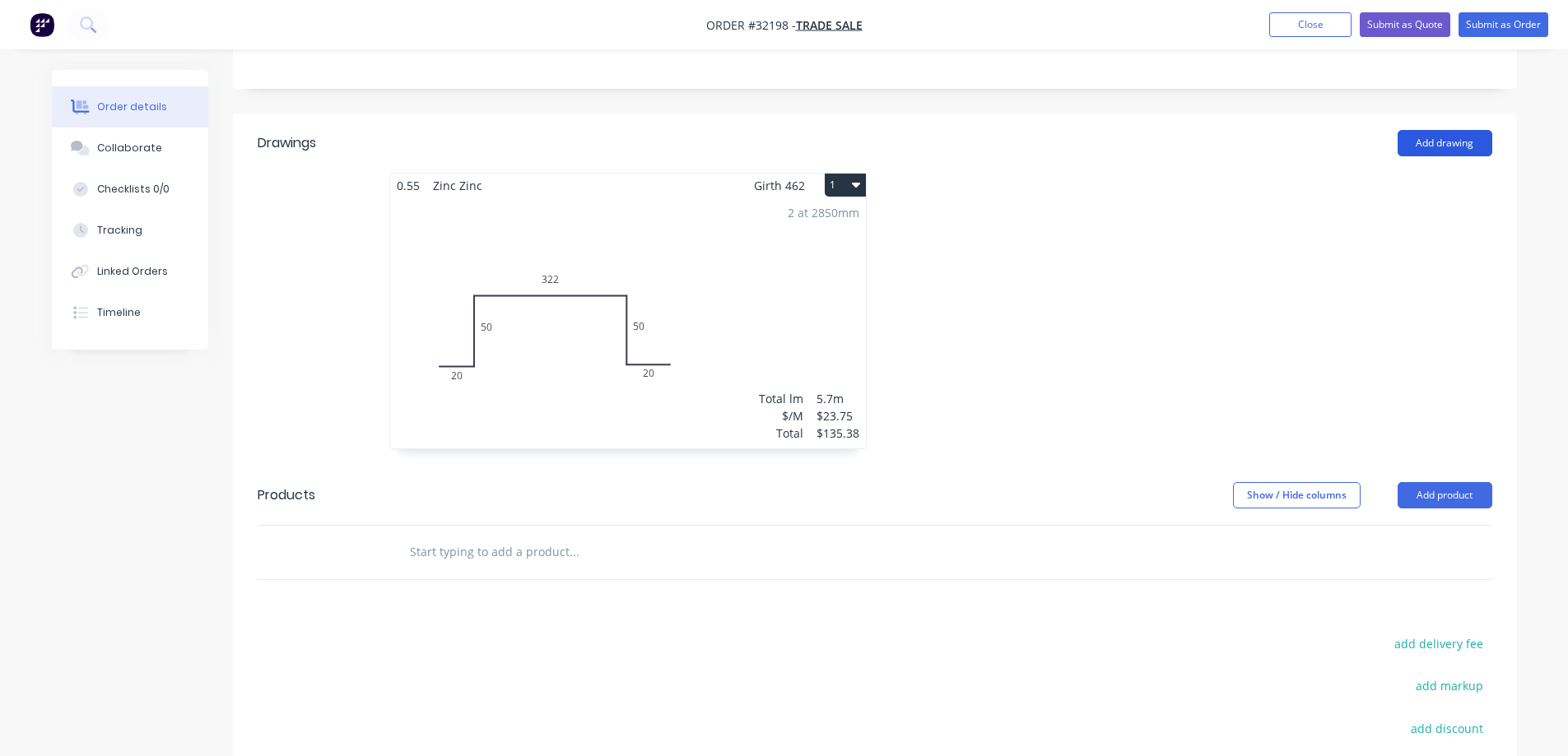
click at [1436, 143] on button "Add drawing" at bounding box center [1444, 143] width 94 height 26
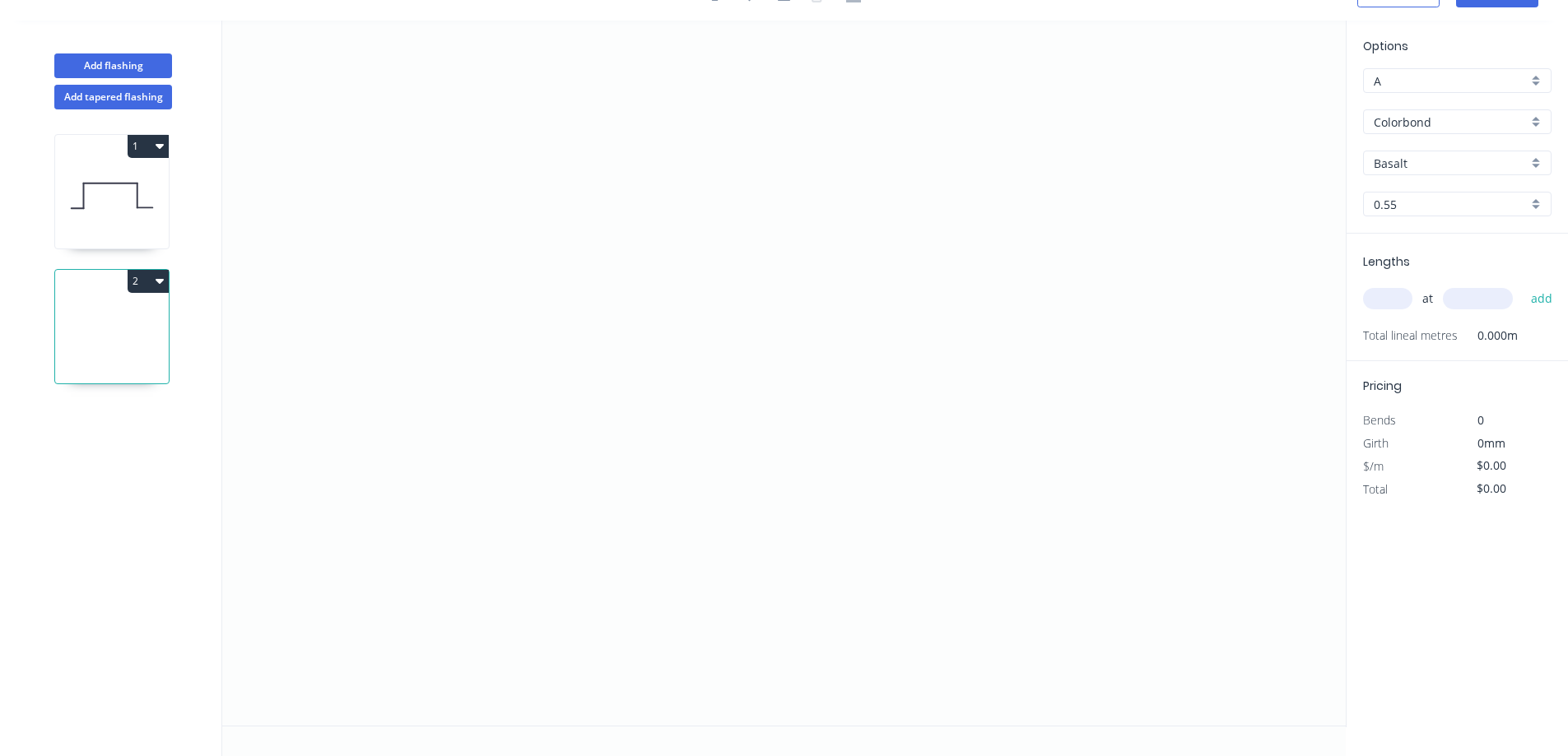
scroll to position [31, 0]
click at [532, 257] on icon "0" at bounding box center [784, 373] width 1123 height 705
click at [609, 261] on icon "0" at bounding box center [784, 373] width 1123 height 705
click at [607, 409] on icon "0 ?" at bounding box center [784, 373] width 1123 height 705
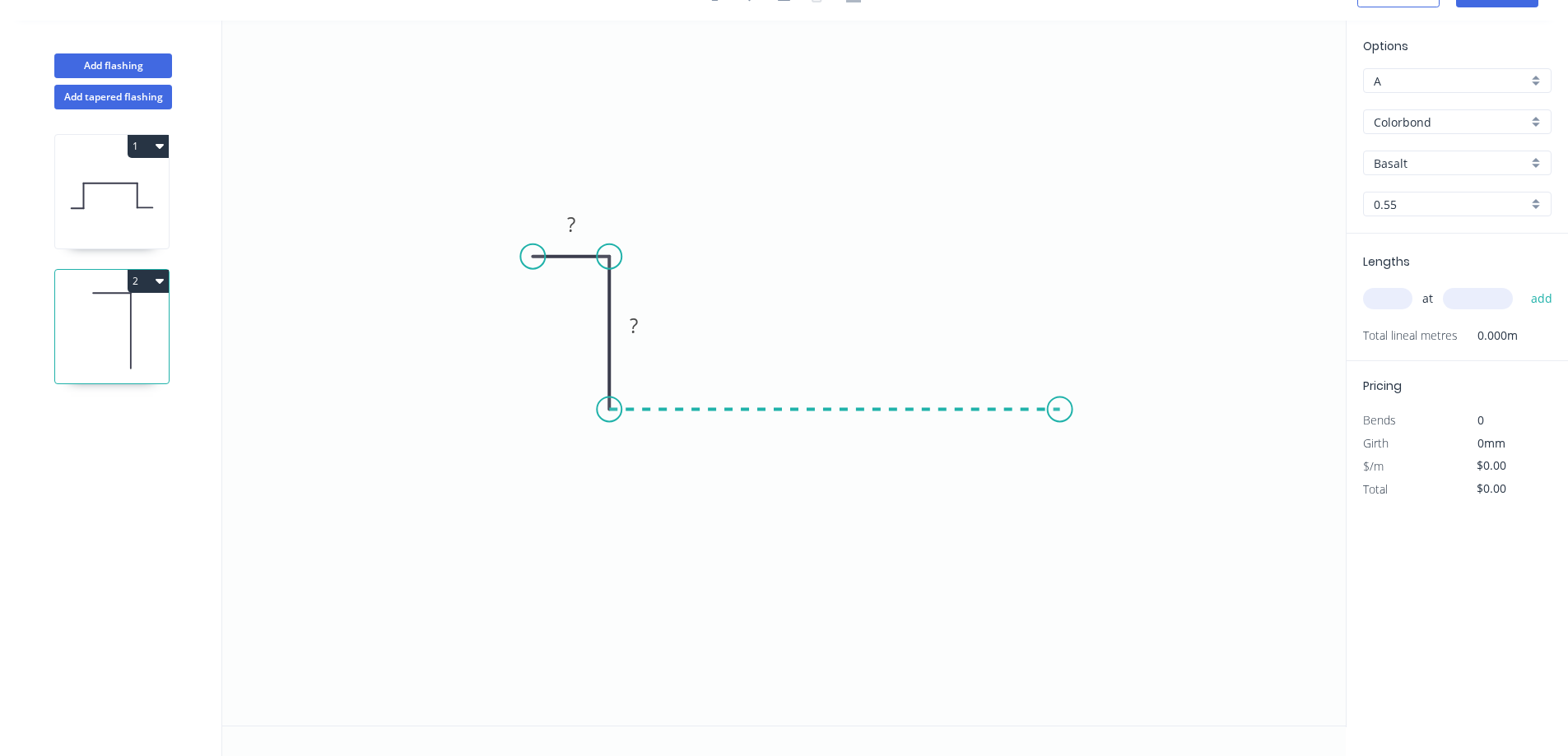
click at [1060, 403] on icon "0 ? ?" at bounding box center [784, 373] width 1123 height 705
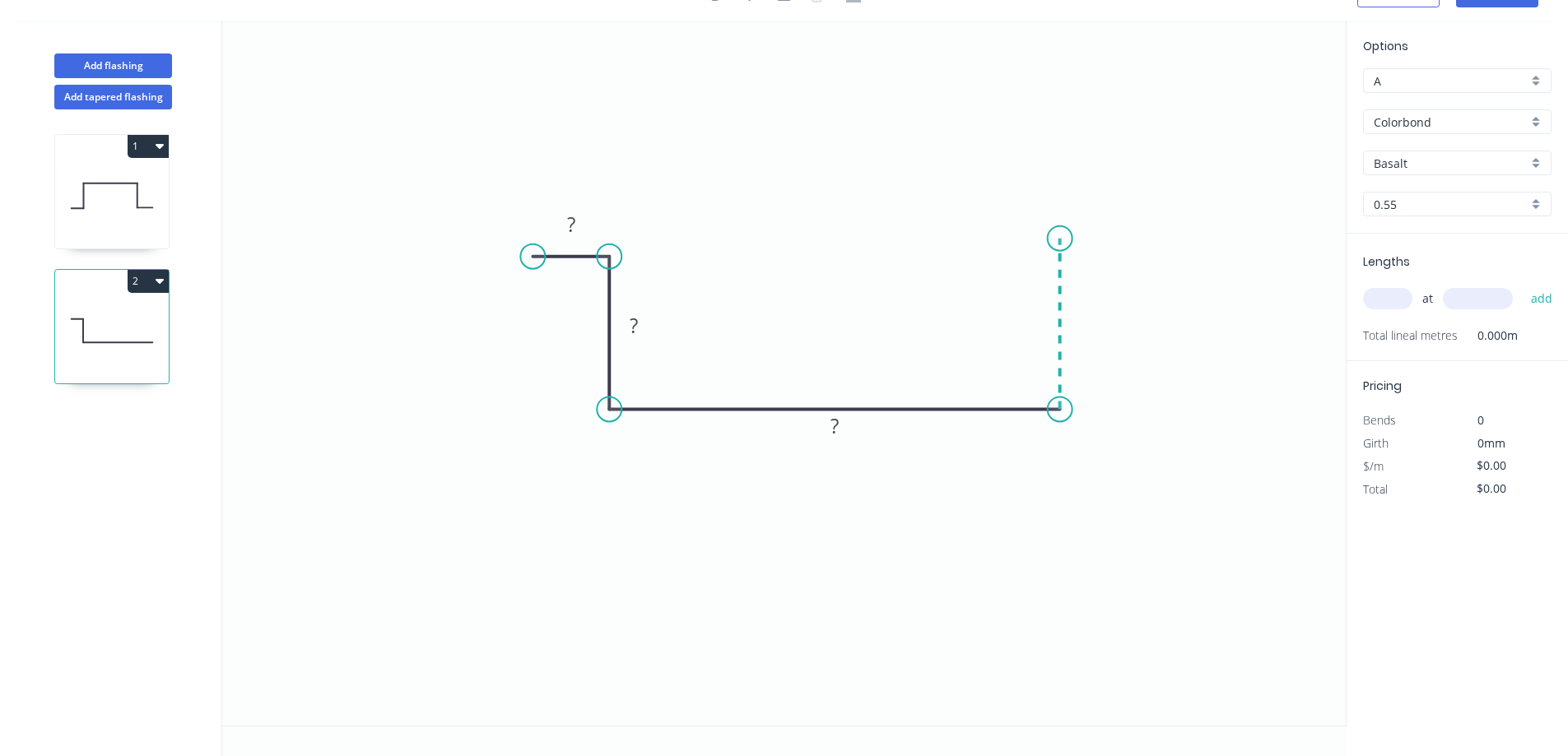
click at [1068, 237] on icon "0 ? ? ?" at bounding box center [784, 373] width 1123 height 705
click at [1144, 239] on icon "0 ? ? ? ?" at bounding box center [784, 373] width 1123 height 705
drag, startPoint x: 618, startPoint y: 258, endPoint x: 618, endPoint y: 248, distance: 10.0
click at [618, 248] on circle at bounding box center [609, 248] width 24 height 24
drag, startPoint x: 530, startPoint y: 264, endPoint x: 525, endPoint y: 248, distance: 16.8
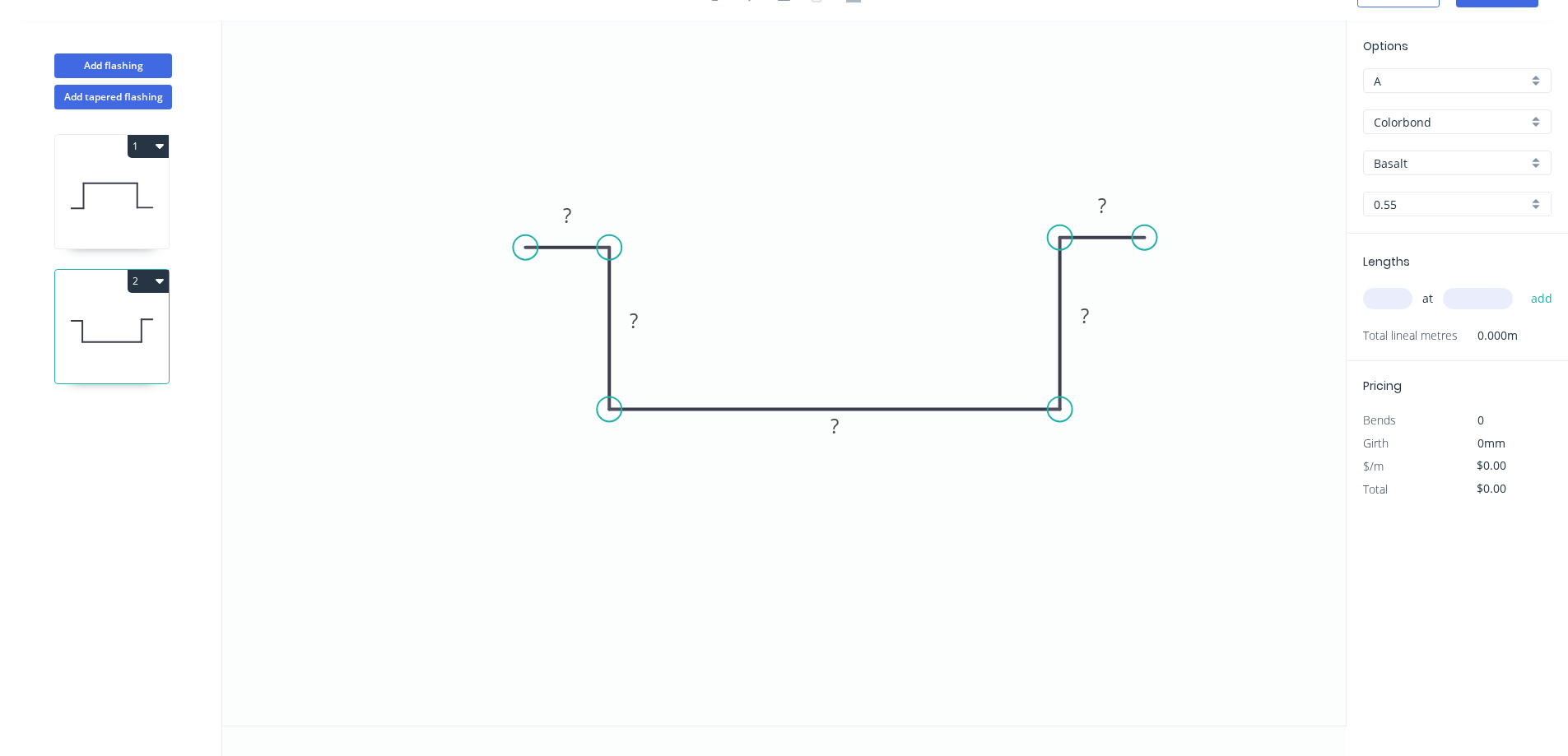
click at [525, 248] on circle at bounding box center [525, 248] width 24 height 24
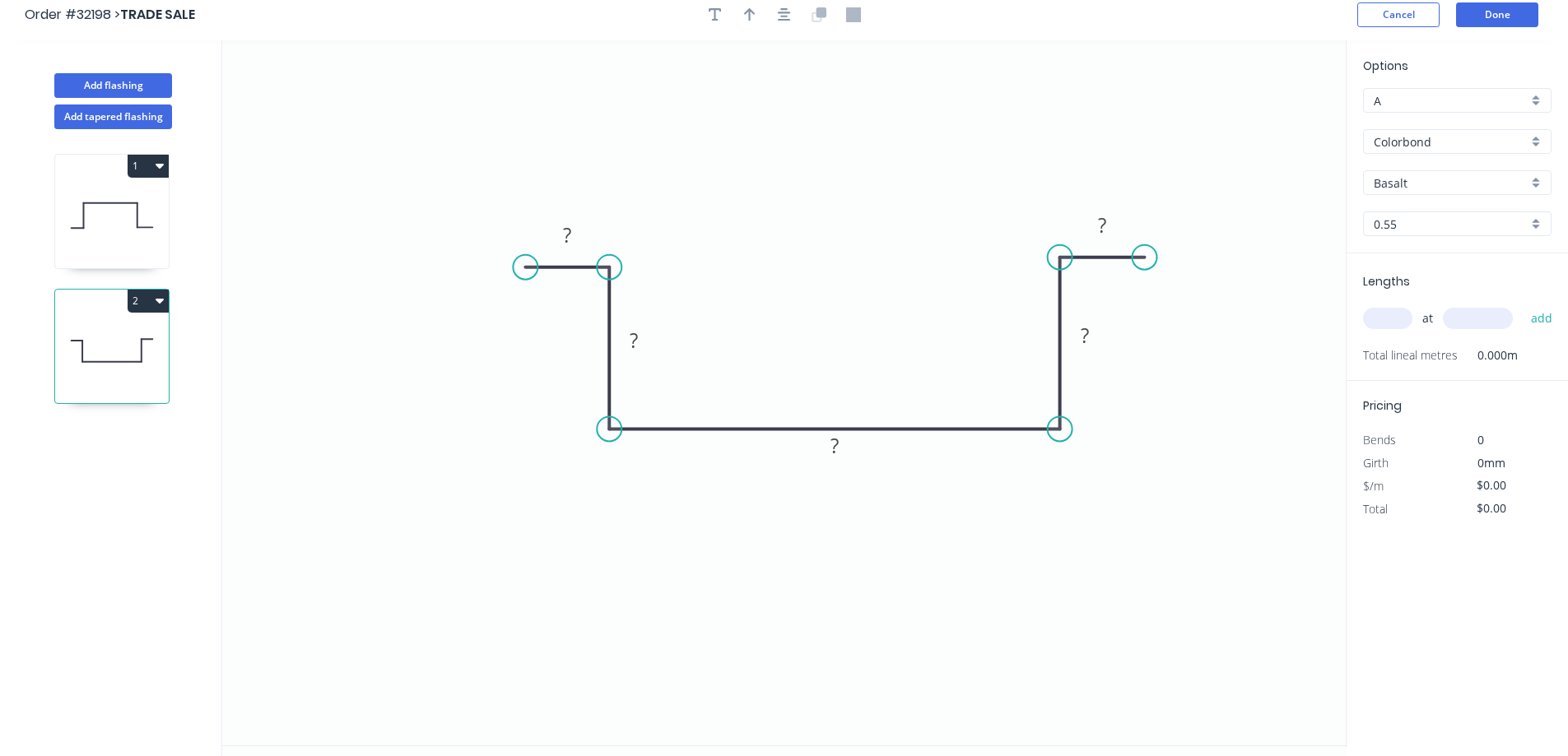
scroll to position [0, 0]
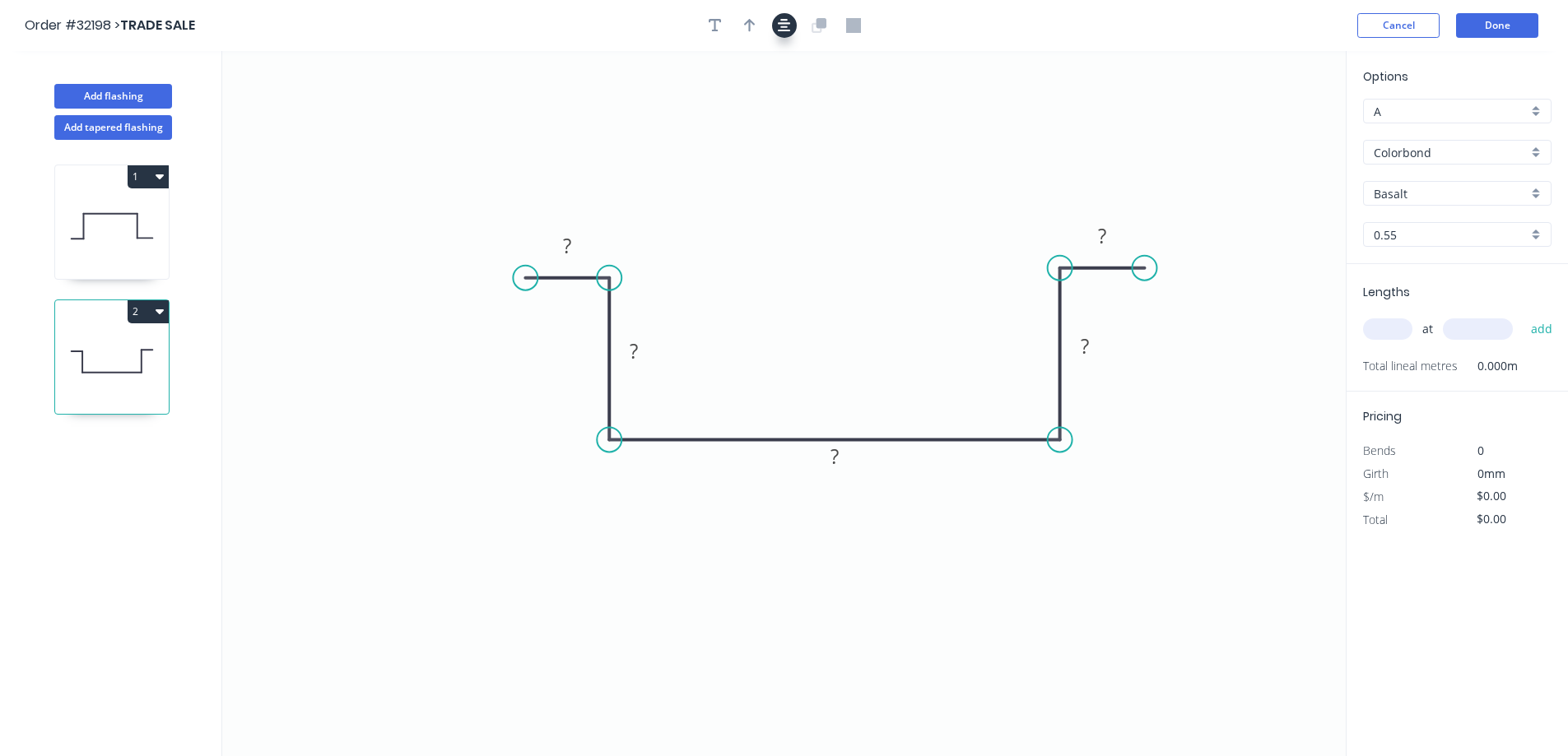
click at [784, 26] on icon "button" at bounding box center [784, 25] width 13 height 13
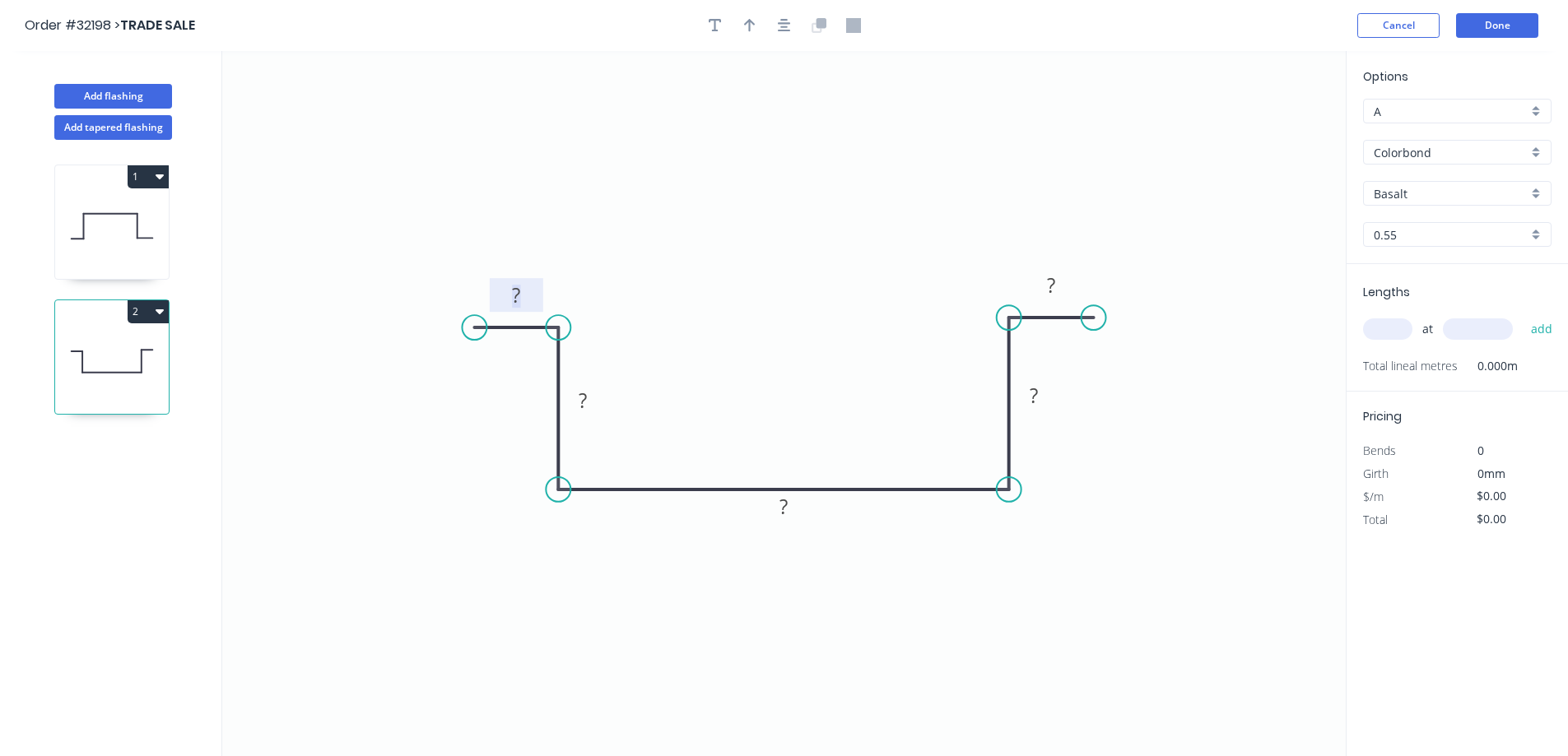
drag, startPoint x: 522, startPoint y: 293, endPoint x: 930, endPoint y: 236, distance: 412.0
click at [524, 292] on rect at bounding box center [515, 296] width 33 height 23
type input "$26.88"
click at [1539, 151] on div "Colorbond" at bounding box center [1458, 152] width 189 height 24
click at [1474, 266] on div "Zinc" at bounding box center [1457, 270] width 187 height 29
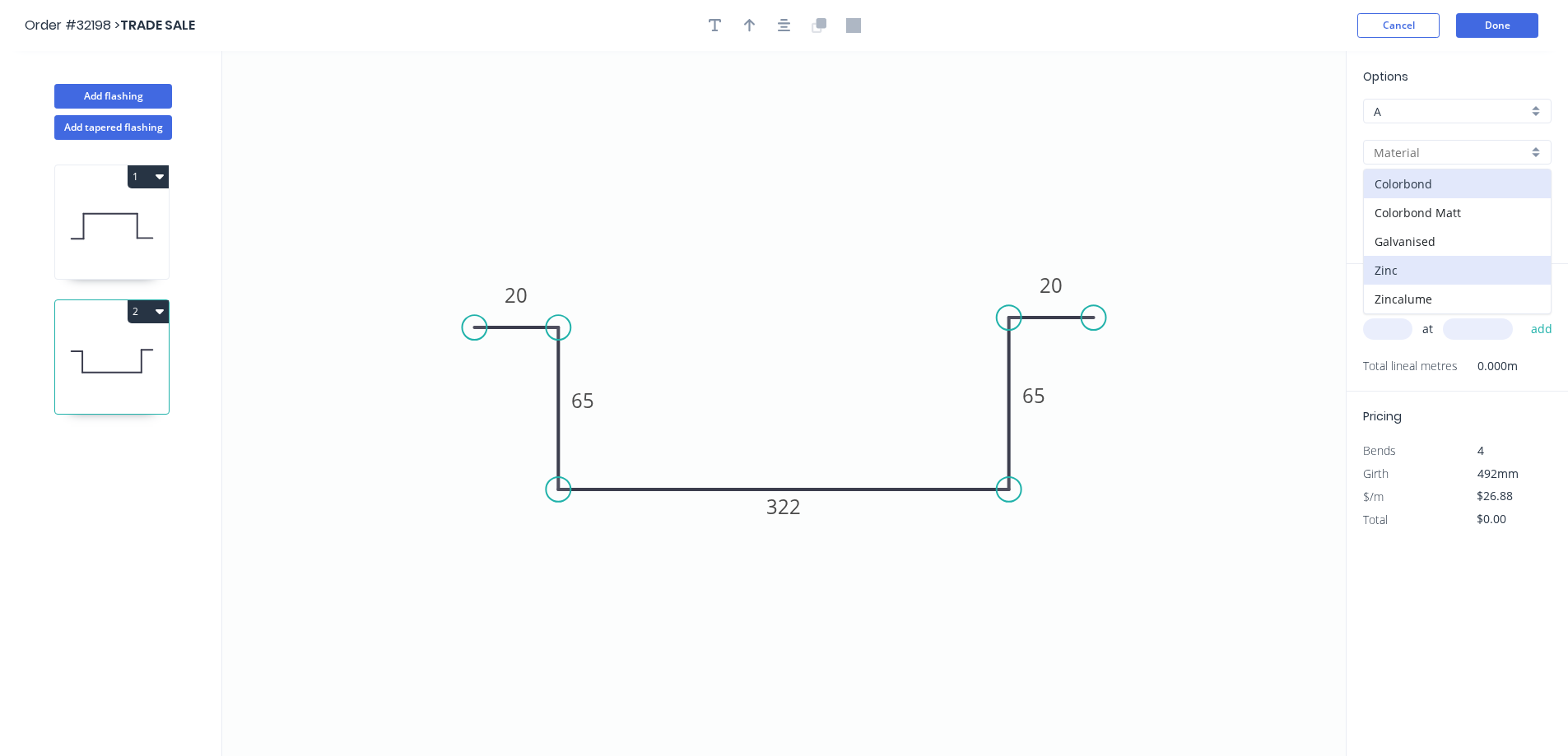
type input "Zinc"
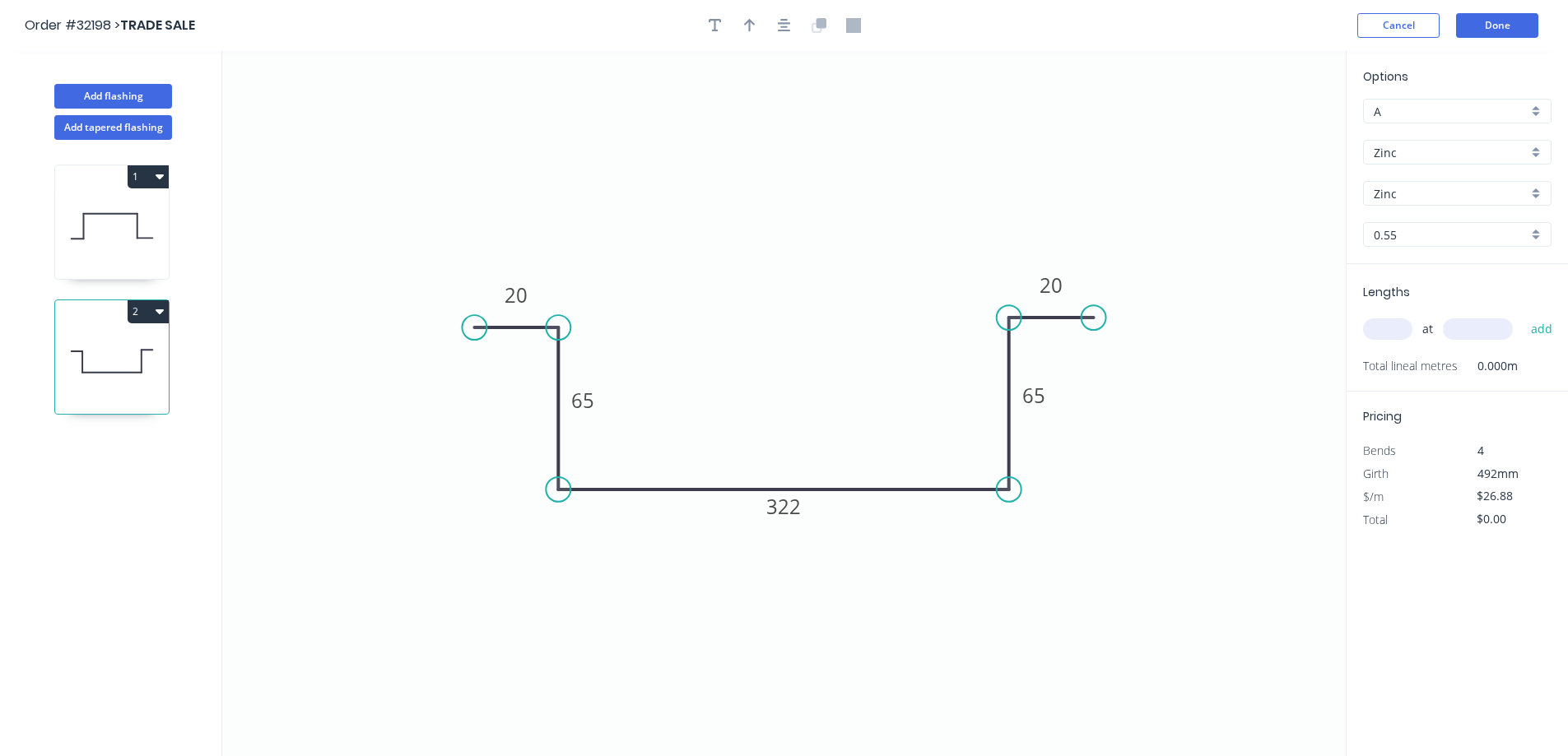
type input "$23.75"
click at [1387, 328] on input "text" at bounding box center [1388, 329] width 50 height 21
type input "1"
type input "2700"
click at [1522, 315] on button "add" at bounding box center [1541, 329] width 38 height 28
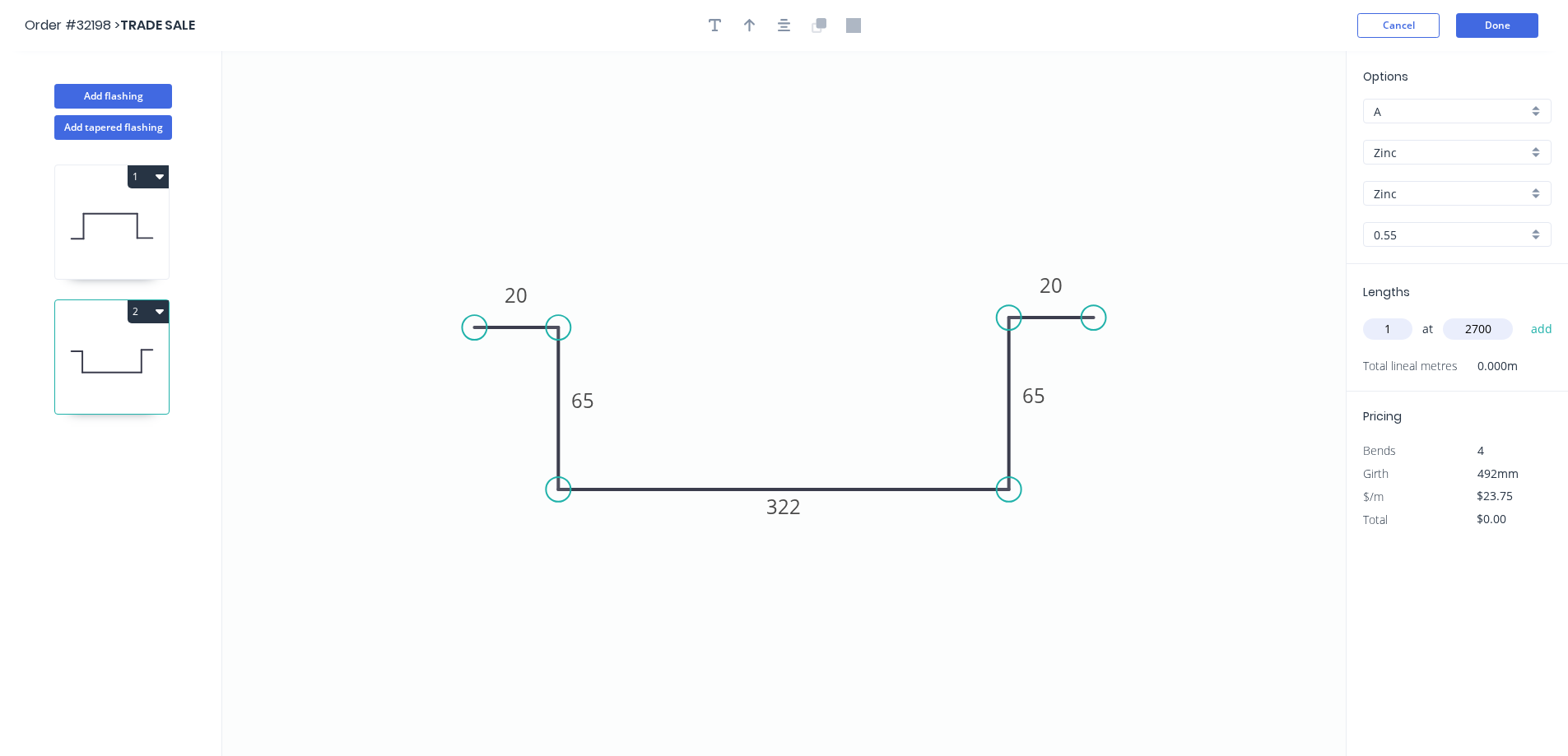
type input "$64.13"
click at [1483, 26] on button "Done" at bounding box center [1497, 25] width 82 height 24
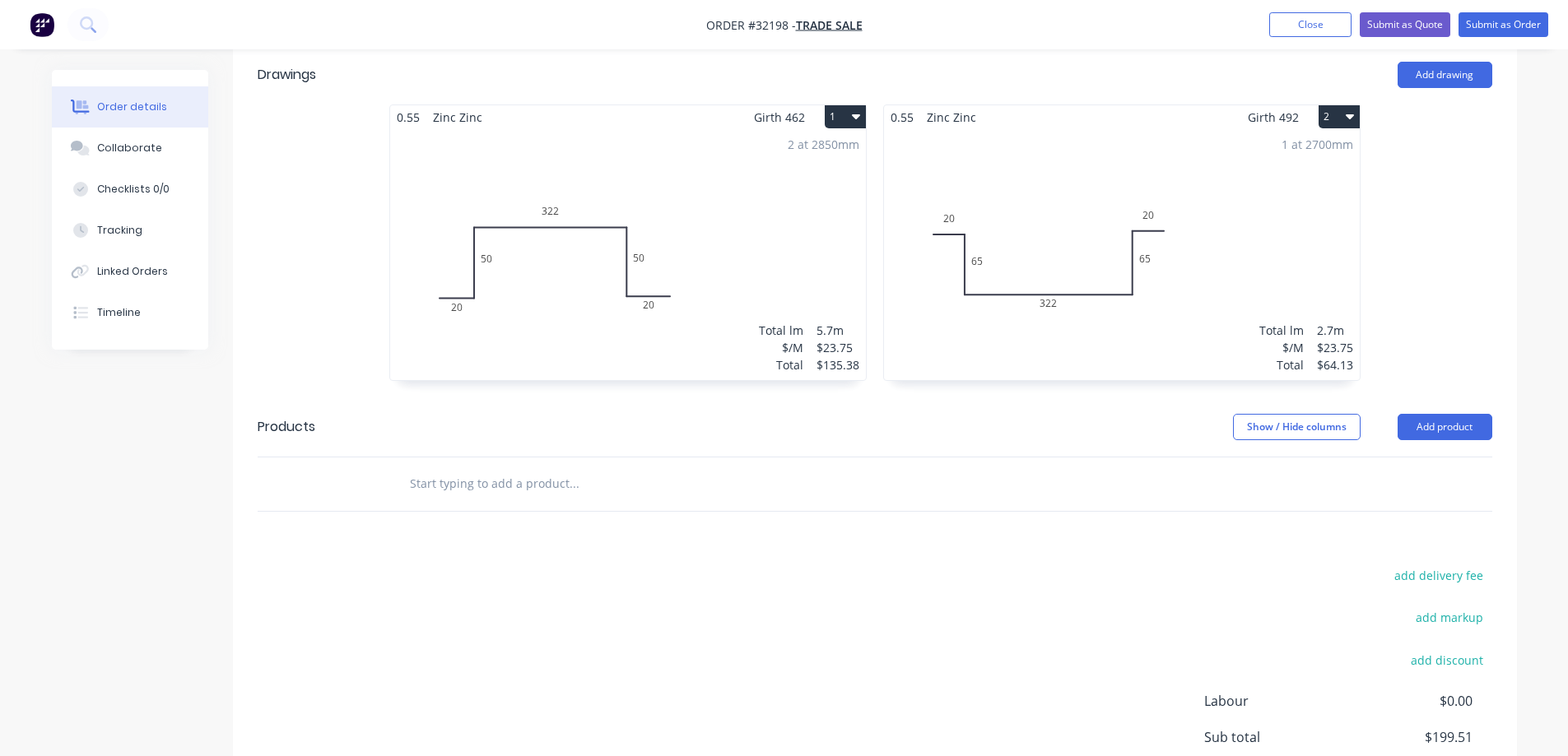
scroll to position [411, 0]
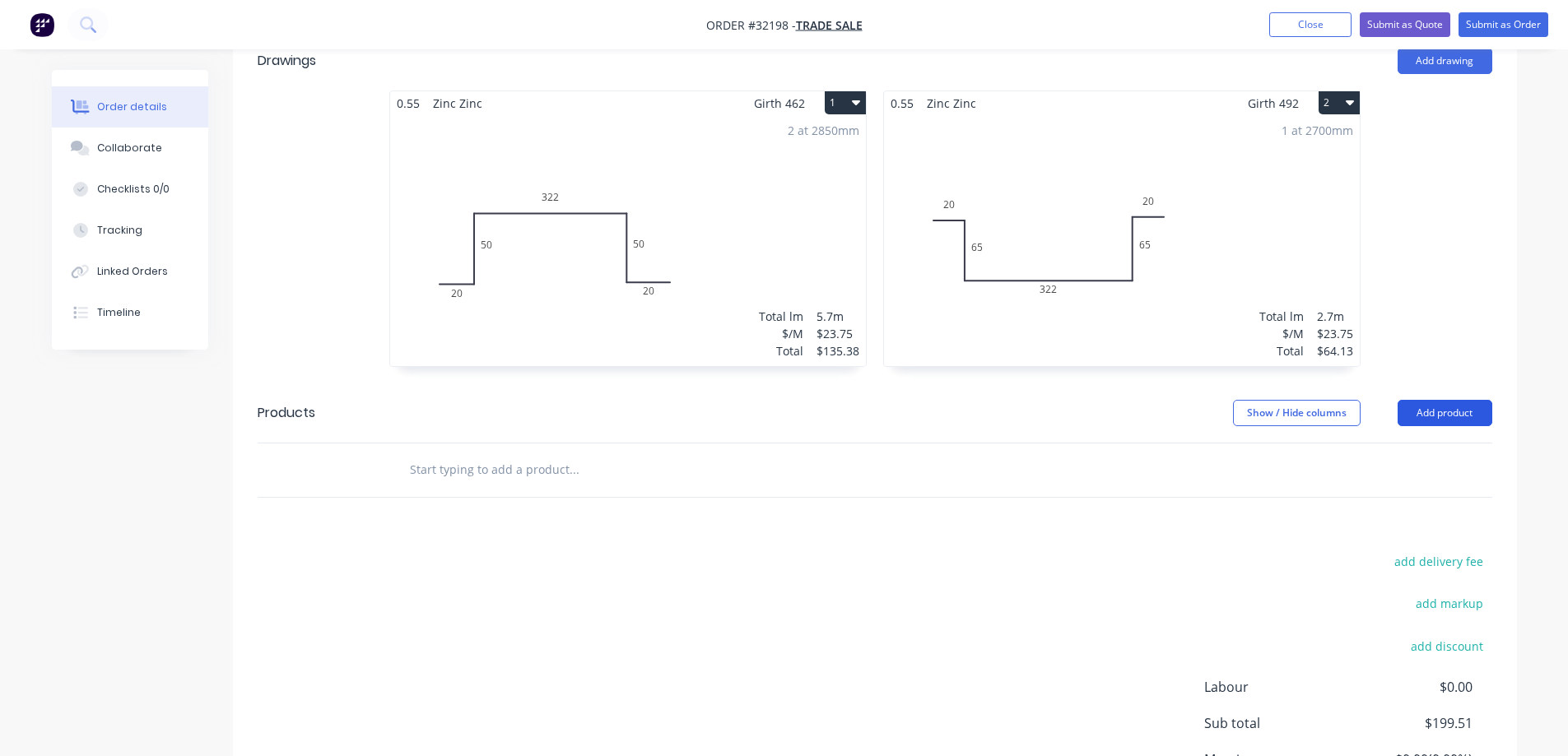
drag, startPoint x: 1454, startPoint y: 410, endPoint x: 1437, endPoint y: 425, distance: 22.7
click at [1454, 411] on button "Add product" at bounding box center [1444, 413] width 94 height 26
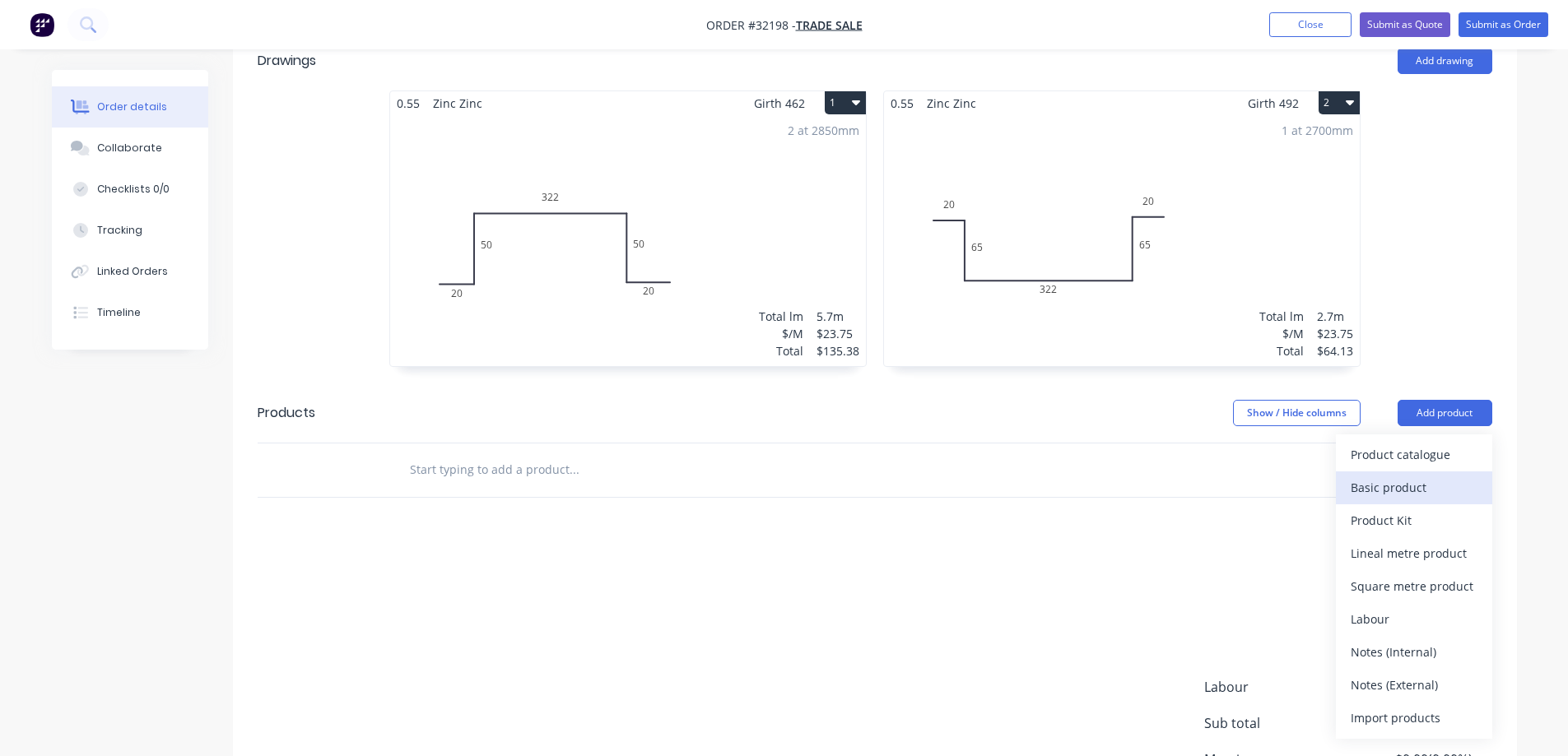
click at [1404, 485] on div "Basic product" at bounding box center [1414, 488] width 127 height 24
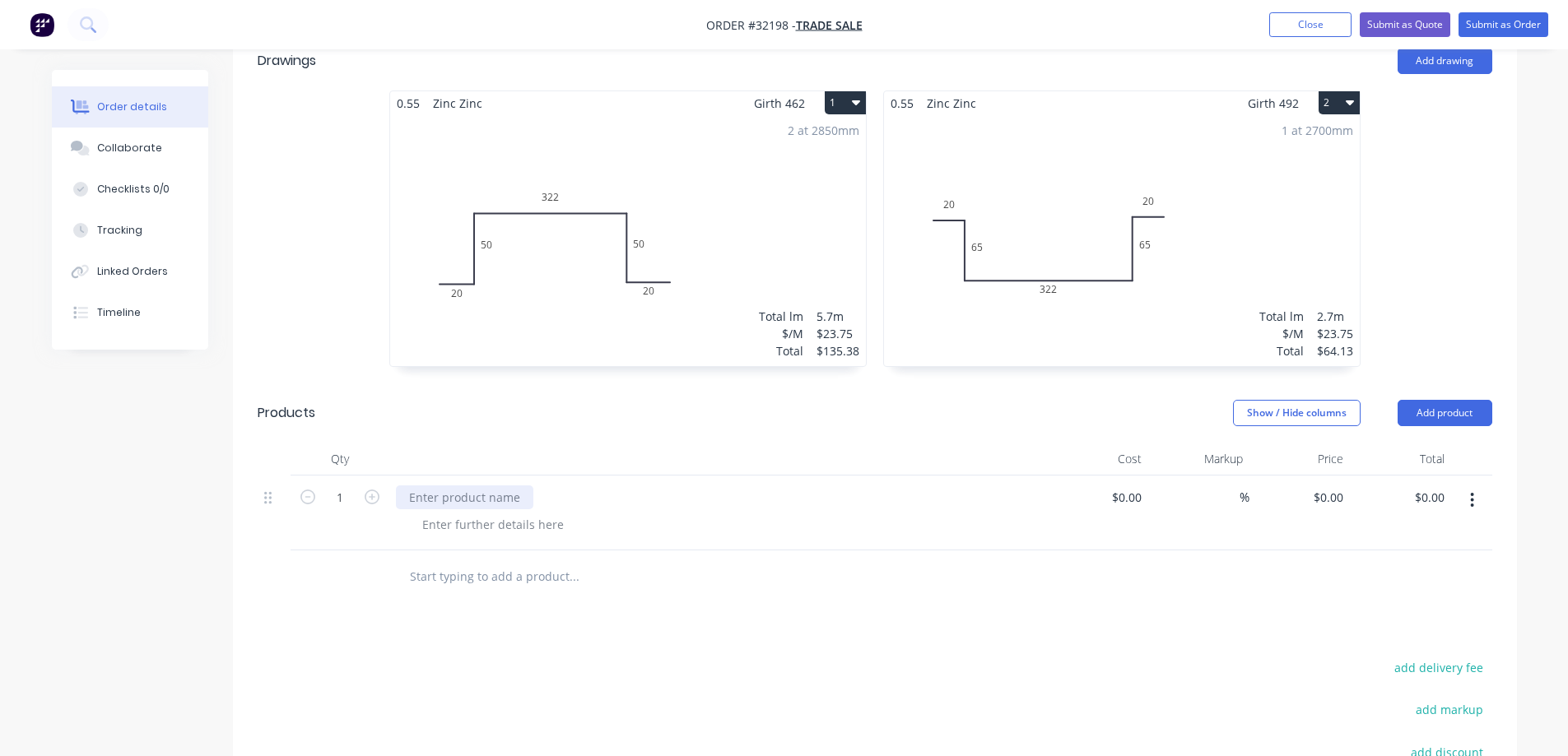
click at [503, 491] on div at bounding box center [464, 497] width 137 height 24
click at [1141, 491] on input at bounding box center [1129, 497] width 37 height 24
type input "$25.00"
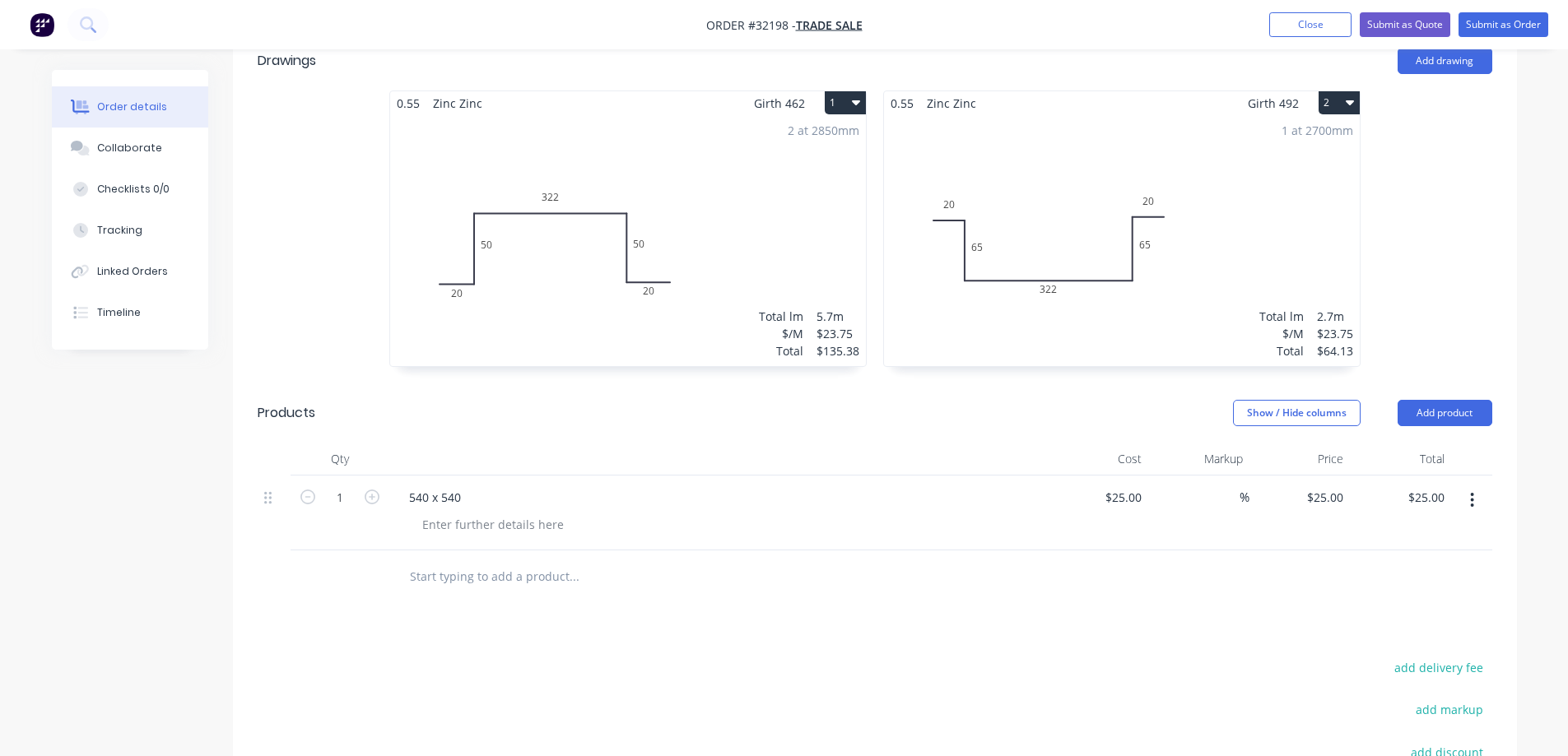
click at [1188, 576] on div at bounding box center [874, 577] width 1234 height 53
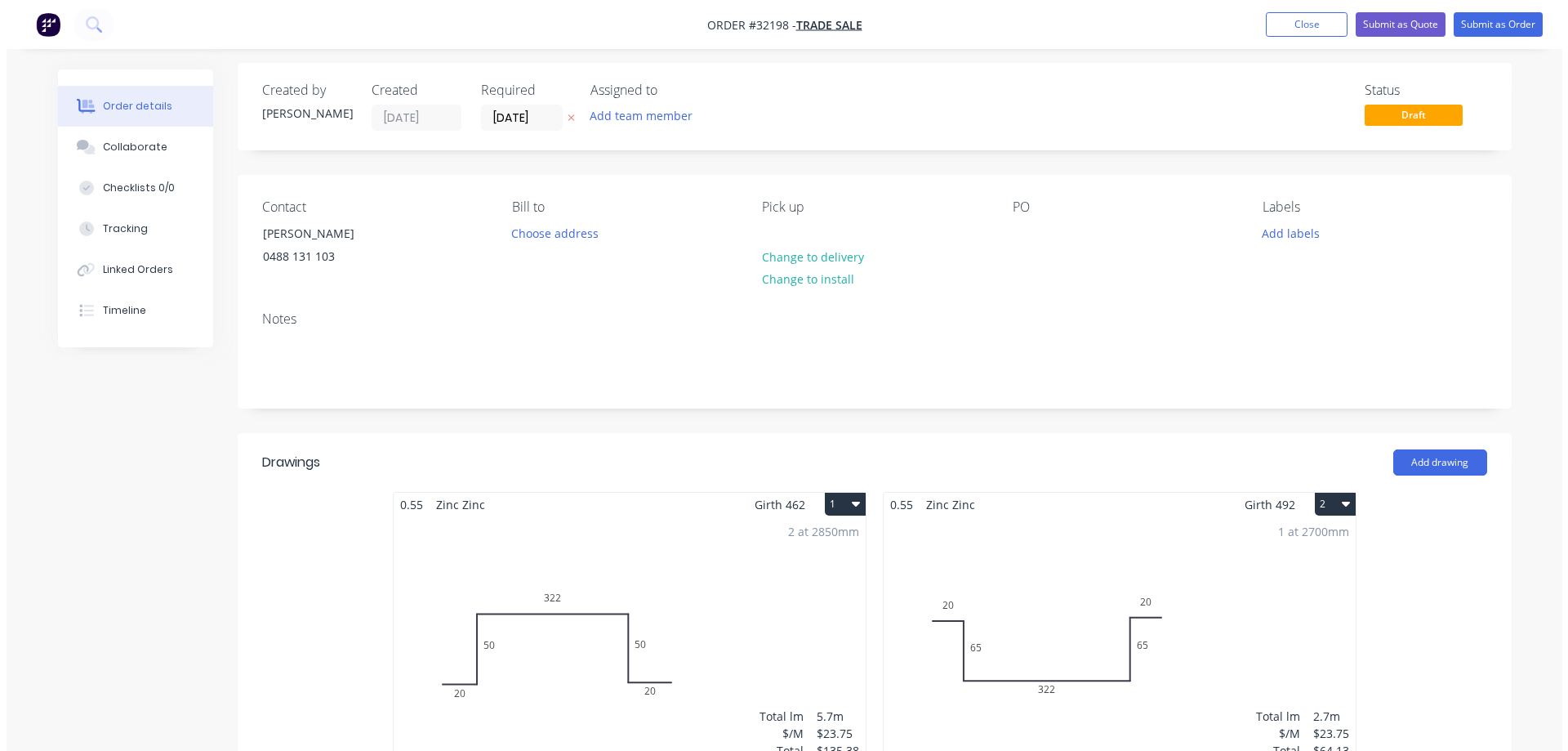
scroll to position [0, 0]
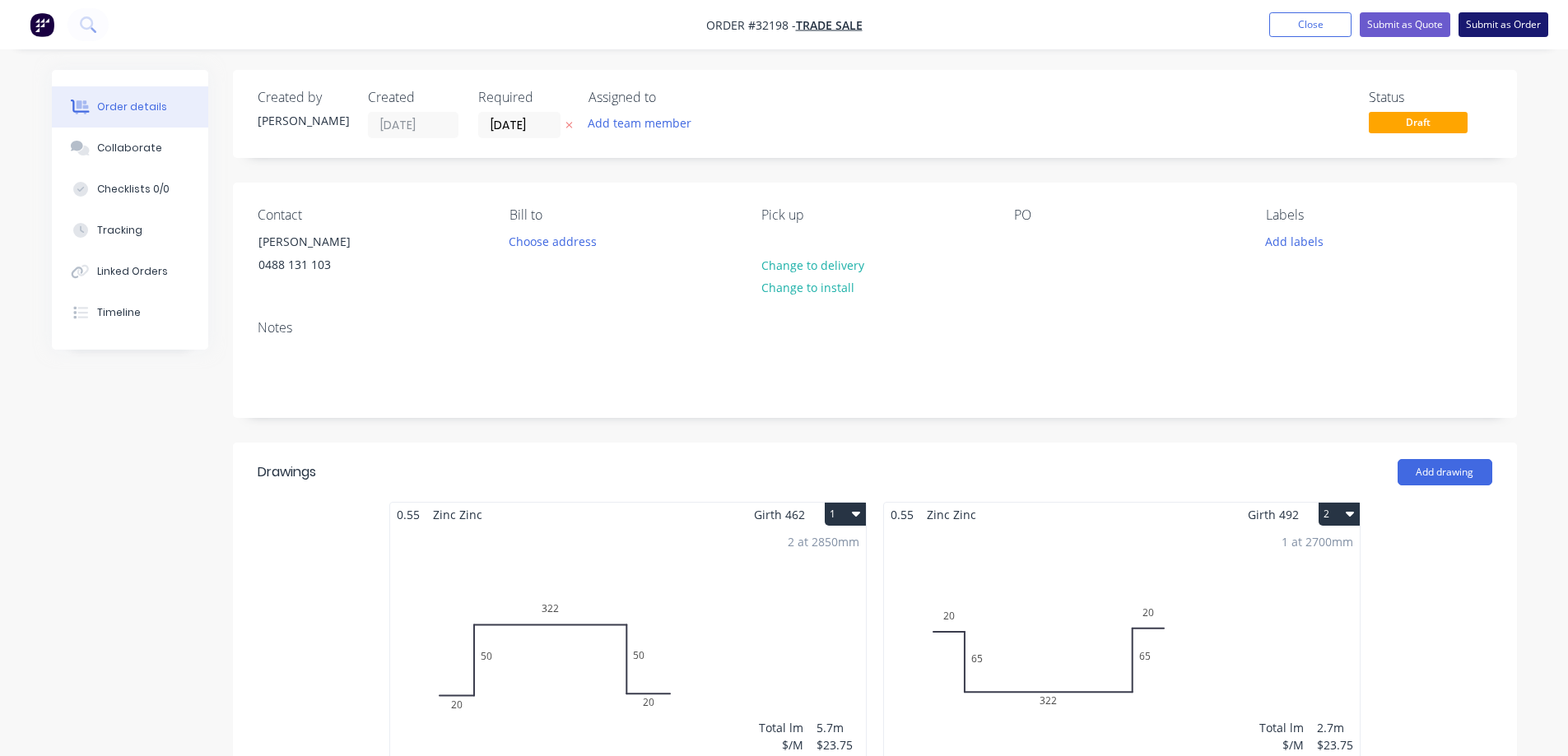
click at [1486, 26] on button "Submit as Order" at bounding box center [1503, 24] width 90 height 24
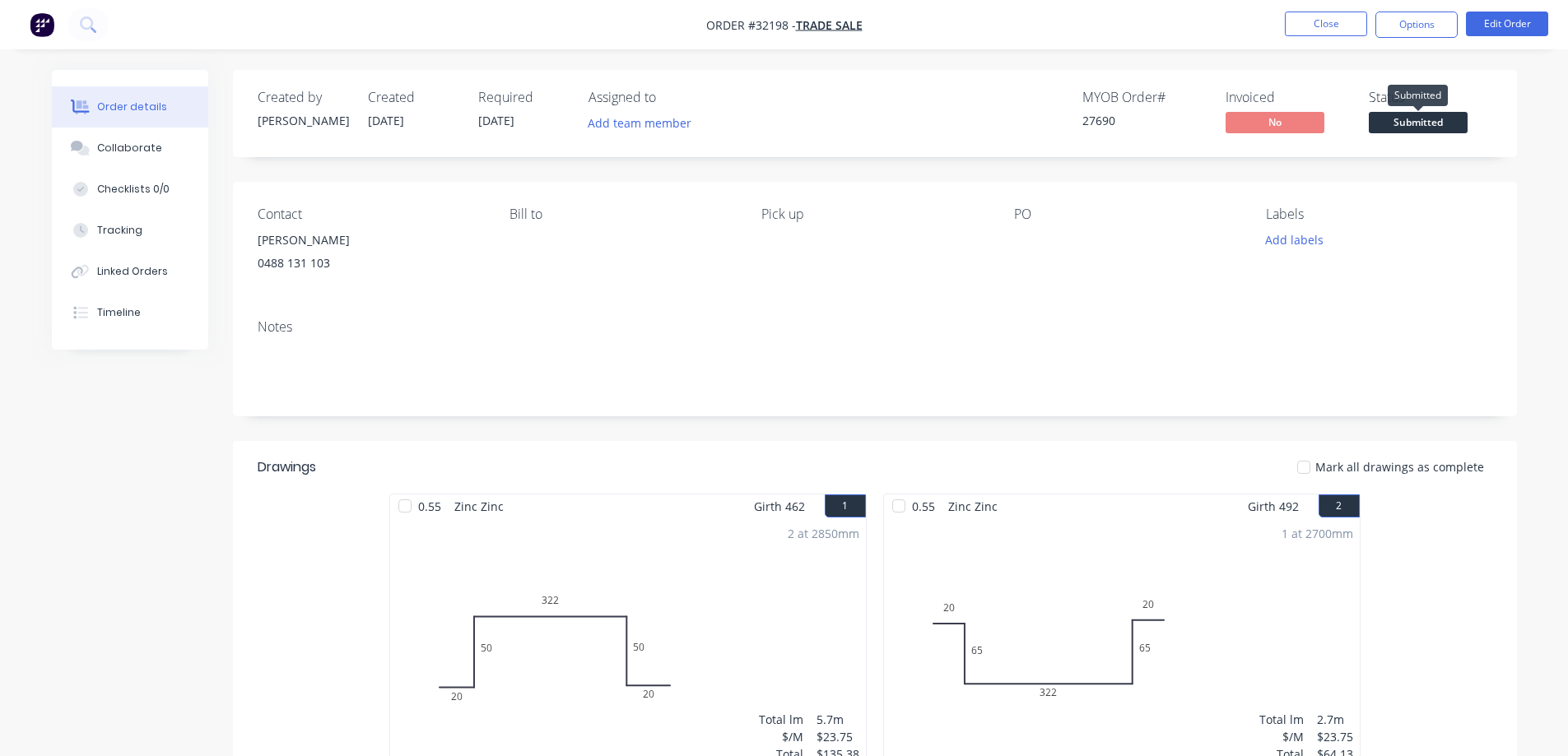
click at [1408, 127] on span "Submitted" at bounding box center [1418, 122] width 99 height 21
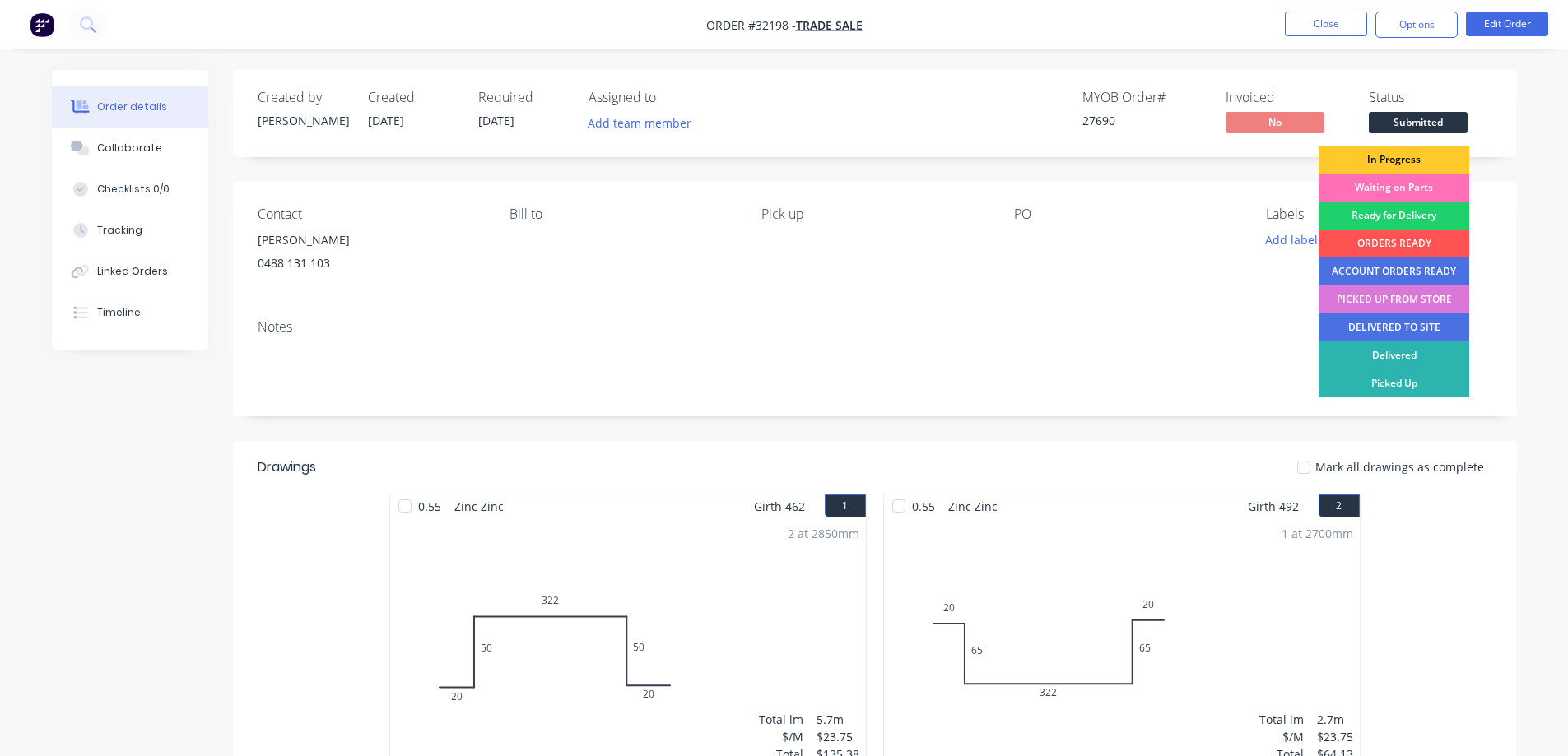
click at [1395, 161] on div "In Progress" at bounding box center [1393, 160] width 151 height 28
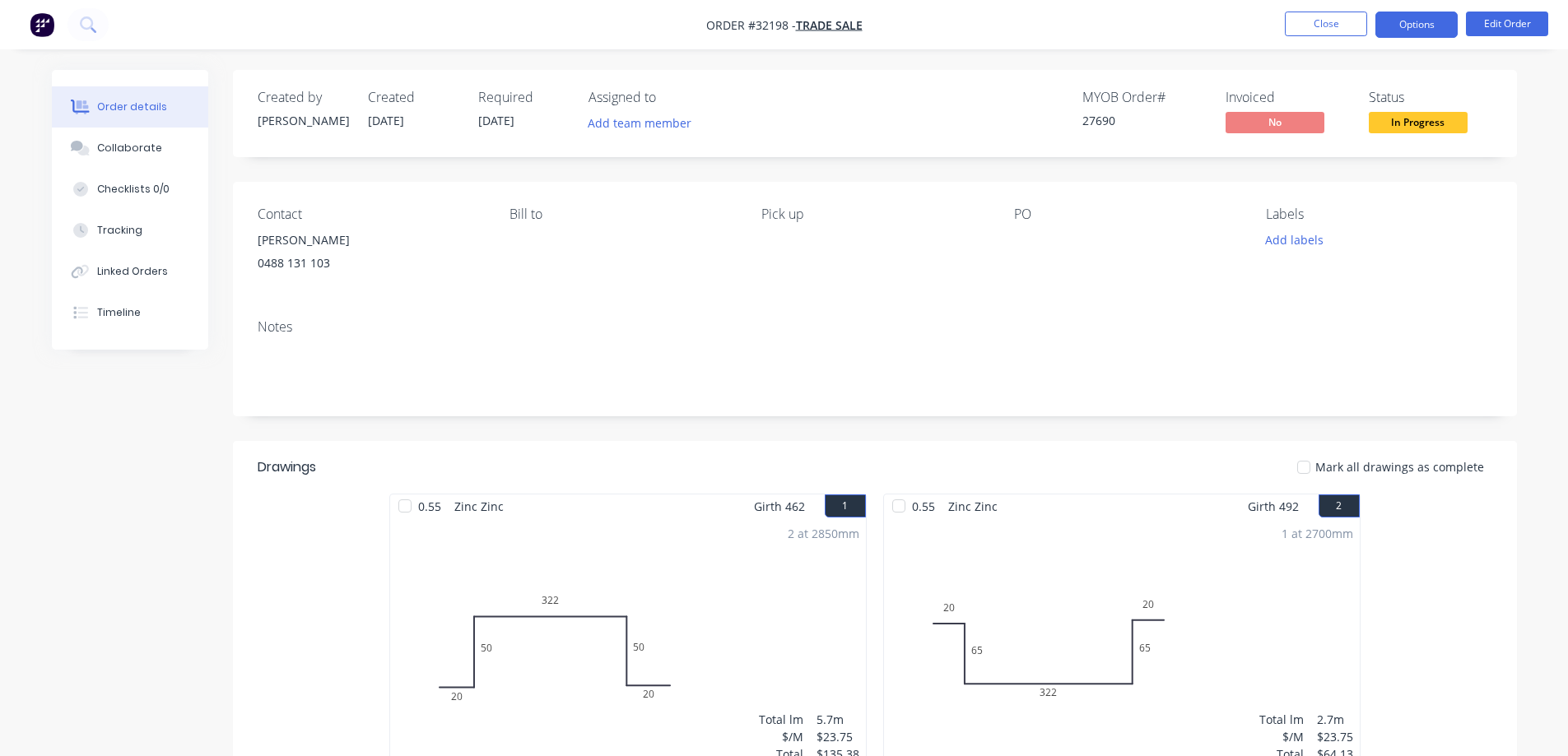
click at [1418, 23] on button "Options" at bounding box center [1417, 24] width 82 height 26
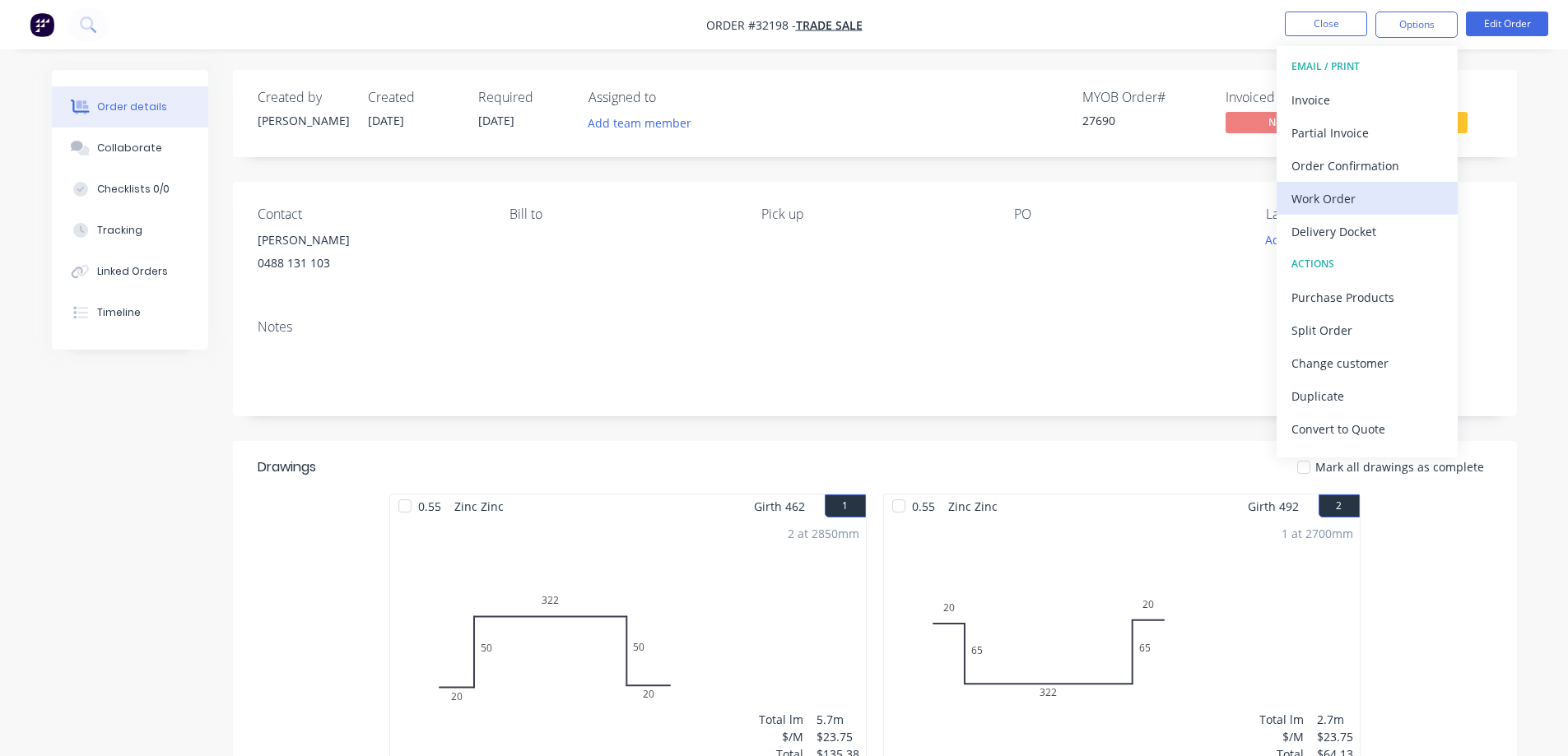
click at [1355, 195] on div "Work Order" at bounding box center [1367, 199] width 151 height 24
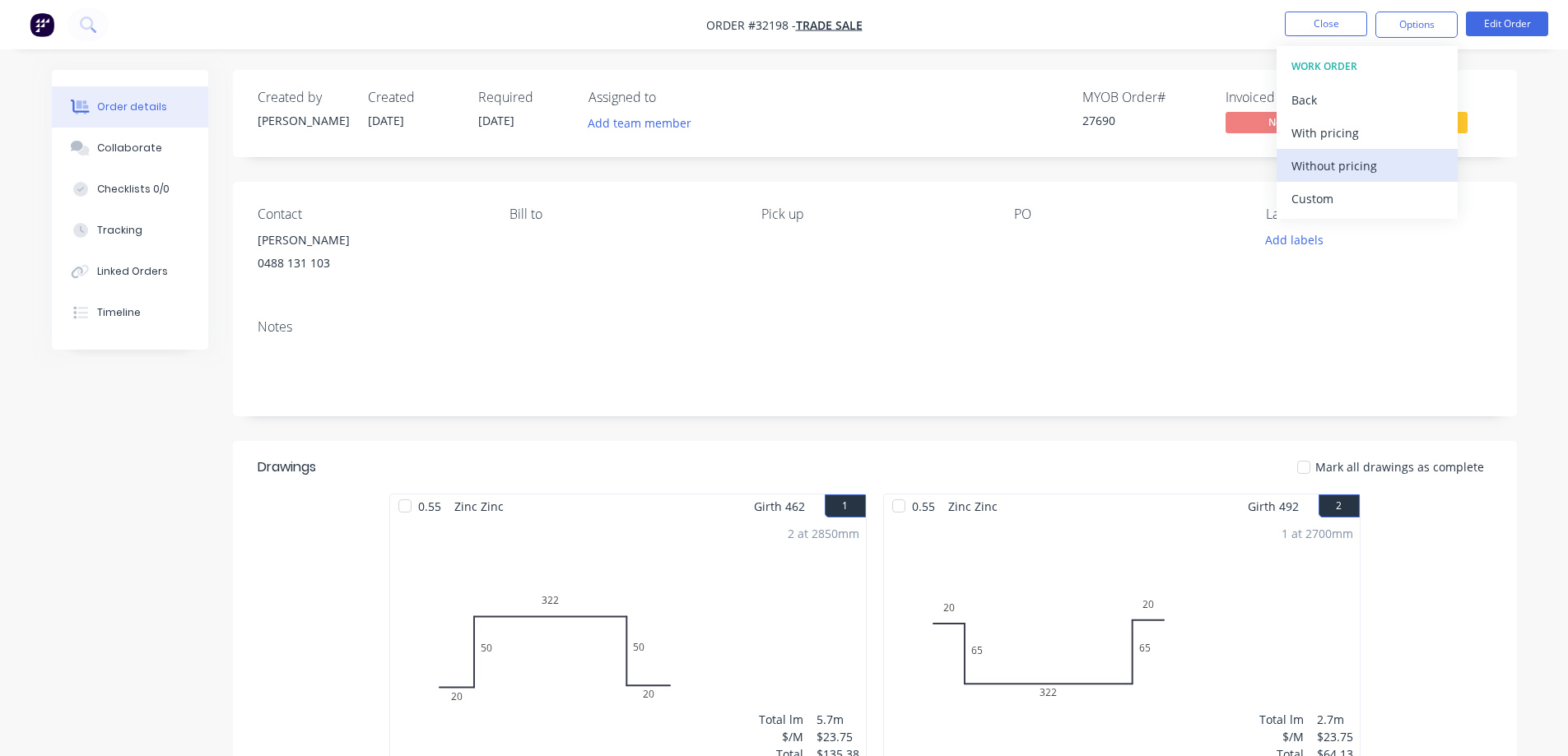
click at [1354, 165] on div "Without pricing" at bounding box center [1367, 166] width 151 height 24
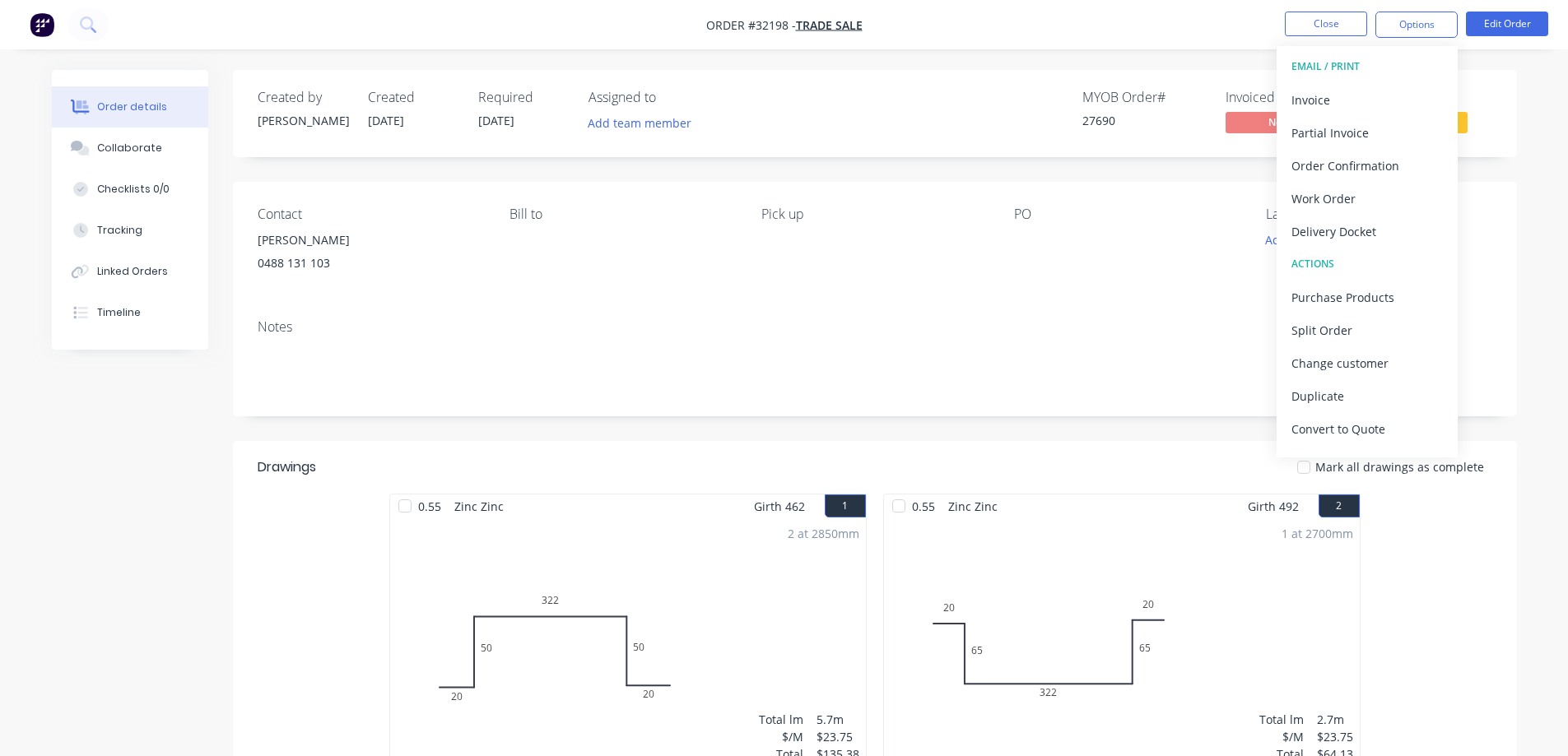
click at [1537, 107] on div "Order details Collaborate Checklists 0/0 Tracking Linked Orders Timeline Order …" at bounding box center [784, 606] width 1568 height 1214
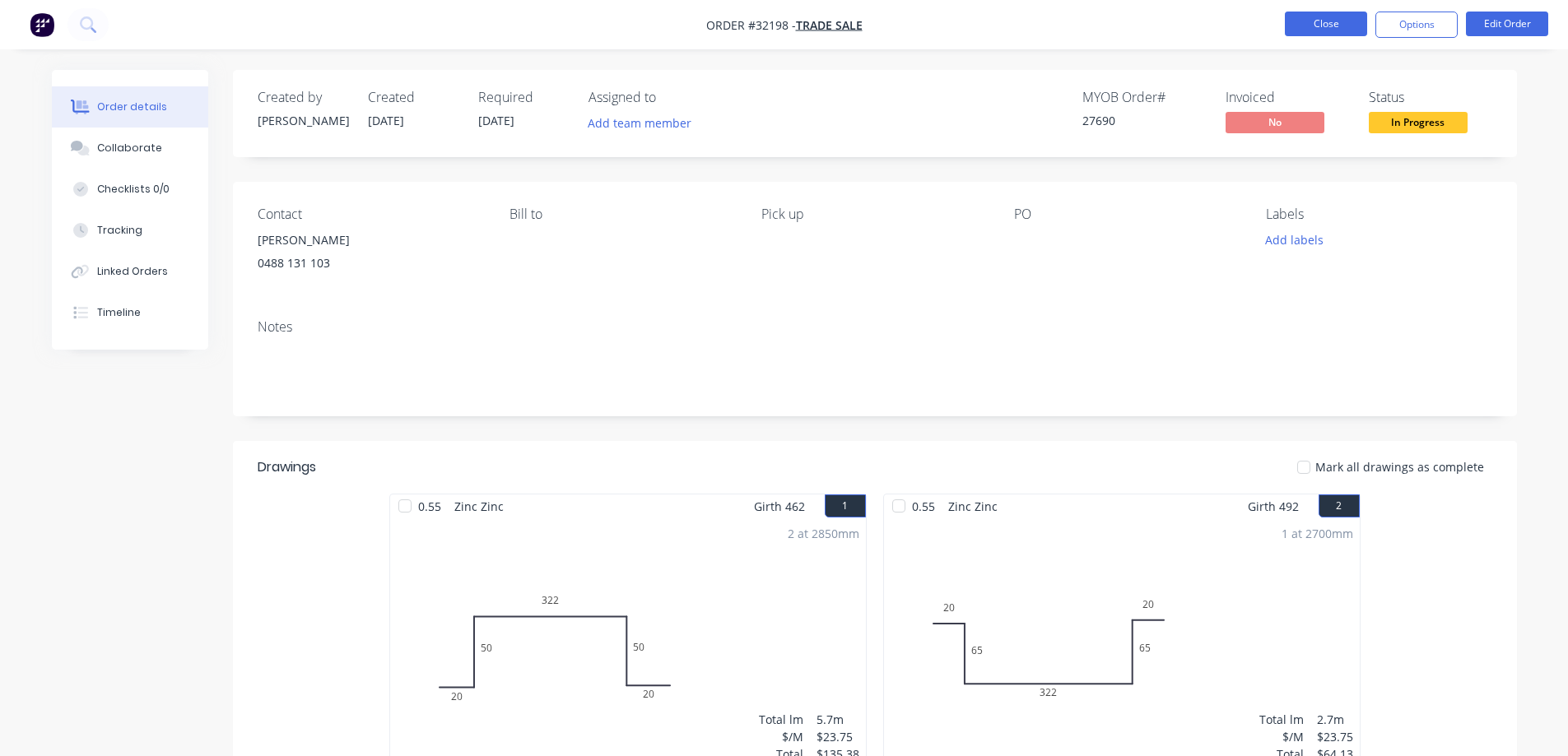
click at [1294, 25] on button "Close" at bounding box center [1326, 23] width 82 height 24
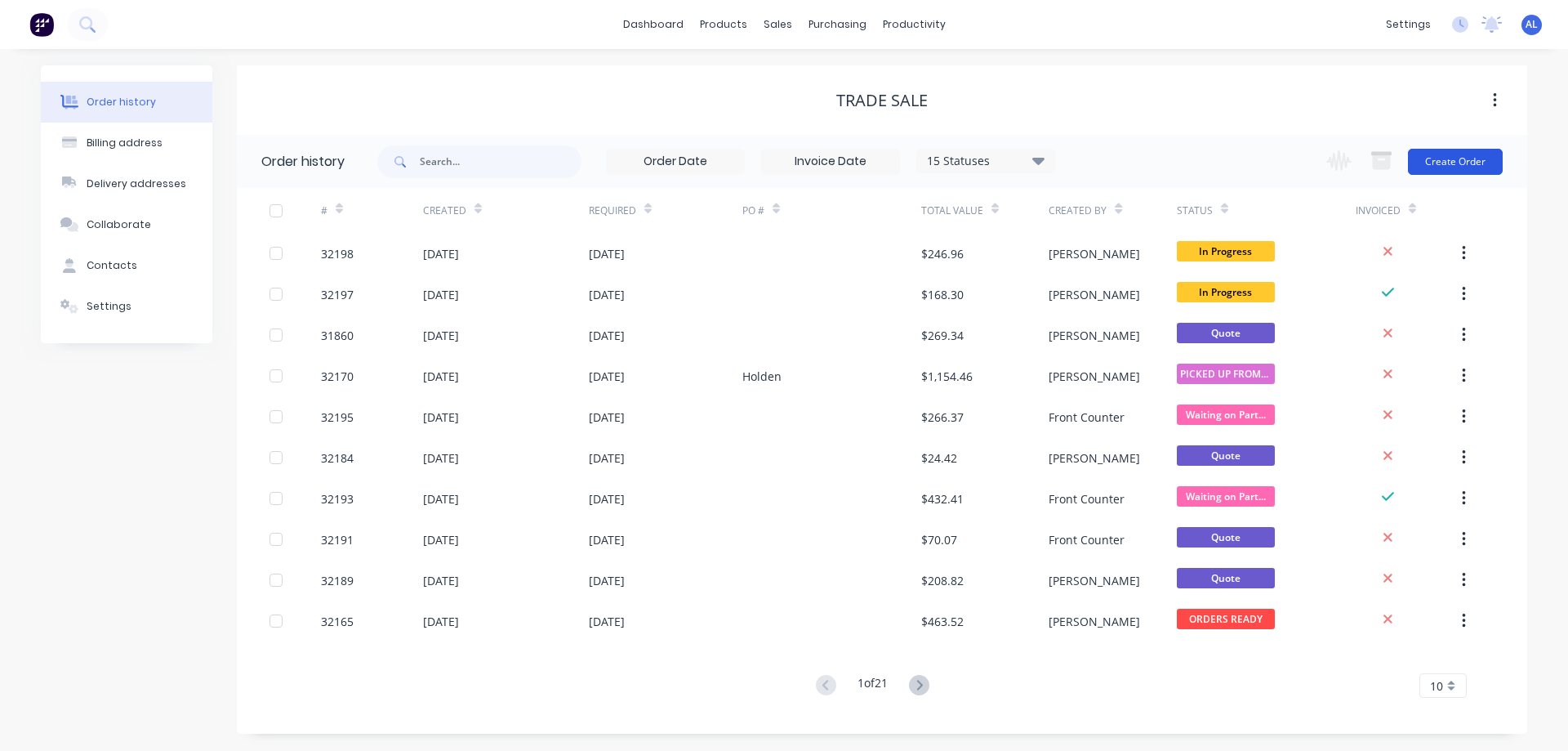
click at [1448, 167] on button "Create Order" at bounding box center [1455, 162] width 95 height 26
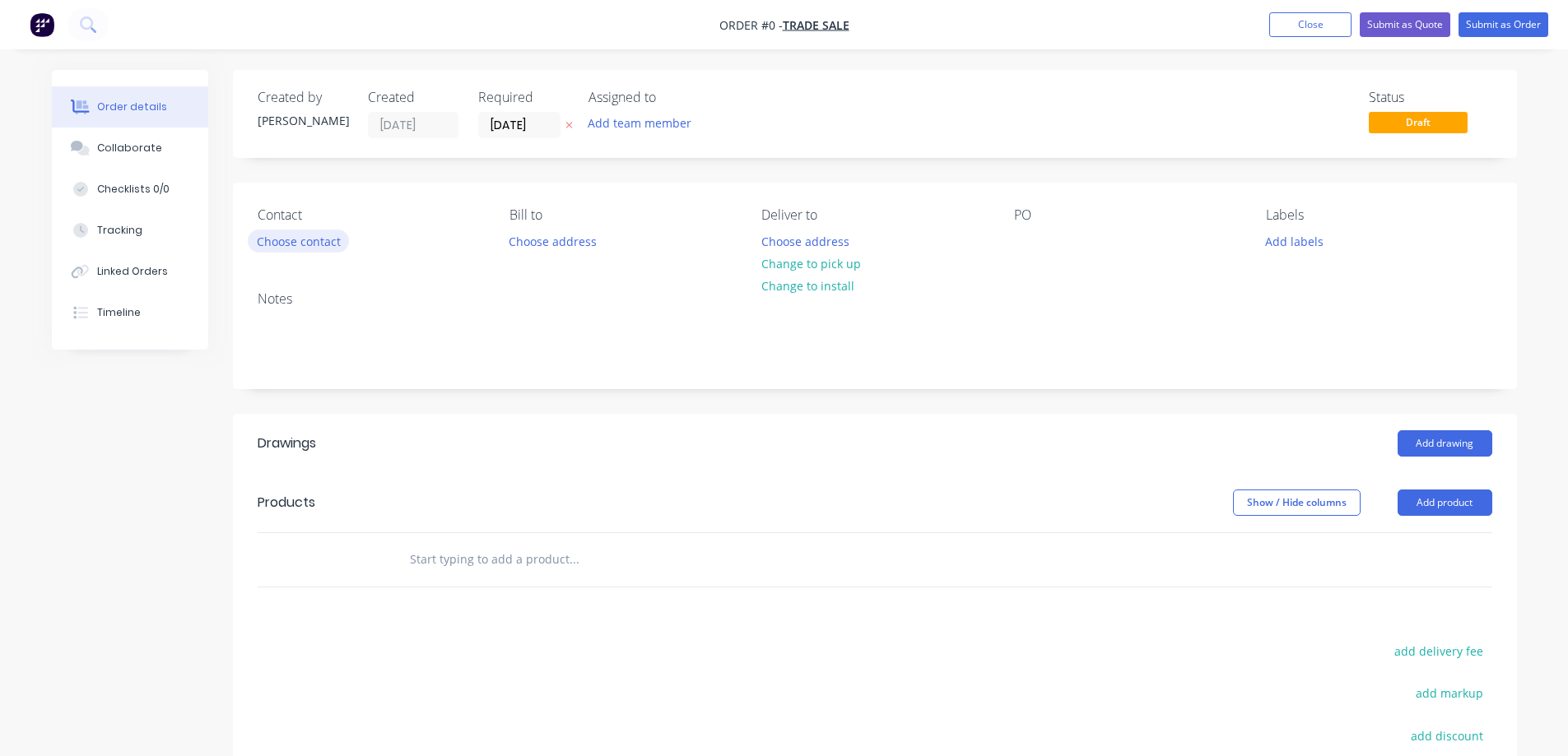
click at [306, 244] on button "Choose contact" at bounding box center [298, 241] width 101 height 22
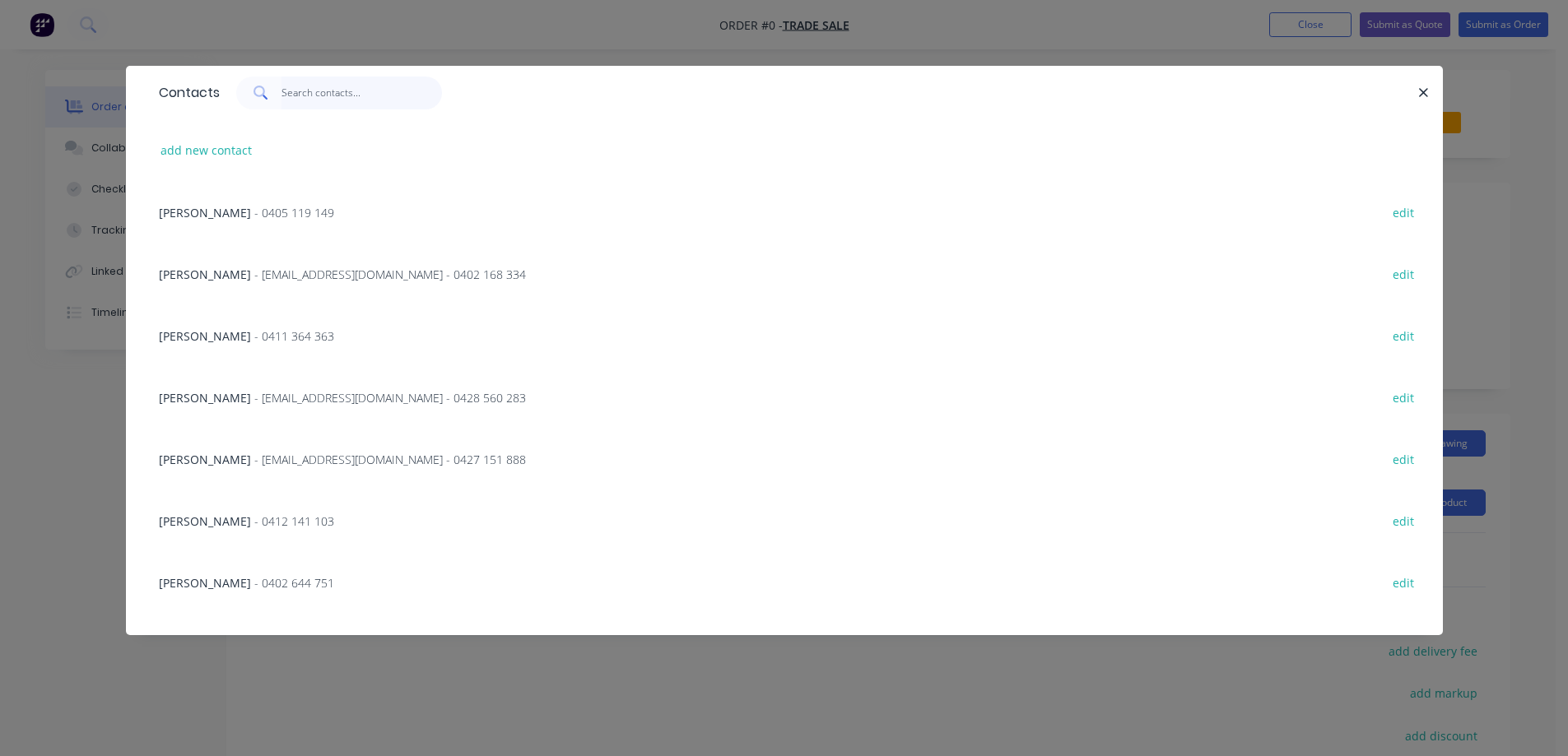
click at [317, 95] on input "text" at bounding box center [362, 93] width 161 height 33
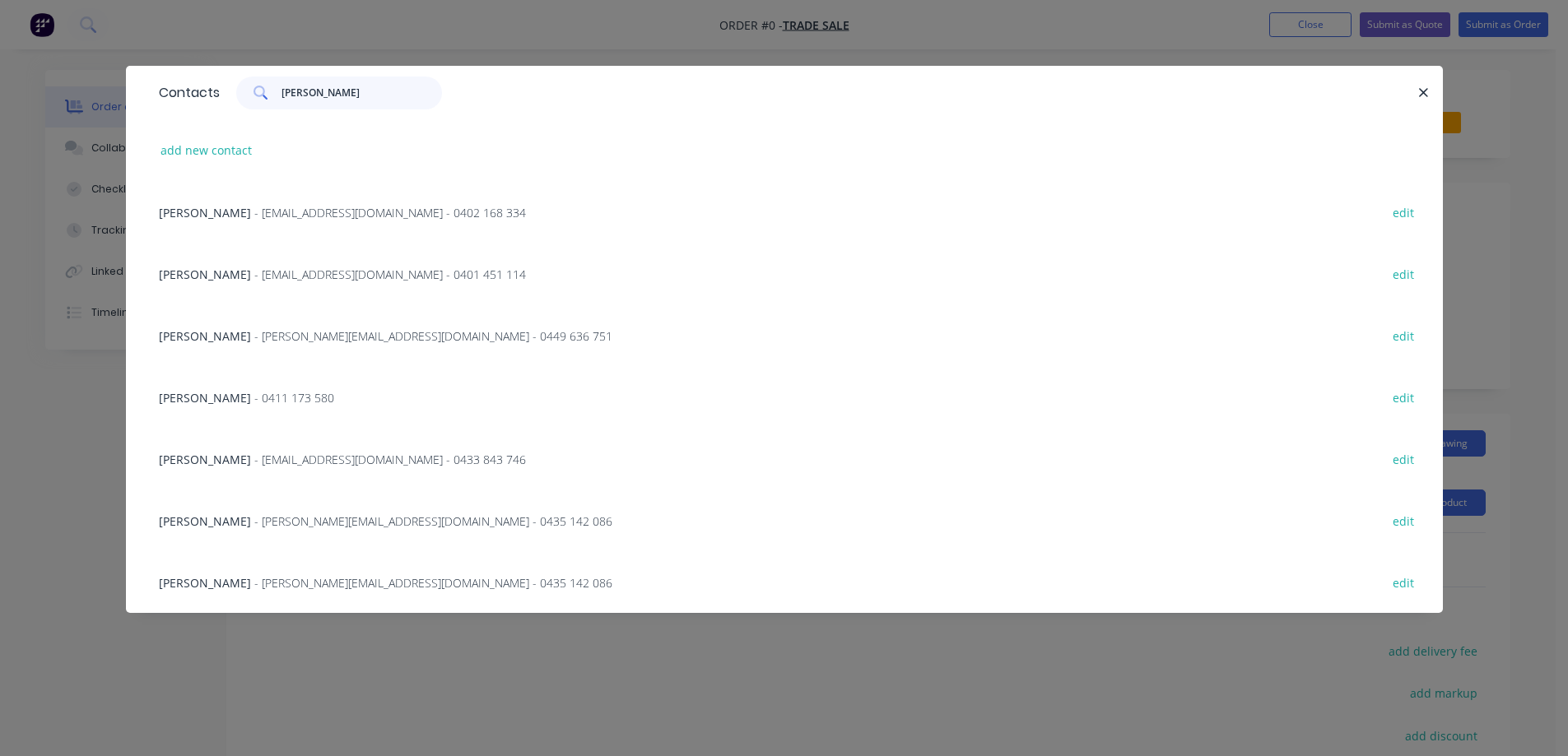
type input "[PERSON_NAME]"
click at [254, 398] on span "- 0411 173 580" at bounding box center [294, 397] width 79 height 16
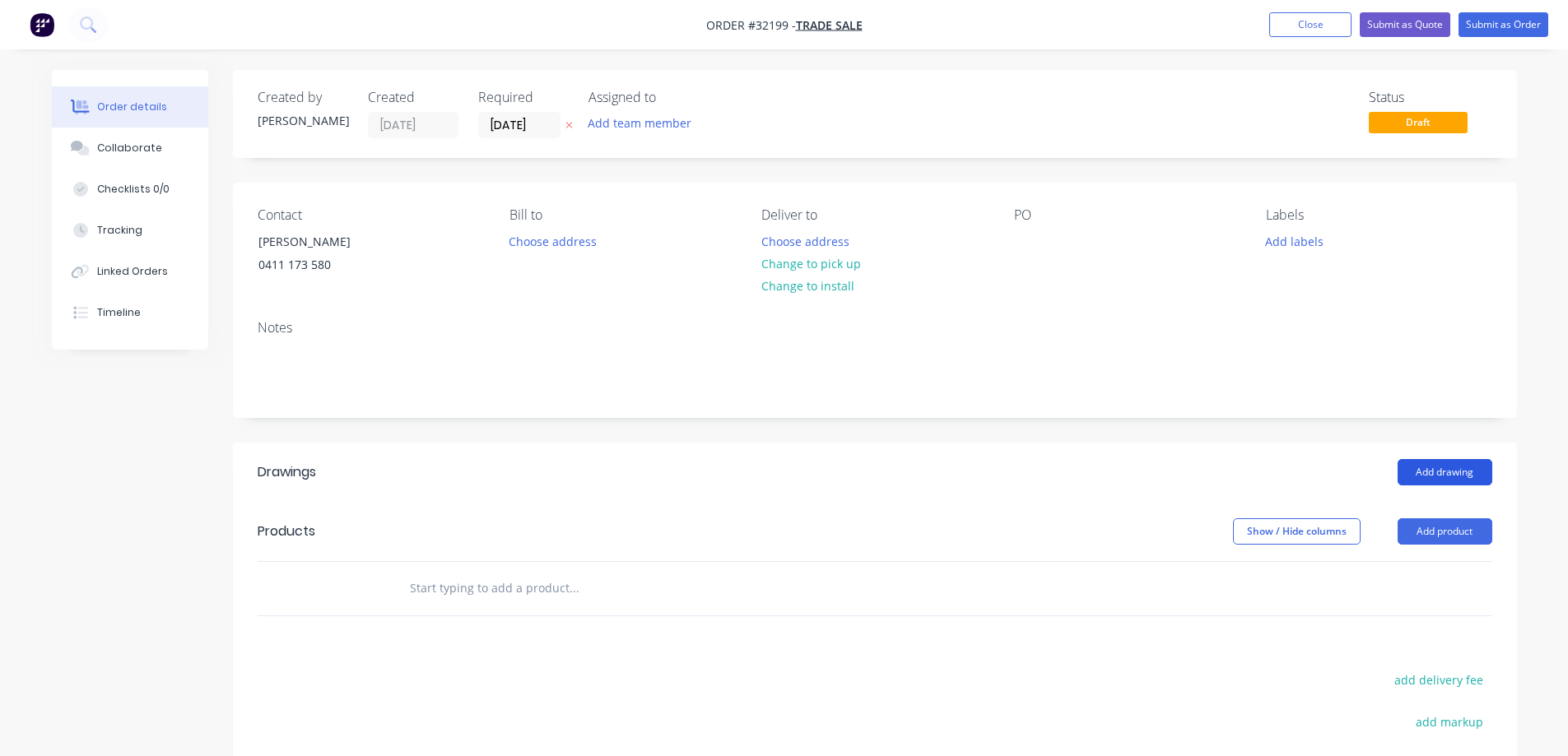
click at [1449, 474] on button "Add drawing" at bounding box center [1444, 472] width 94 height 26
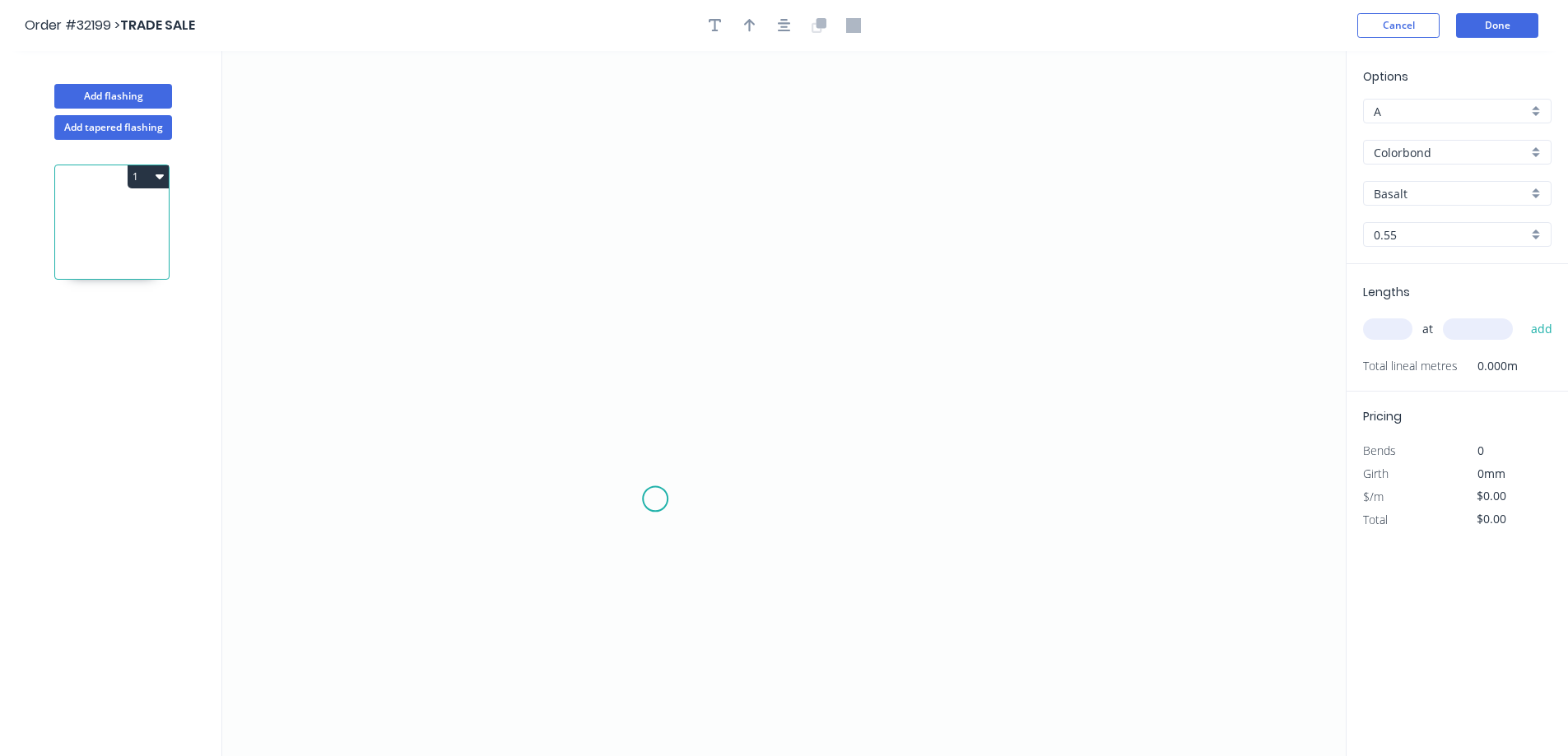
click at [655, 499] on icon "0" at bounding box center [784, 404] width 1123 height 705
drag, startPoint x: 645, startPoint y: 221, endPoint x: 688, endPoint y: 201, distance: 47.4
click at [646, 221] on icon "0" at bounding box center [784, 404] width 1123 height 705
click at [836, 221] on icon "0 ?" at bounding box center [784, 404] width 1123 height 705
click at [638, 353] on rect at bounding box center [630, 353] width 33 height 23
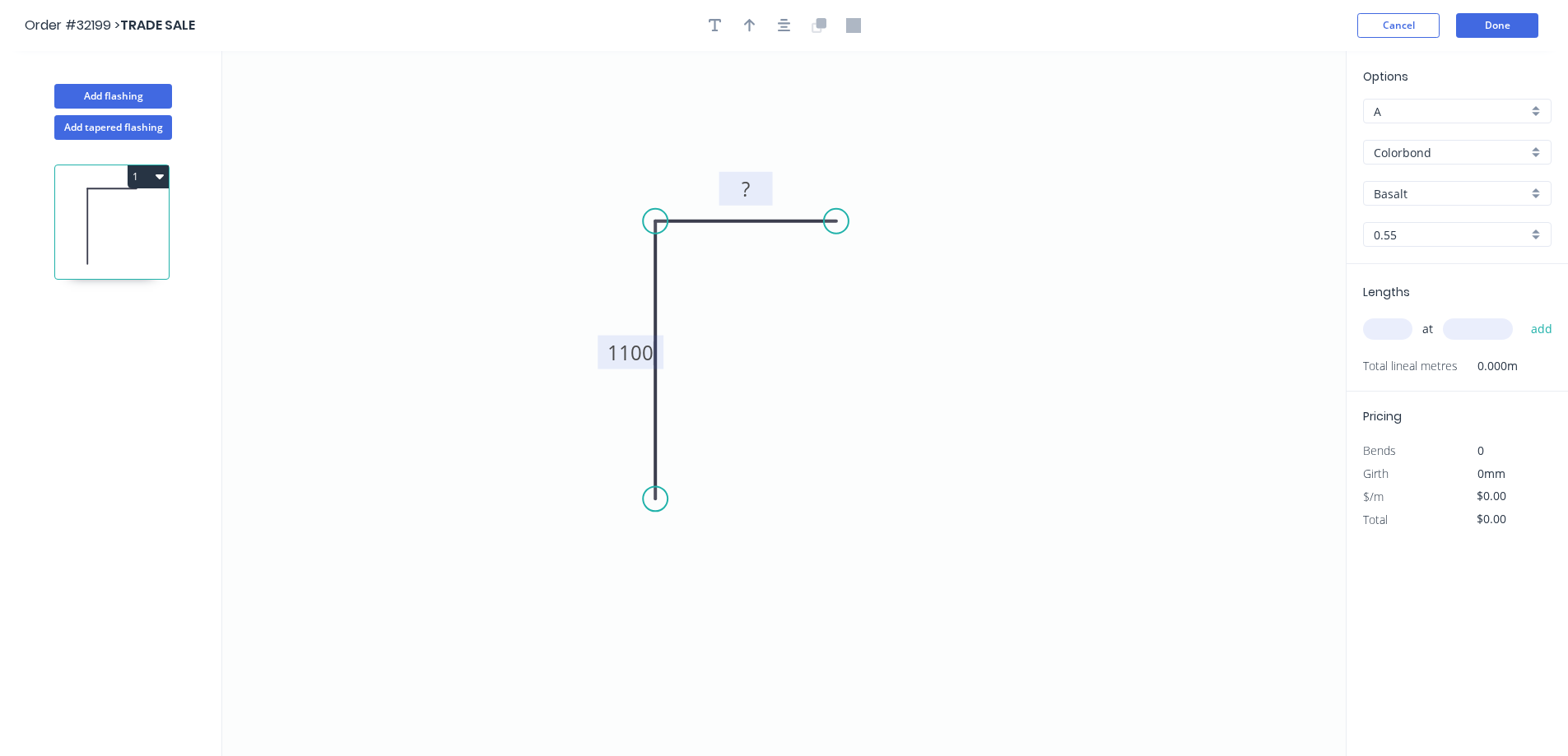
click at [752, 189] on rect at bounding box center [745, 190] width 33 height 23
type input "$46.86"
click at [788, 20] on icon "button" at bounding box center [784, 25] width 13 height 15
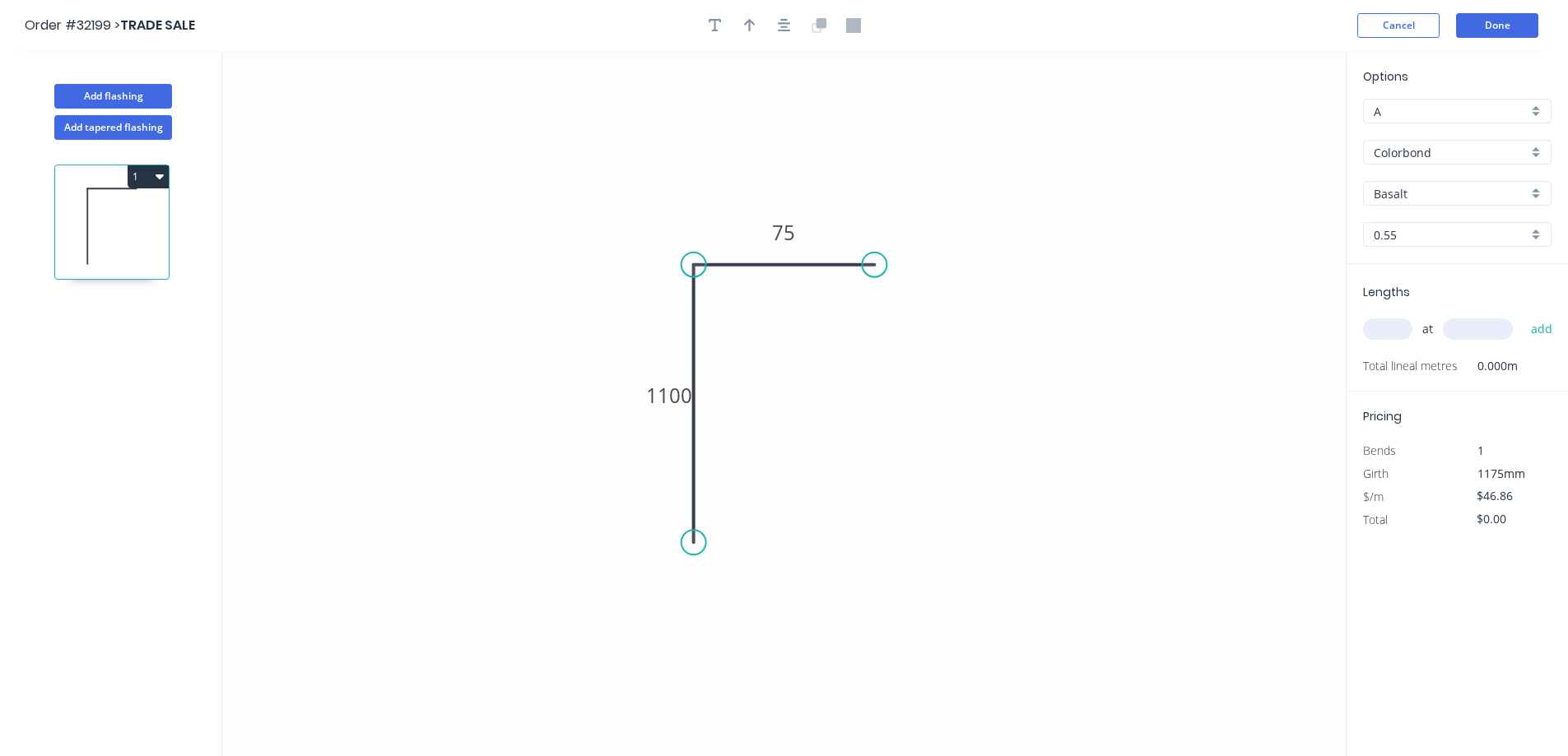
drag, startPoint x: 1533, startPoint y: 154, endPoint x: 1528, endPoint y: 163, distance: 10.3
click at [1534, 154] on div "Colorbond" at bounding box center [1458, 152] width 189 height 24
click at [1455, 274] on div "Zinc" at bounding box center [1457, 270] width 187 height 29
type input "Zinc"
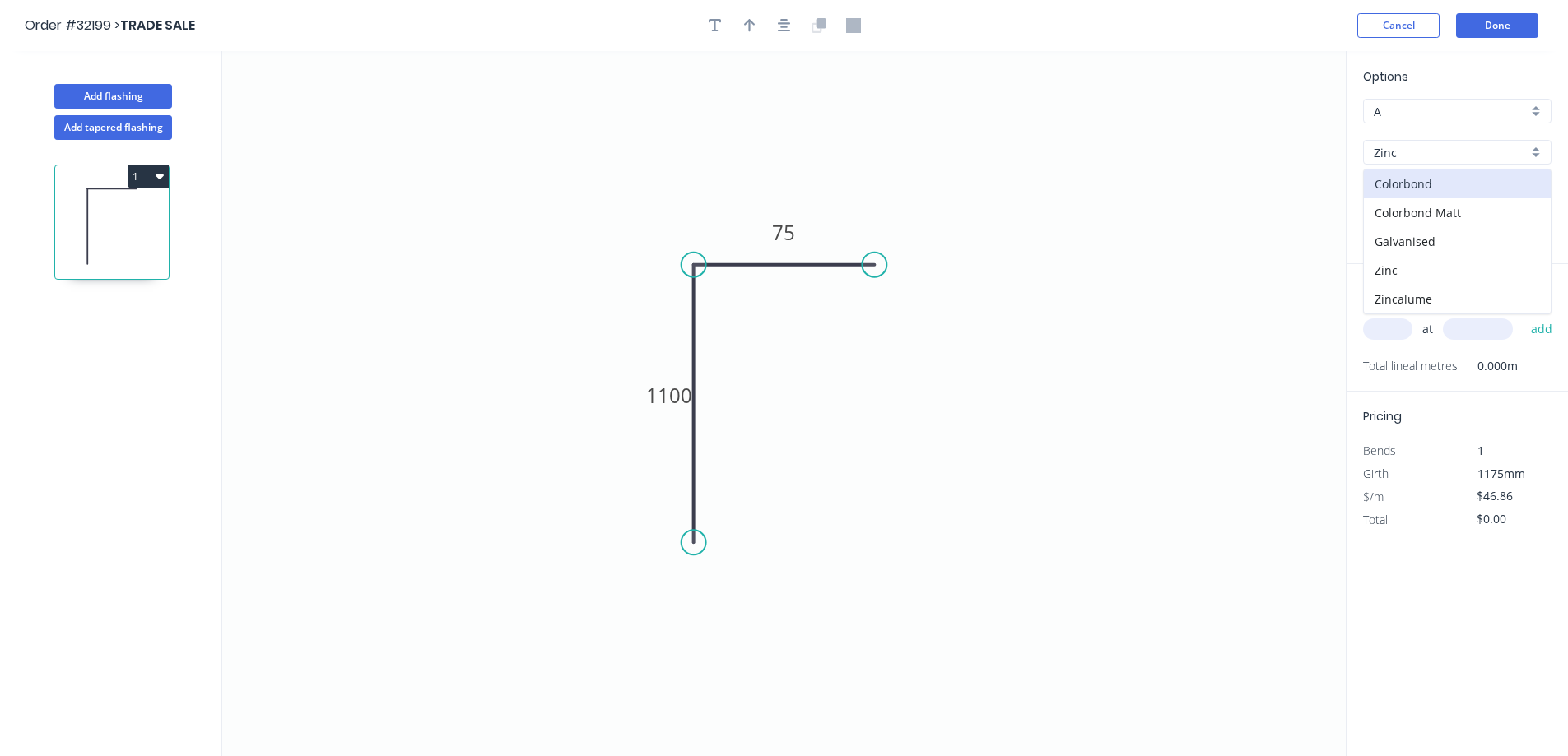
type input "$37.39"
drag, startPoint x: 1390, startPoint y: 326, endPoint x: 1184, endPoint y: 284, distance: 210.2
click at [1388, 326] on input "text" at bounding box center [1388, 329] width 50 height 21
type input "1"
type input "1200"
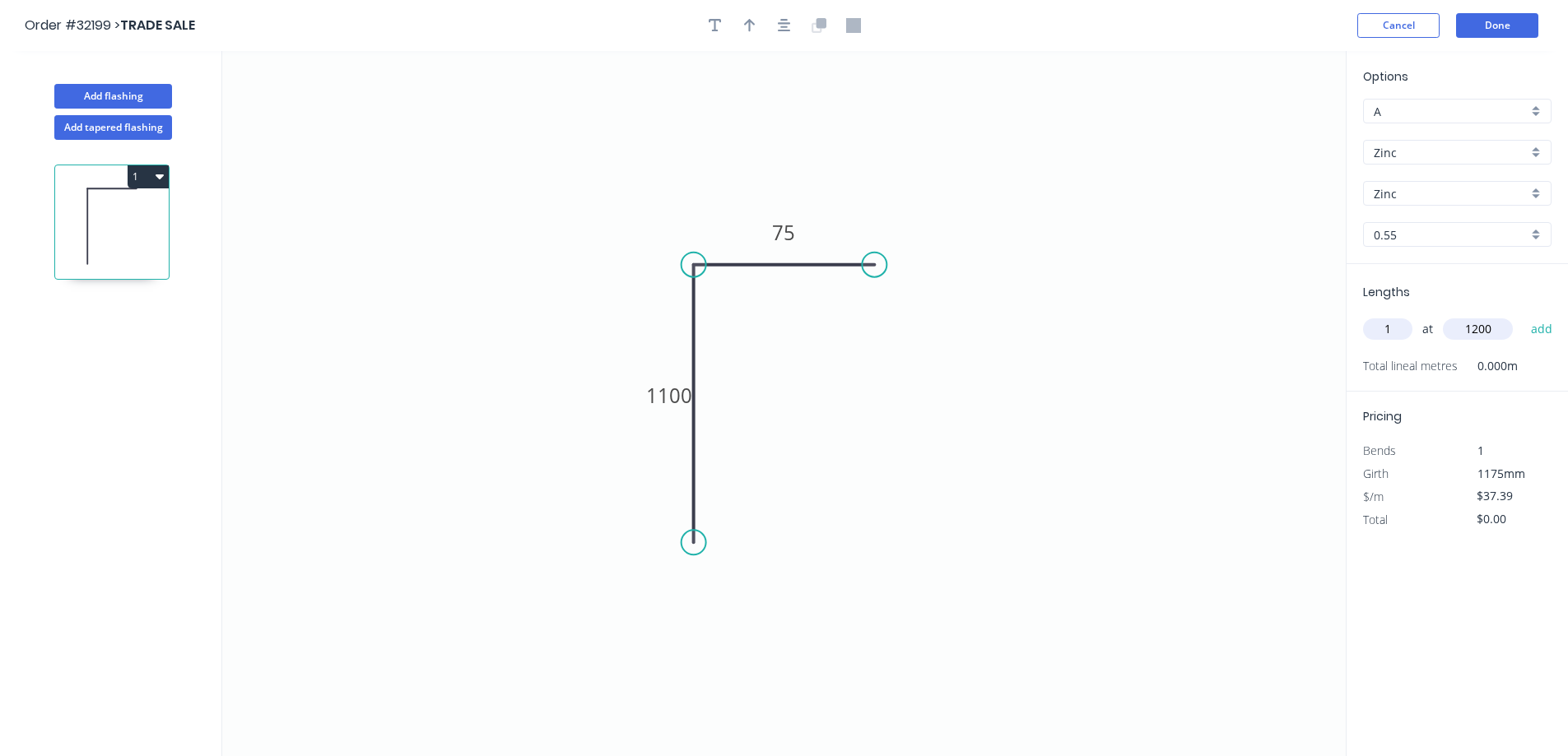
click at [1522, 315] on button "add" at bounding box center [1541, 329] width 38 height 28
type input "$44.87"
click at [1489, 24] on button "Done" at bounding box center [1497, 25] width 82 height 24
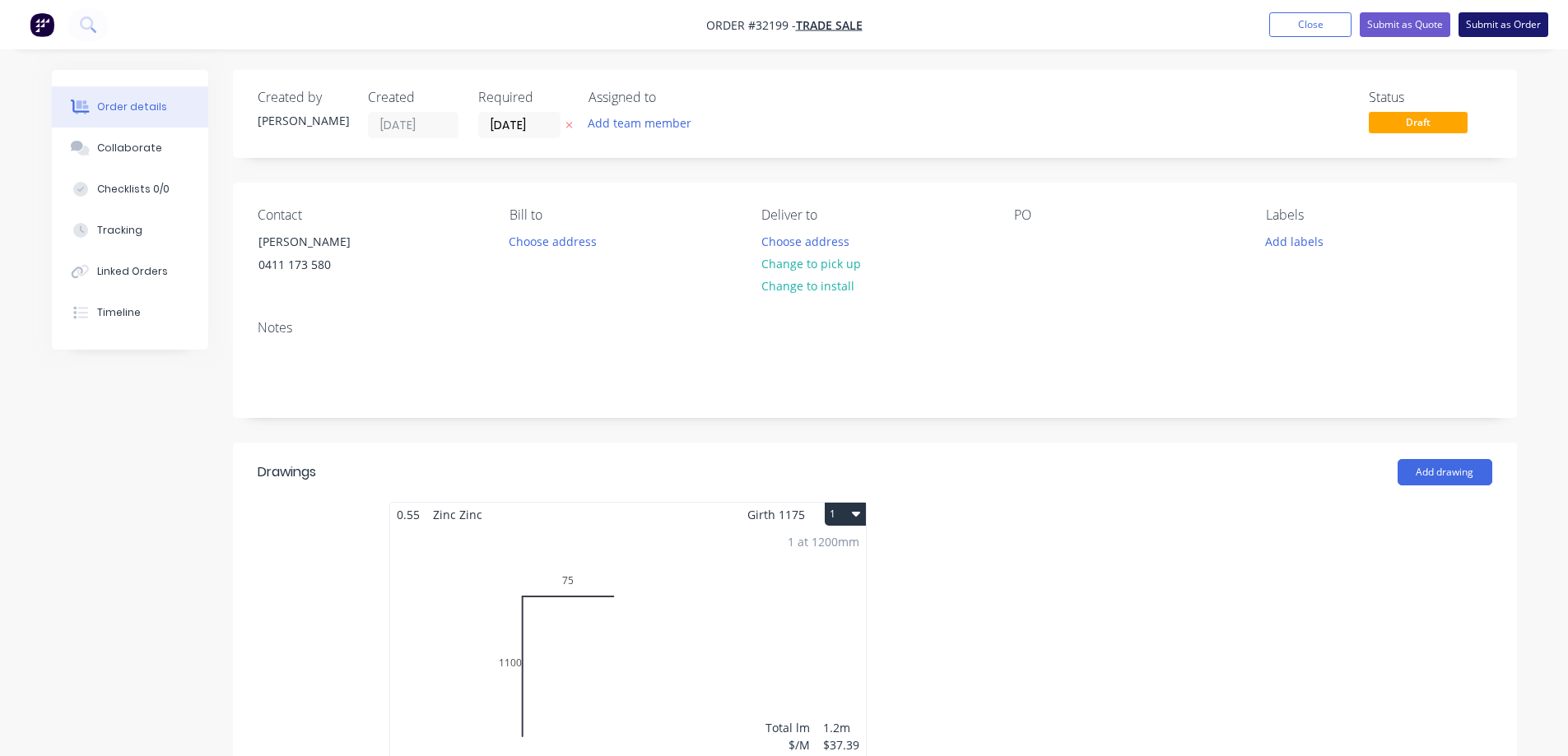
click at [1504, 26] on button "Submit as Order" at bounding box center [1503, 24] width 90 height 24
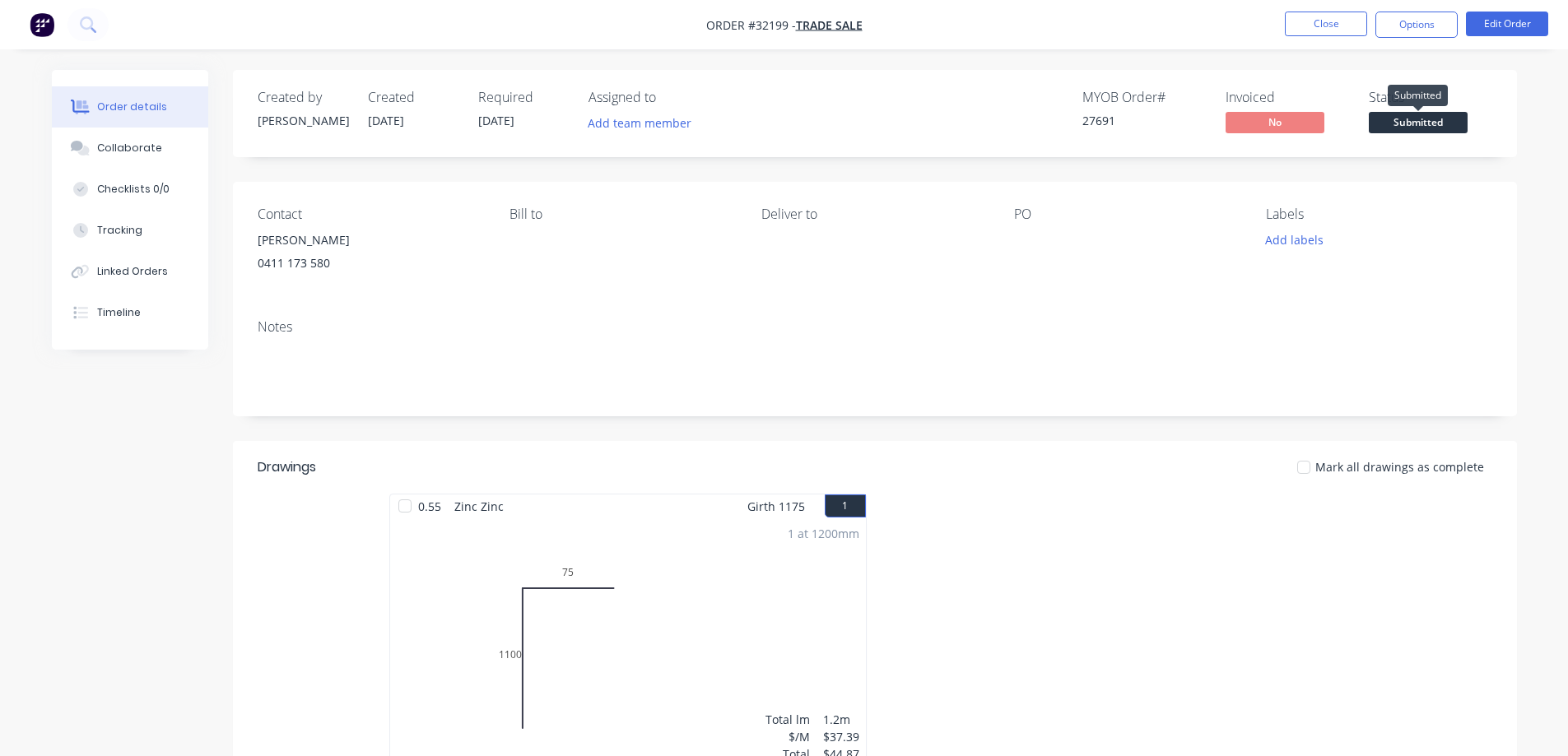
click at [1431, 120] on span "Submitted" at bounding box center [1418, 122] width 99 height 21
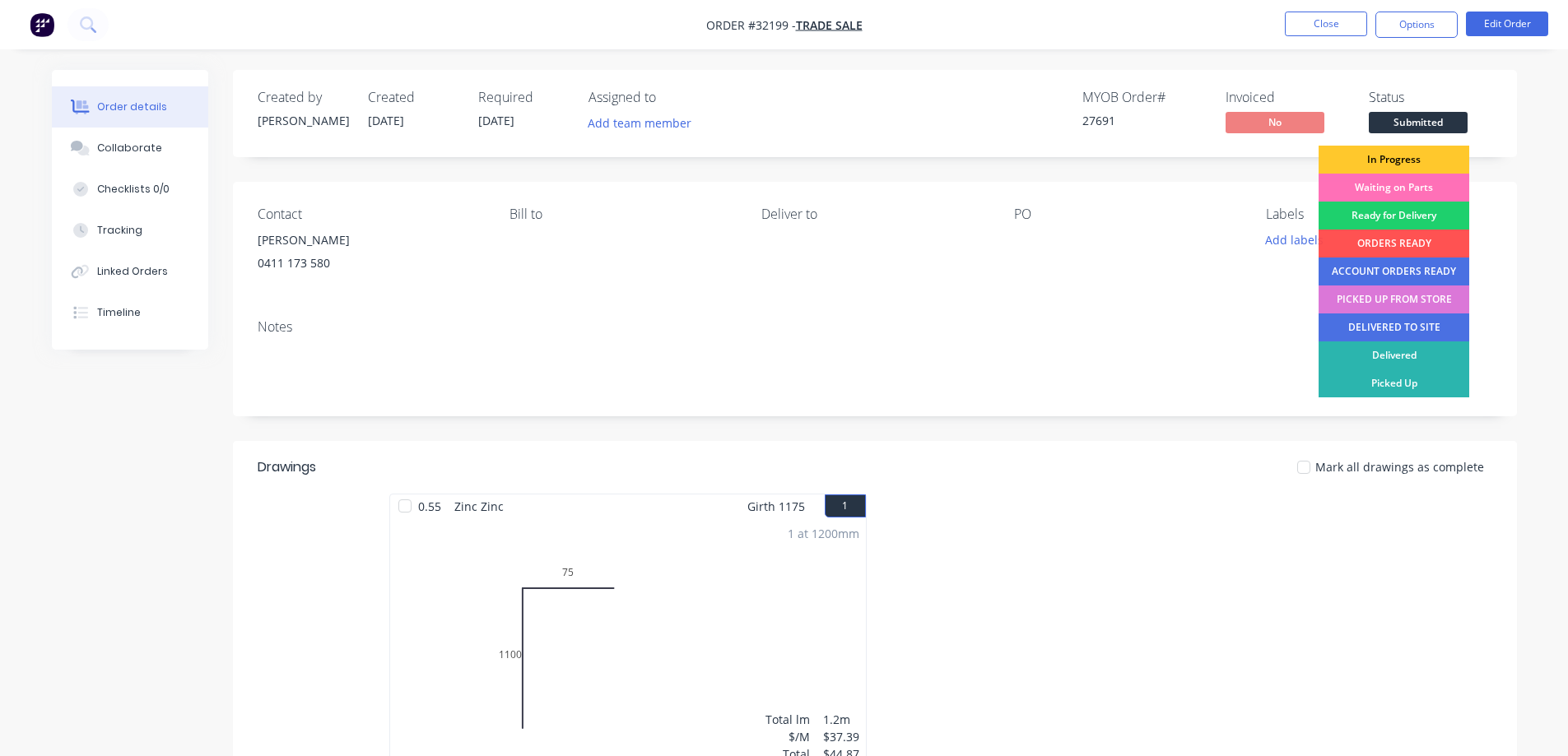
click at [1425, 157] on div "In Progress" at bounding box center [1393, 160] width 151 height 28
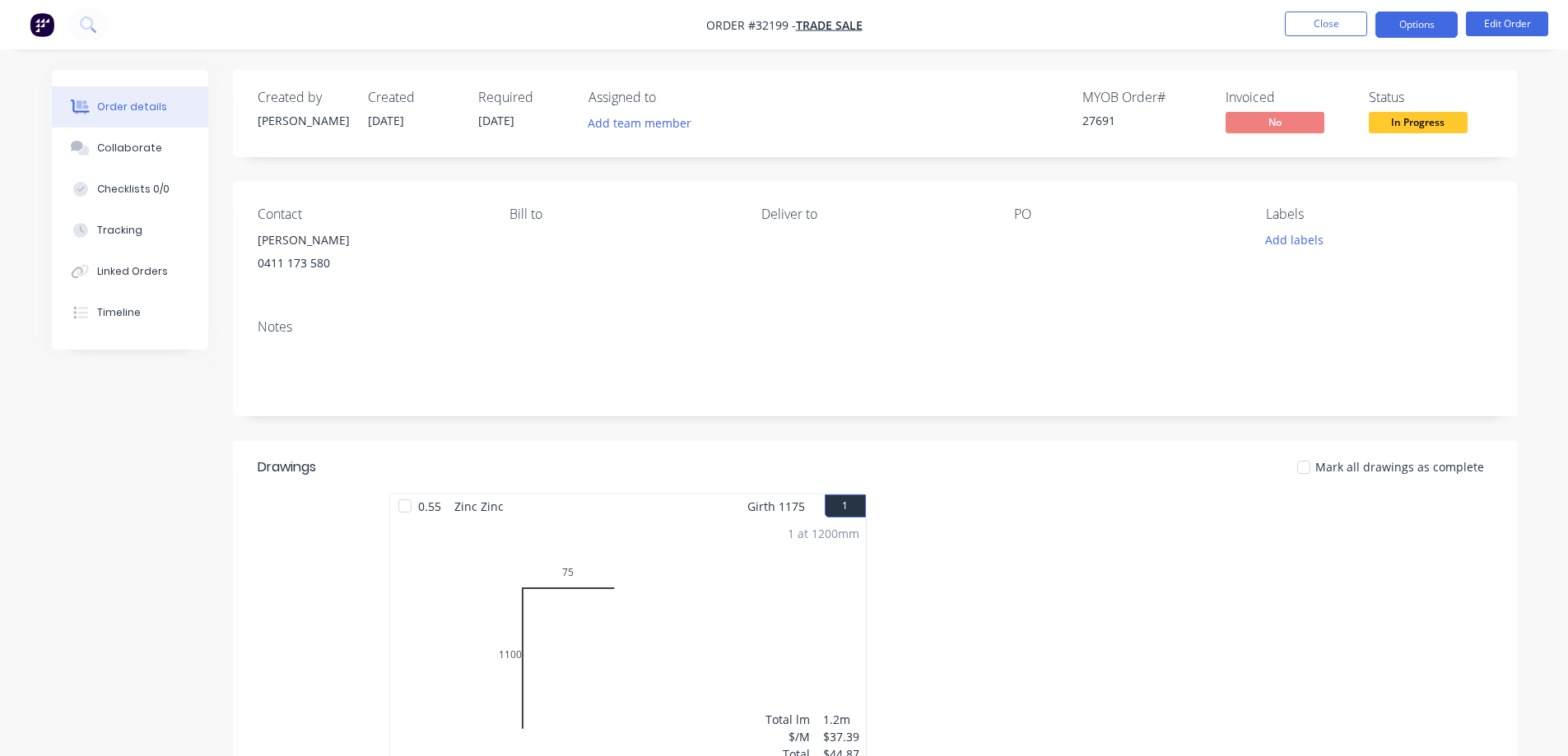
click at [1412, 31] on button "Options" at bounding box center [1417, 24] width 82 height 26
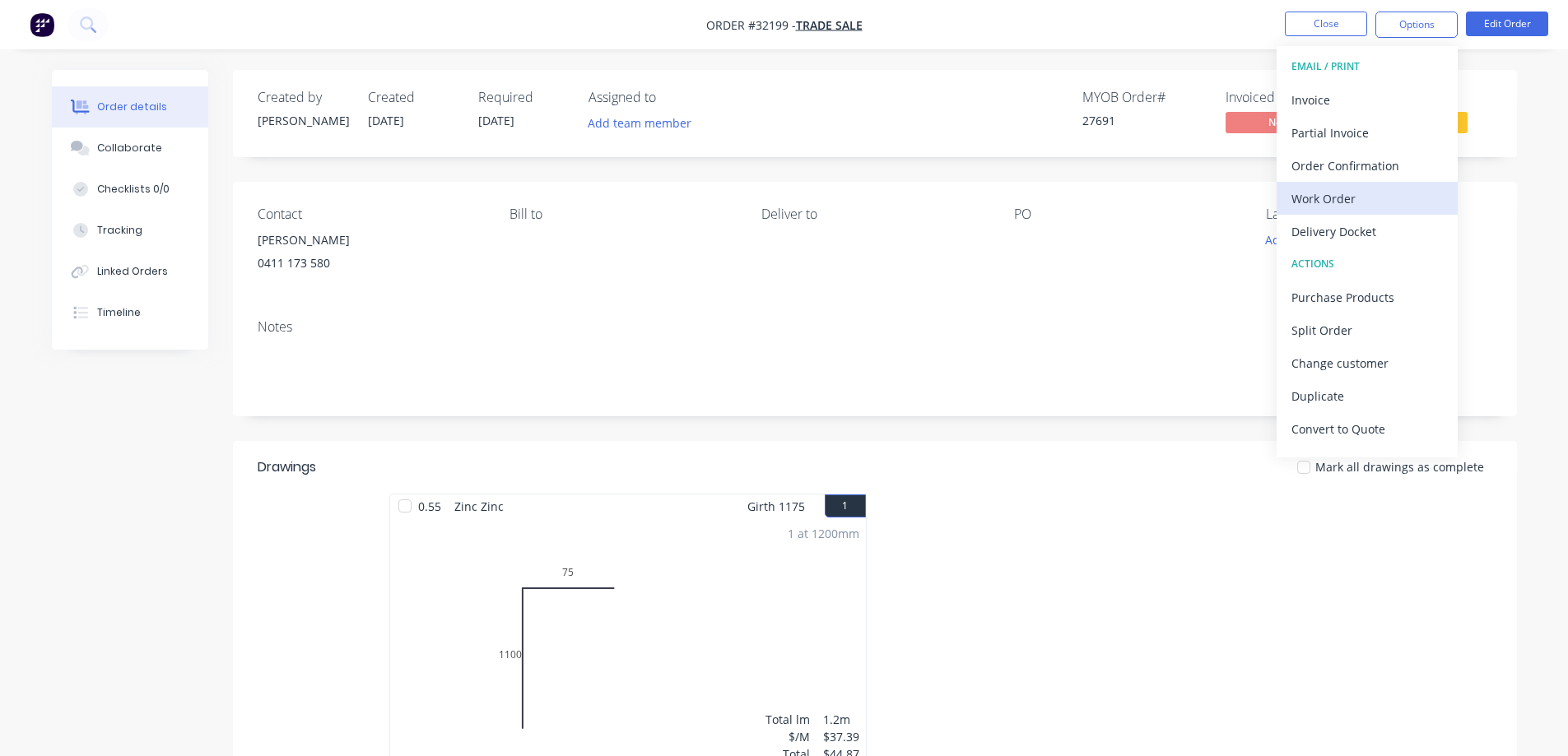
click at [1384, 196] on div "Work Order" at bounding box center [1367, 199] width 151 height 24
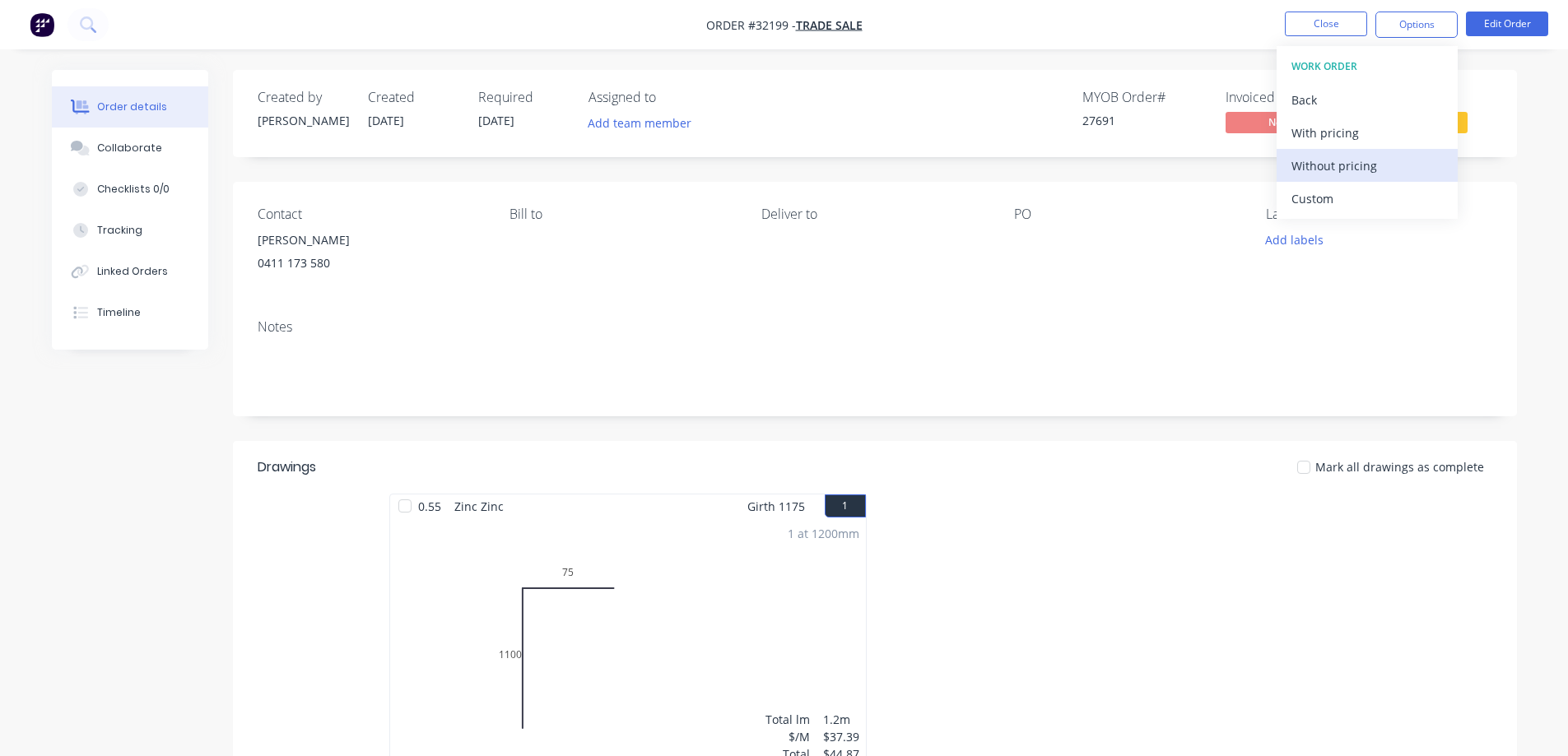
click at [1364, 167] on div "Without pricing" at bounding box center [1367, 166] width 151 height 24
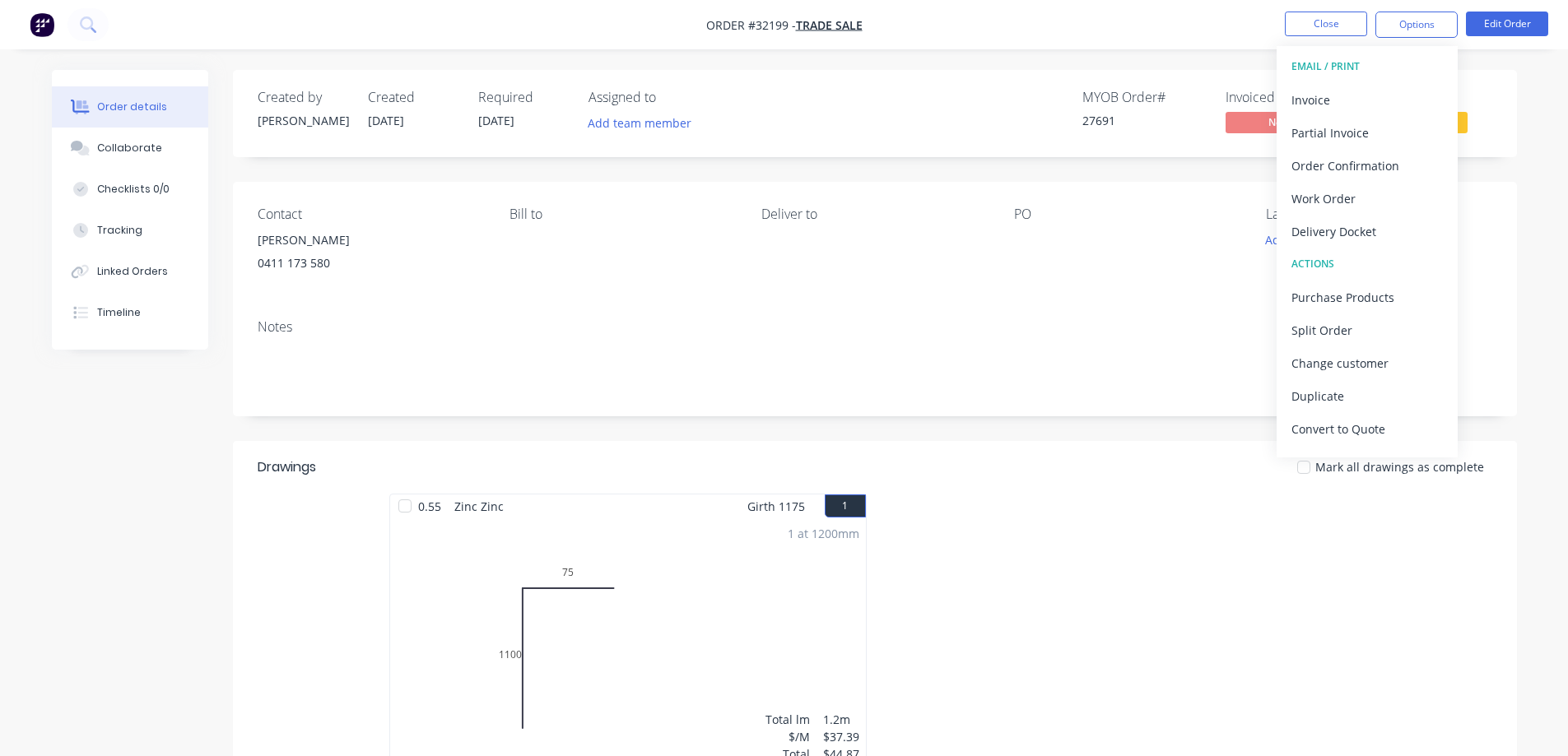
click at [1331, 47] on nav "Order #32199 - TRADE SALE Close Options EMAIL / PRINT Invoice Partial Invoice O…" at bounding box center [784, 24] width 1568 height 50
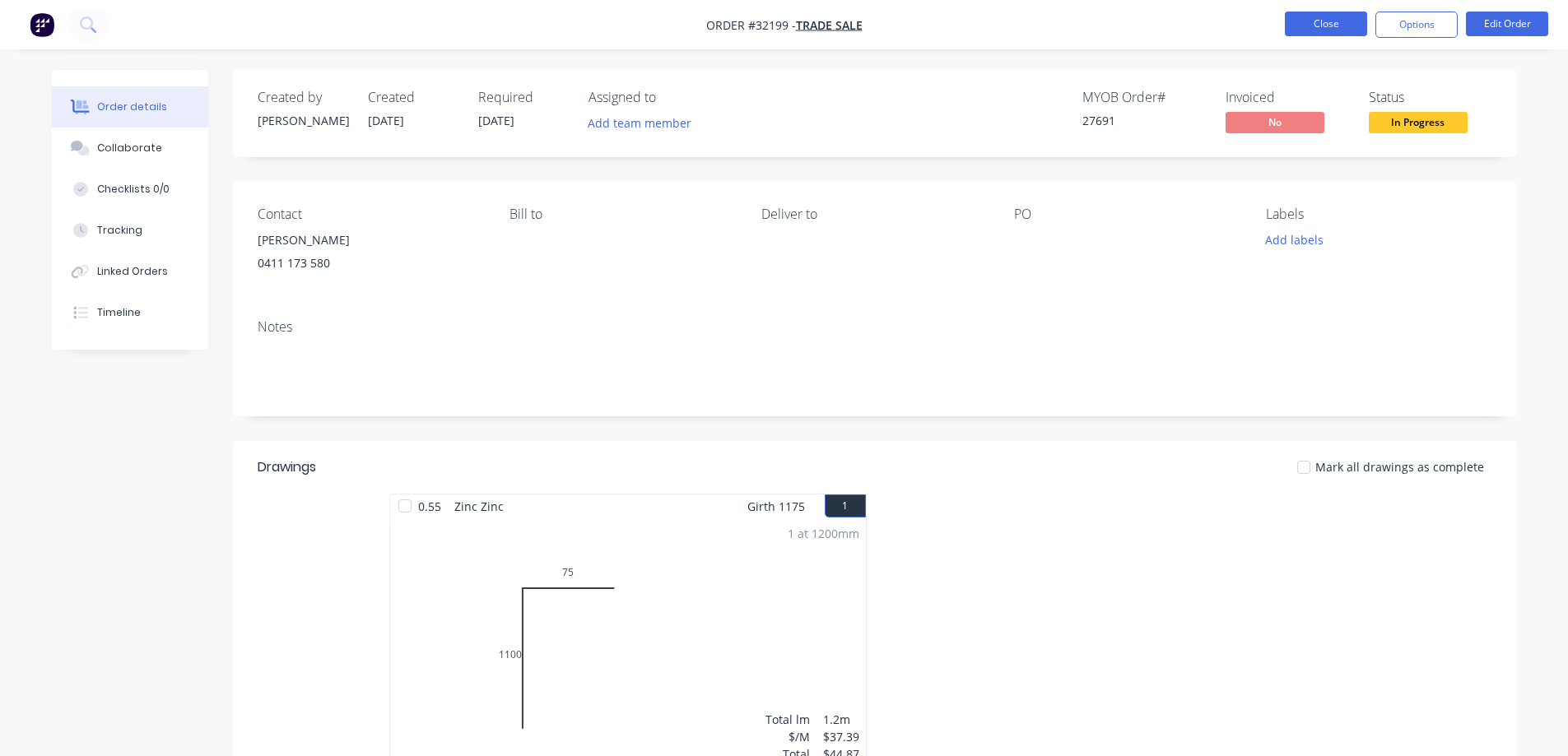
click at [1323, 22] on button "Close" at bounding box center [1326, 23] width 82 height 24
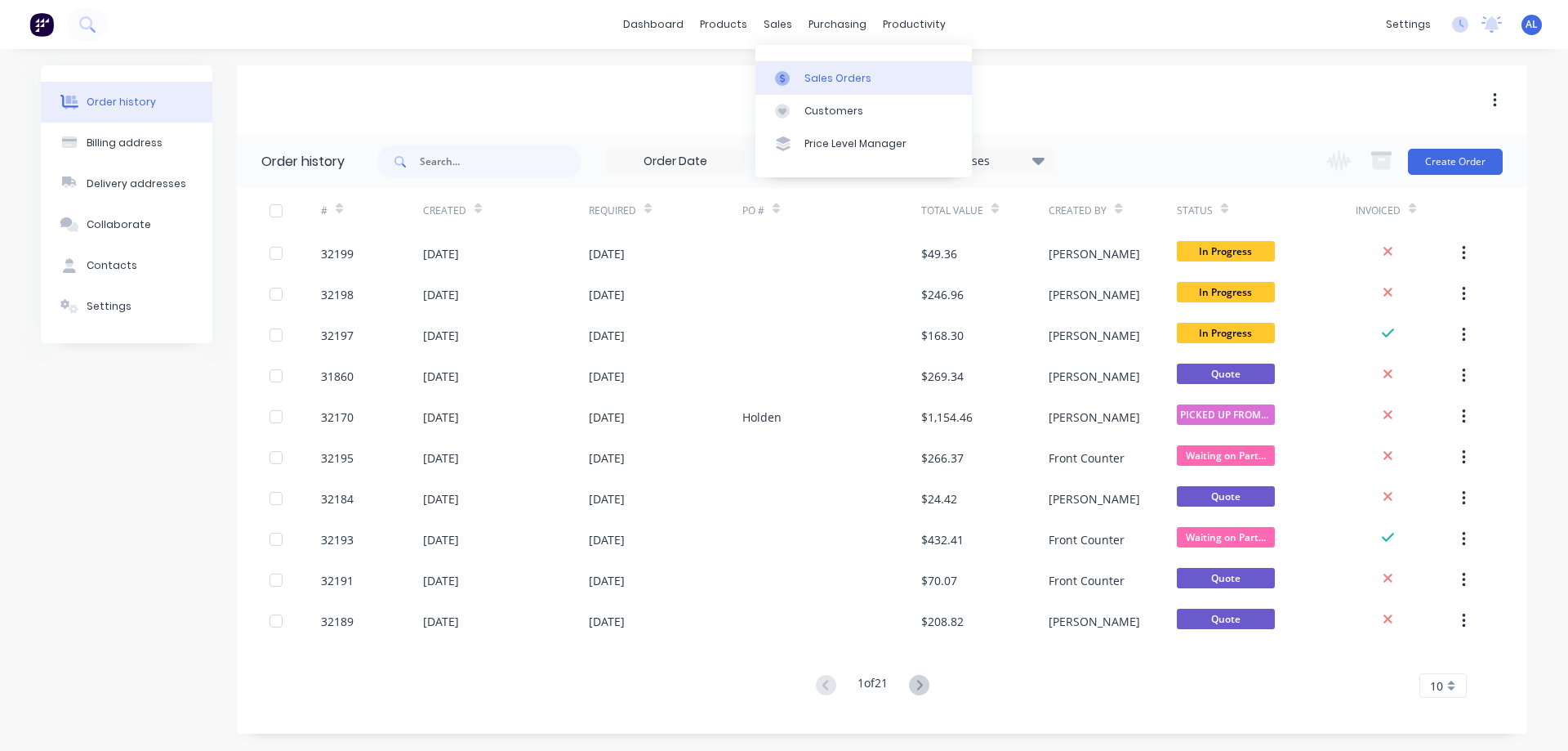
click at [855, 81] on div "Sales Orders" at bounding box center [838, 79] width 67 height 15
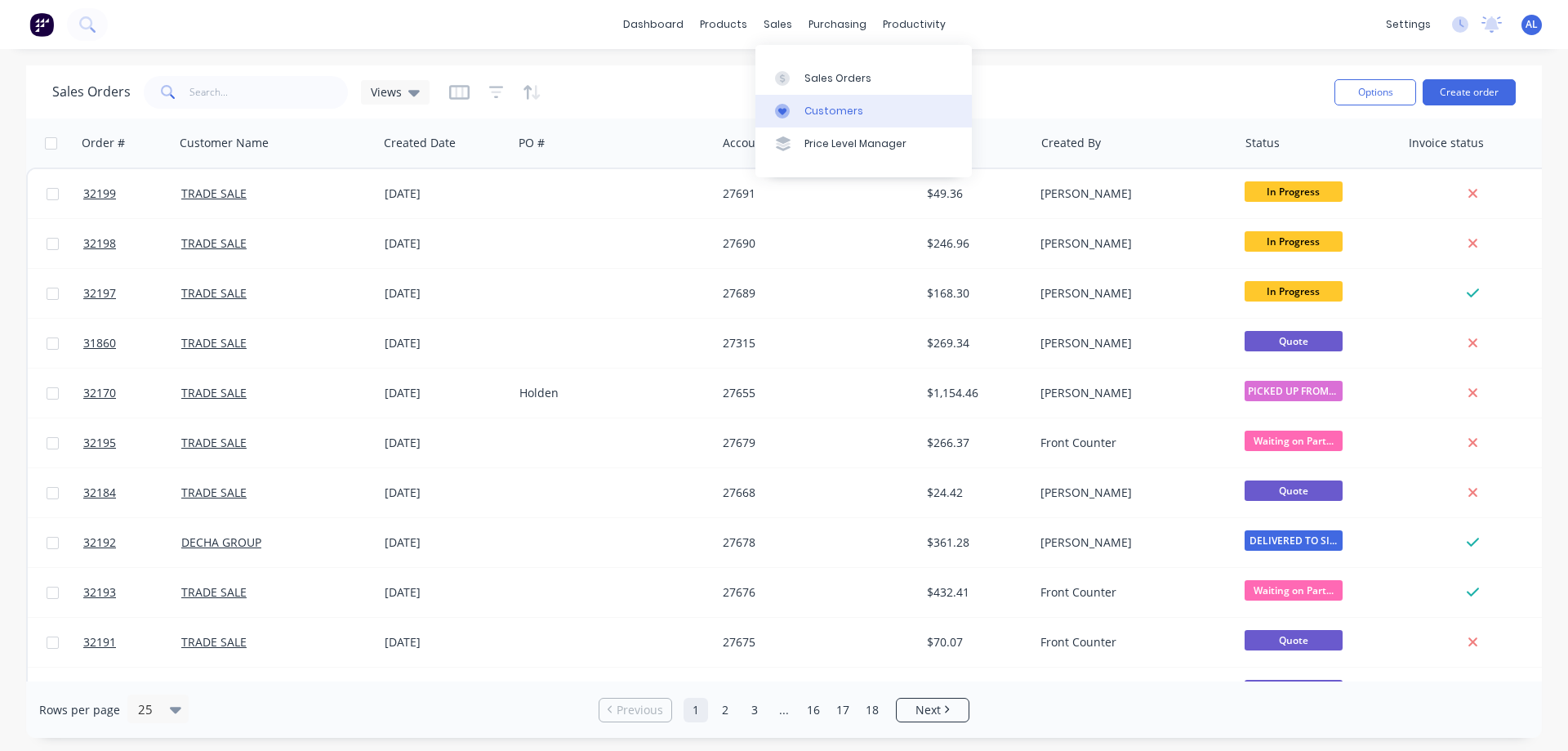
click at [853, 106] on div "Customers" at bounding box center [833, 111] width 58 height 15
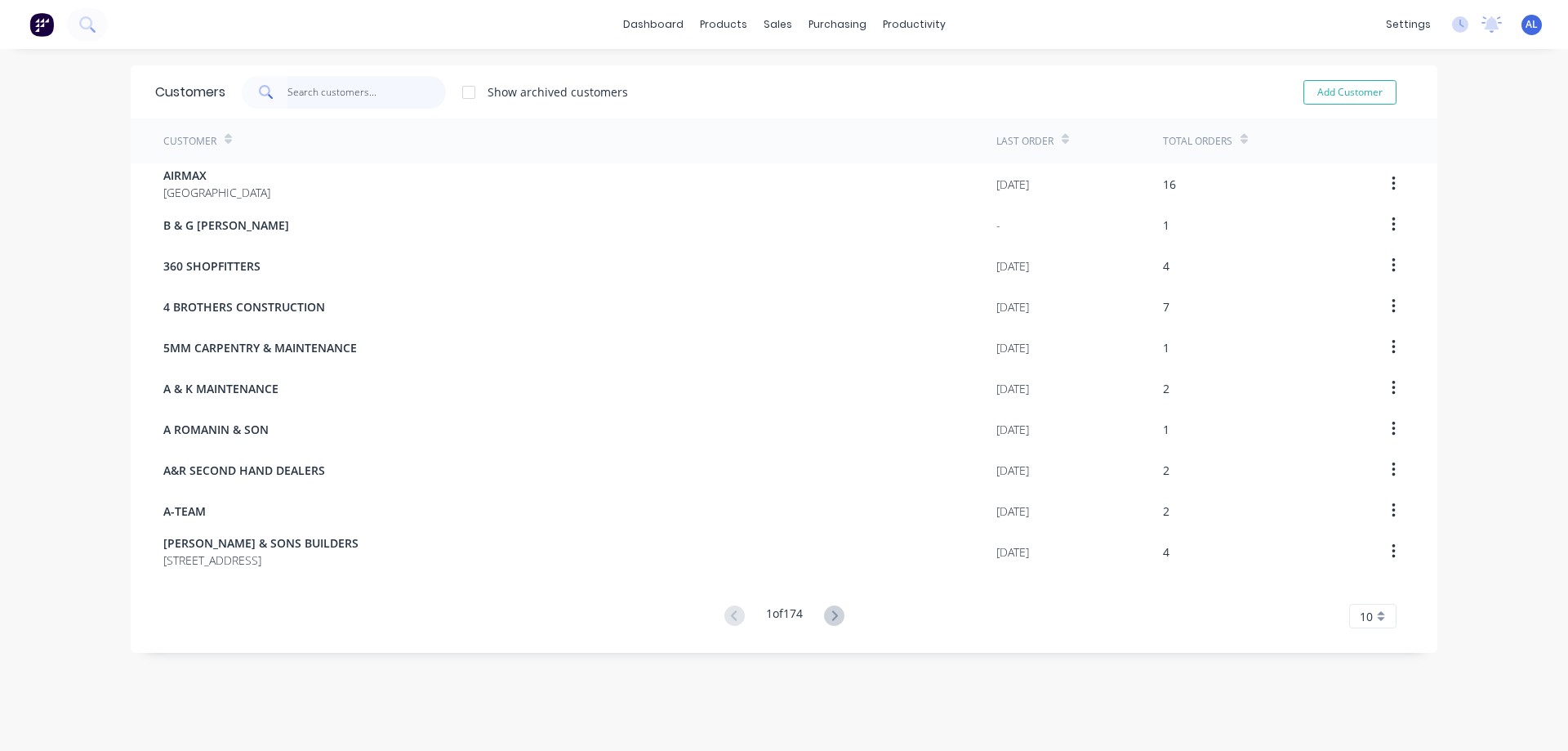
click at [297, 97] on input "text" at bounding box center [367, 92] width 160 height 32
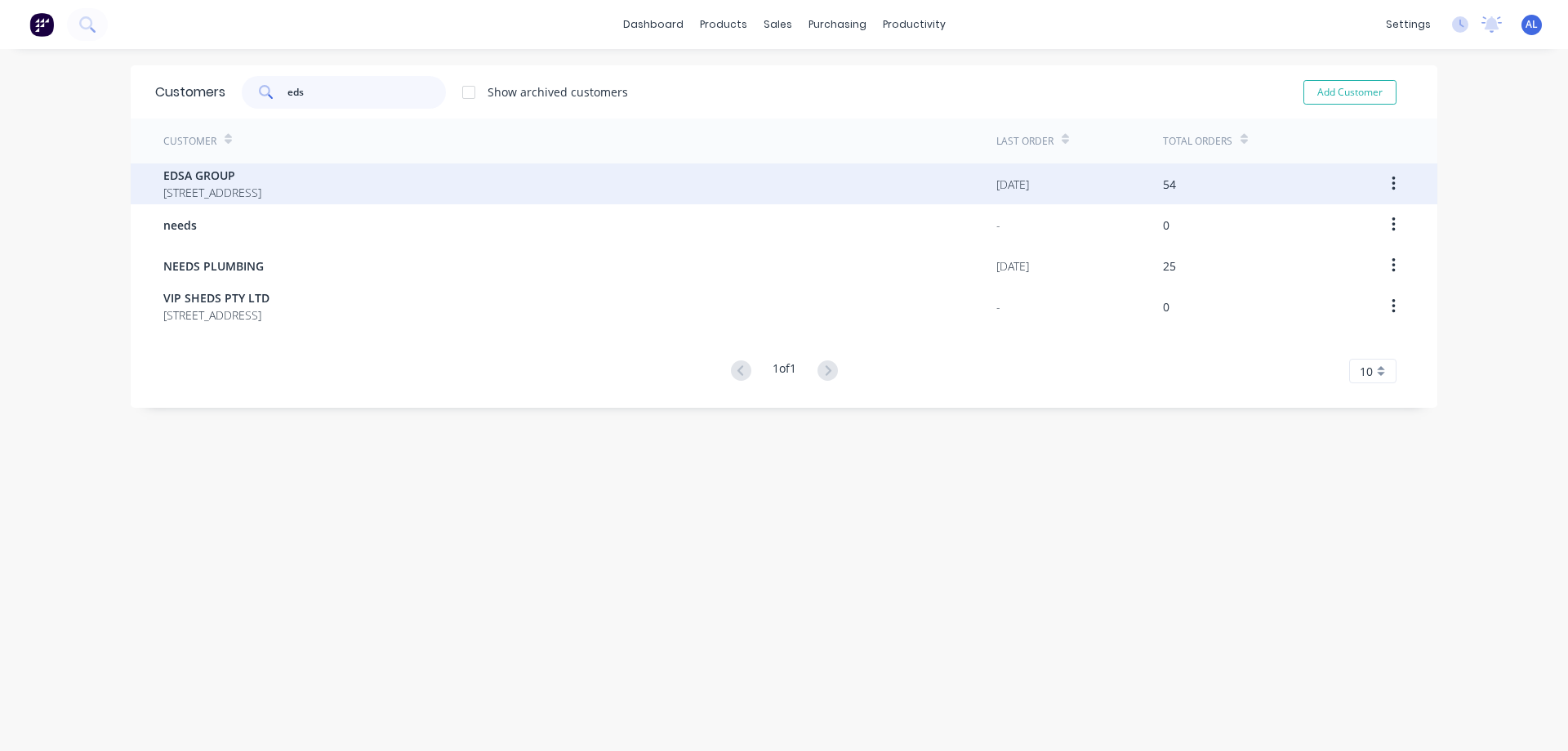
type input "eds"
click at [262, 192] on span "[STREET_ADDRESS]" at bounding box center [212, 192] width 98 height 17
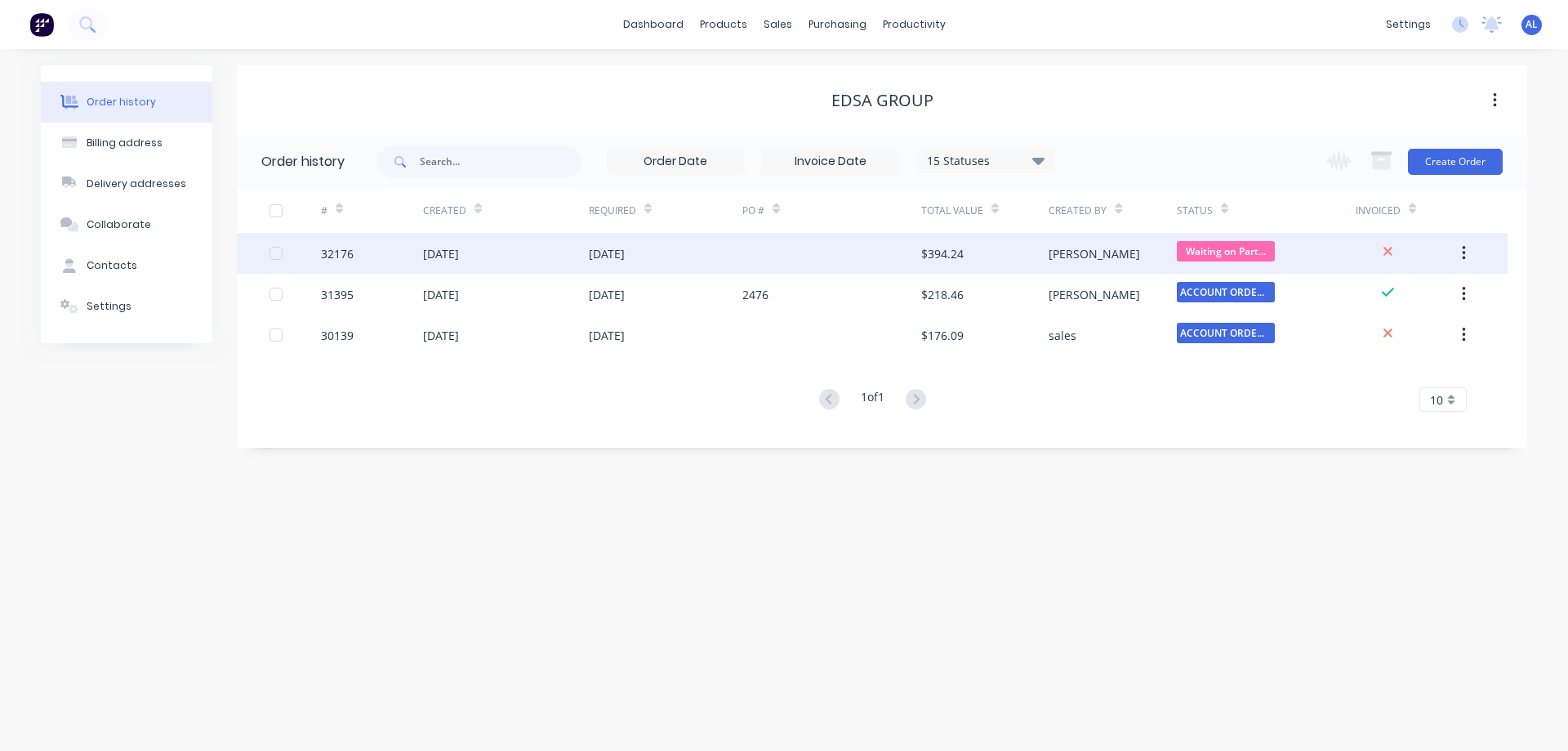
click at [922, 252] on div "$394.24" at bounding box center [943, 253] width 43 height 17
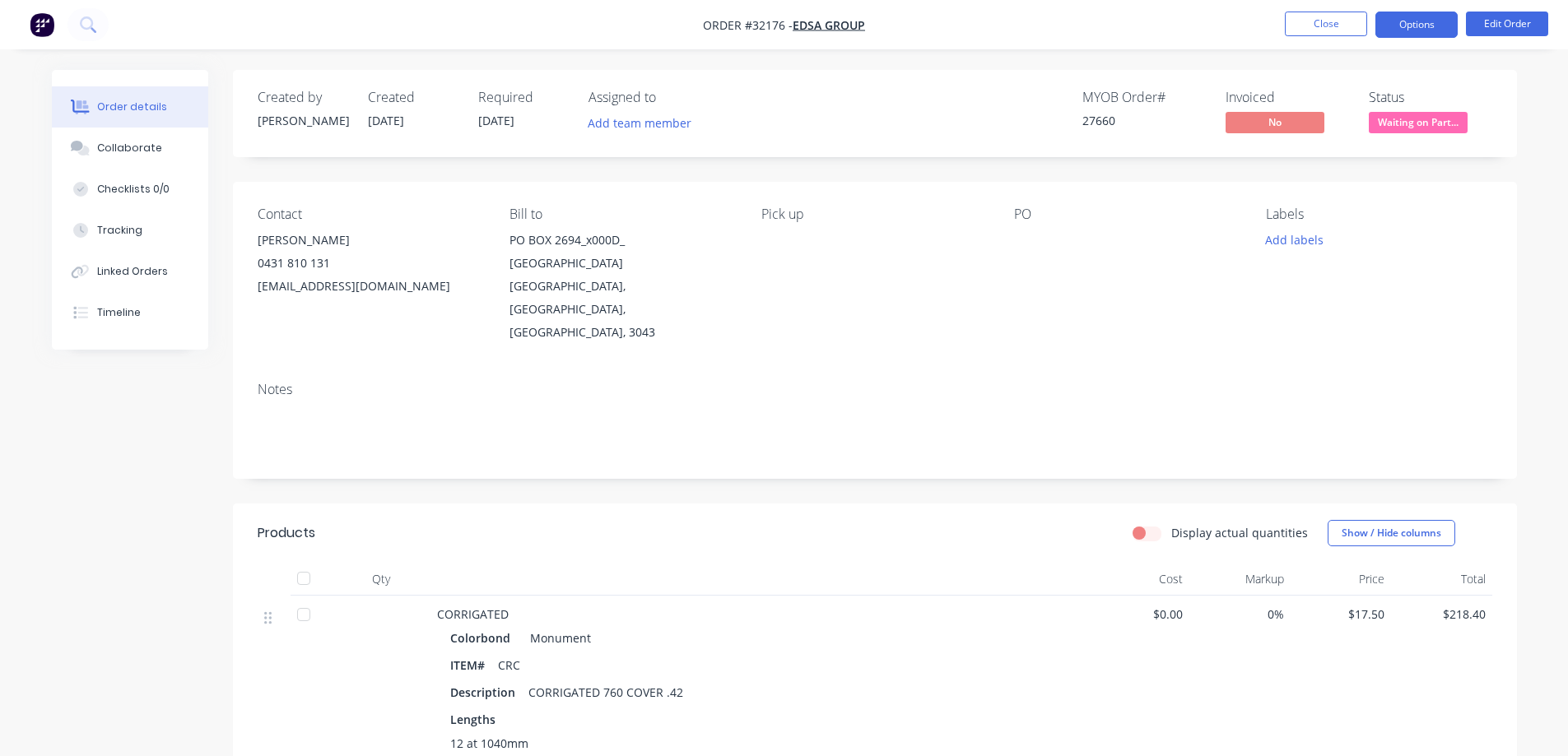
click at [1425, 31] on button "Options" at bounding box center [1417, 24] width 82 height 26
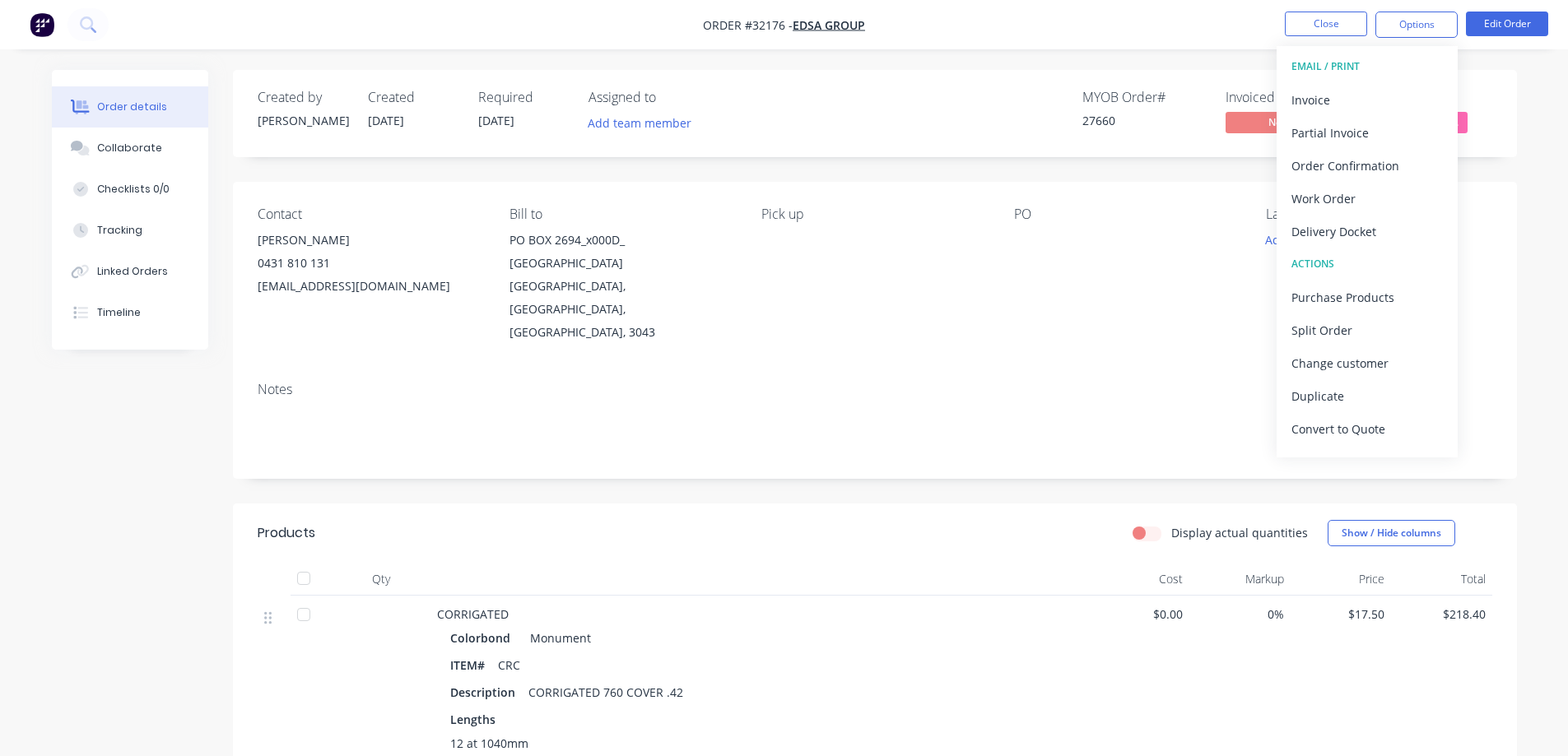
drag, startPoint x: 1085, startPoint y: 295, endPoint x: 1091, endPoint y: 284, distance: 12.5
click at [1085, 294] on div "PO" at bounding box center [1126, 275] width 225 height 137
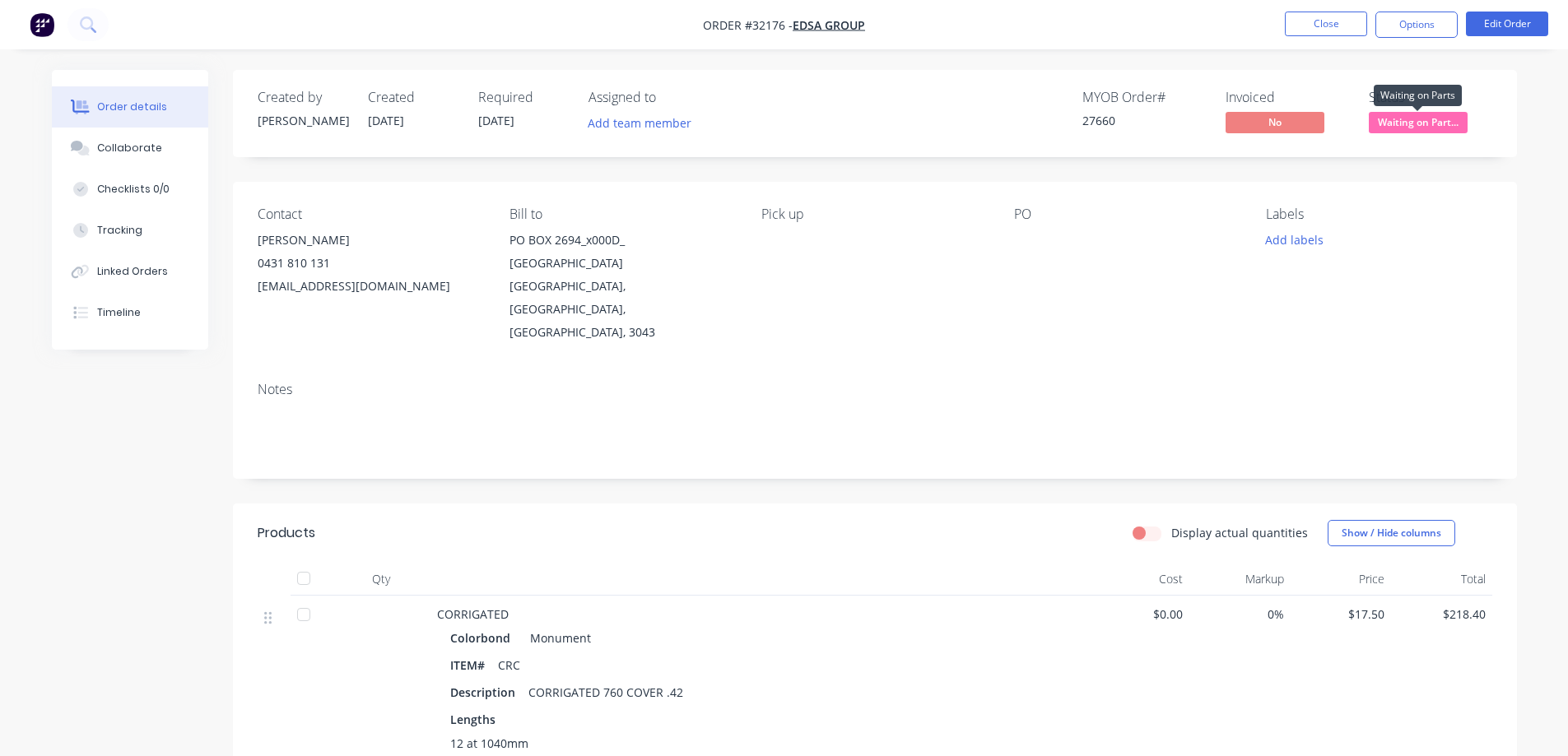
click at [1431, 123] on span "Waiting on Part..." at bounding box center [1418, 122] width 99 height 21
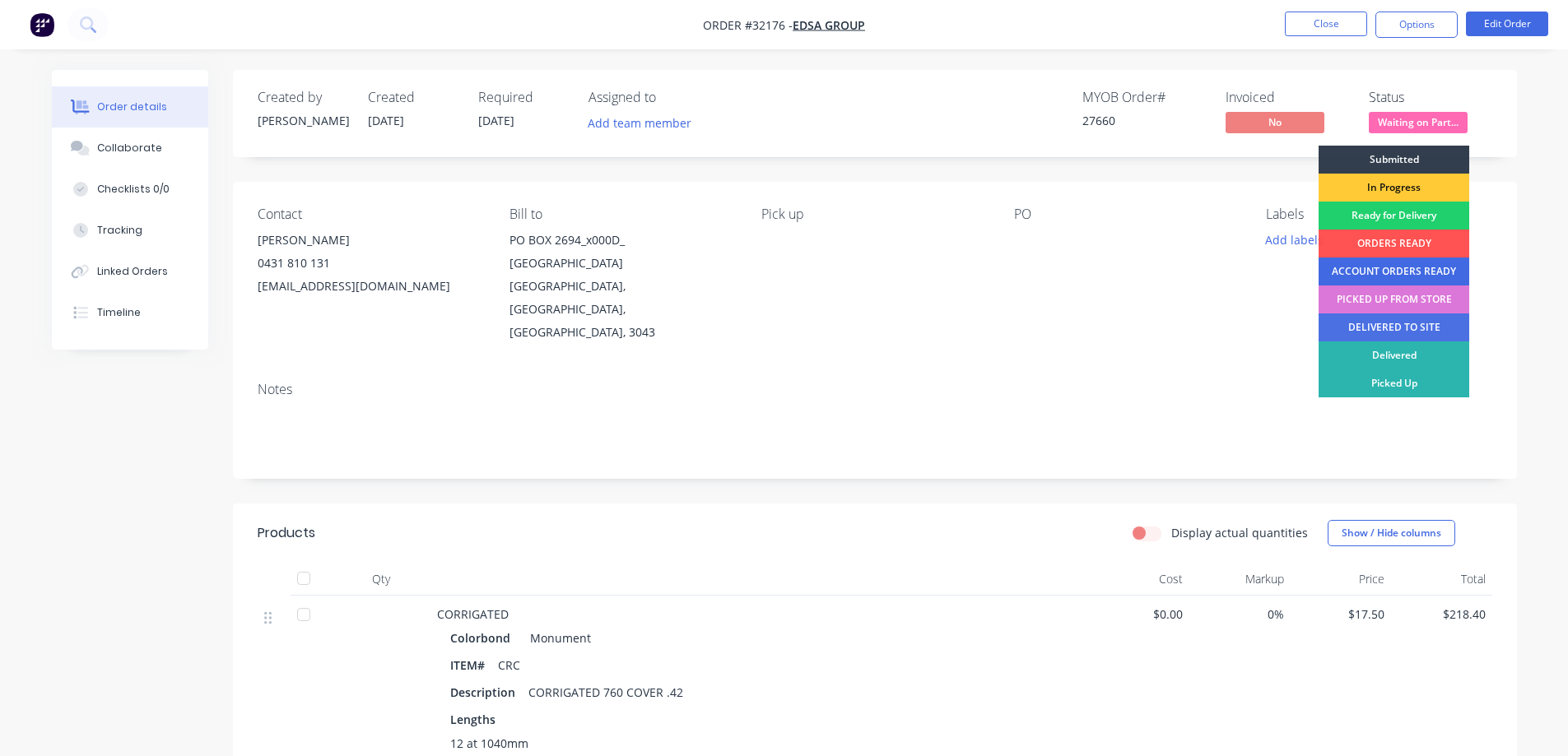
click at [1396, 266] on div "ACCOUNT ORDERS READY" at bounding box center [1393, 271] width 151 height 28
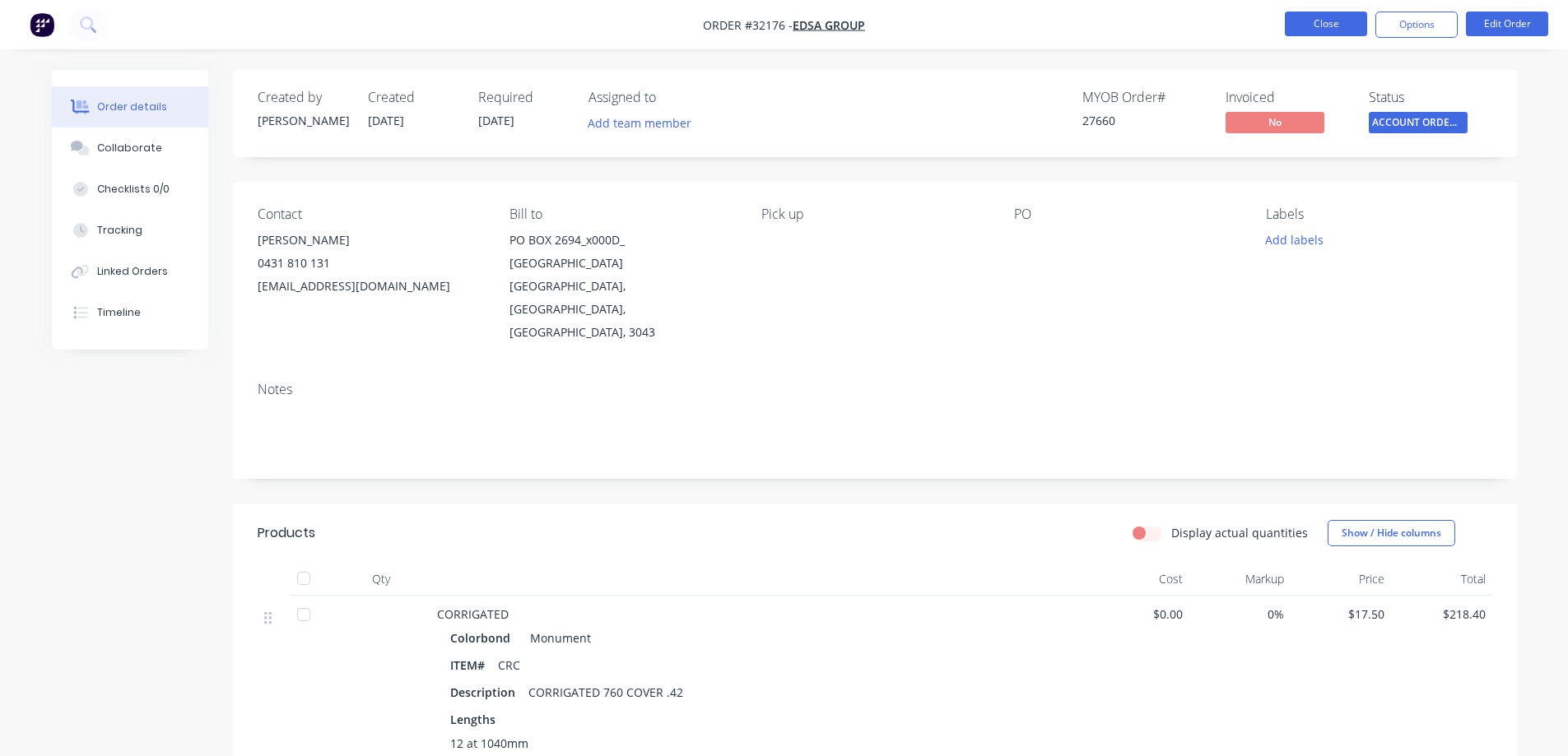
click at [1308, 26] on button "Close" at bounding box center [1326, 23] width 82 height 24
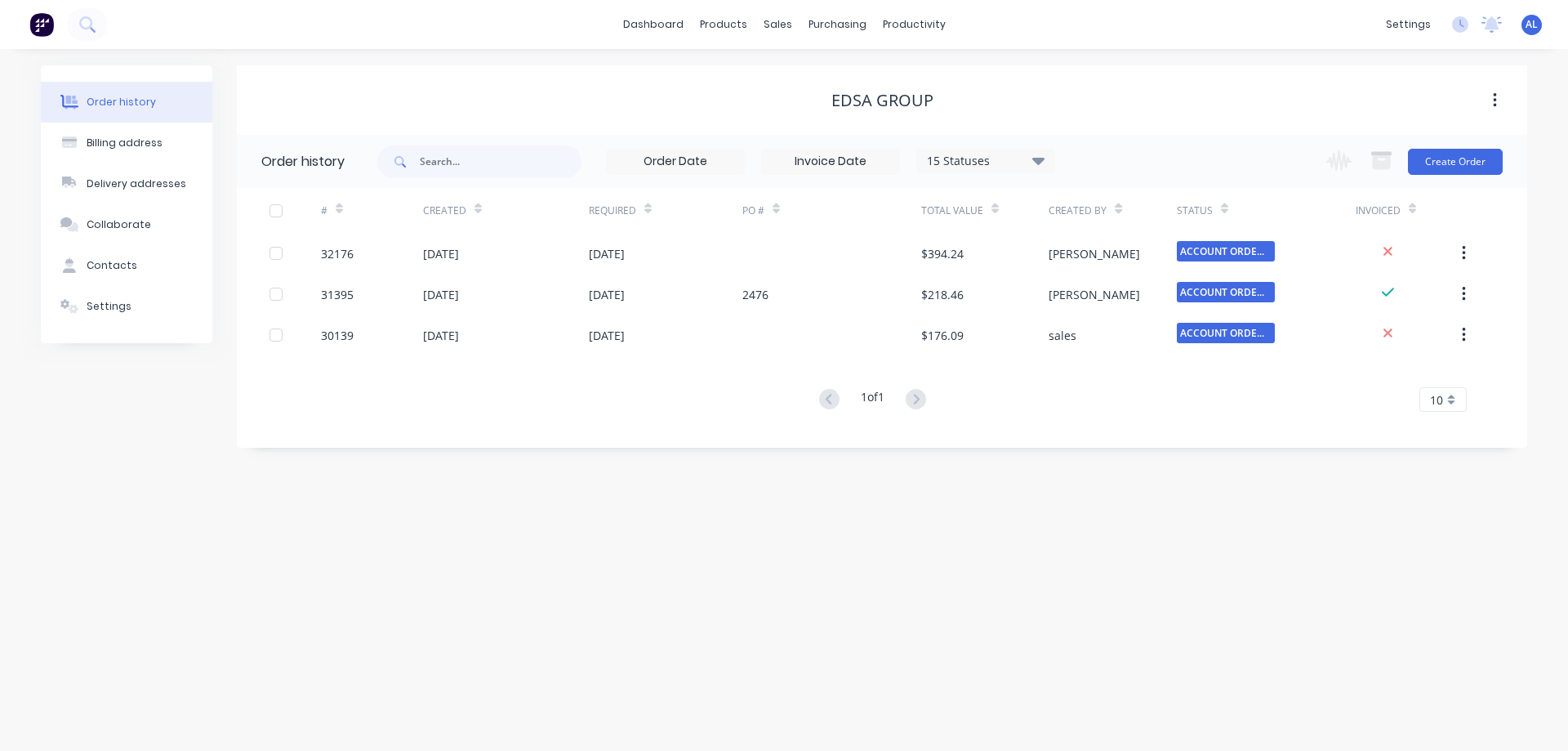
click at [37, 27] on img at bounding box center [42, 24] width 24 height 24
